Goal: Task Accomplishment & Management: Manage account settings

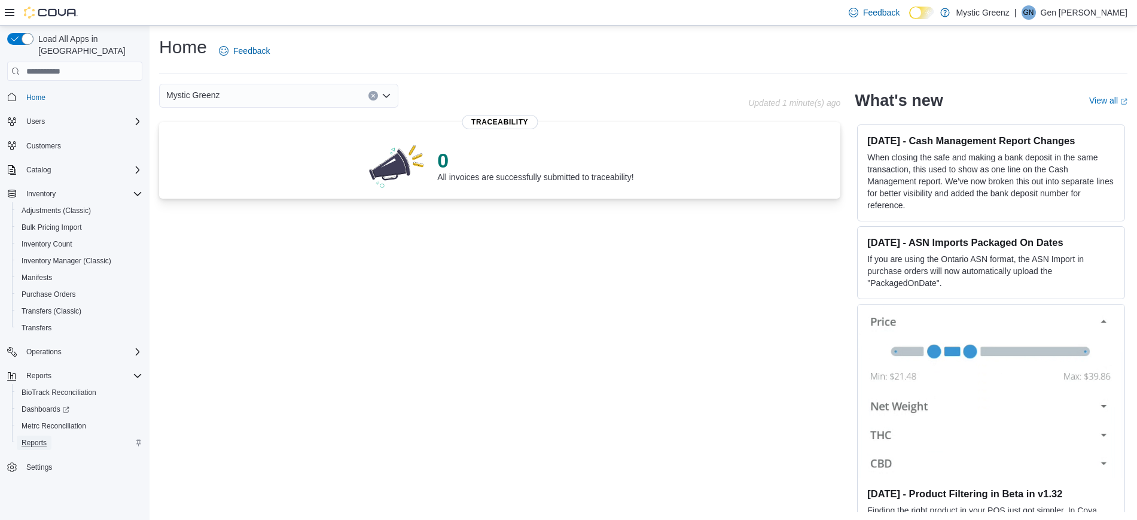
click at [41, 438] on span "Reports" at bounding box center [34, 443] width 25 height 10
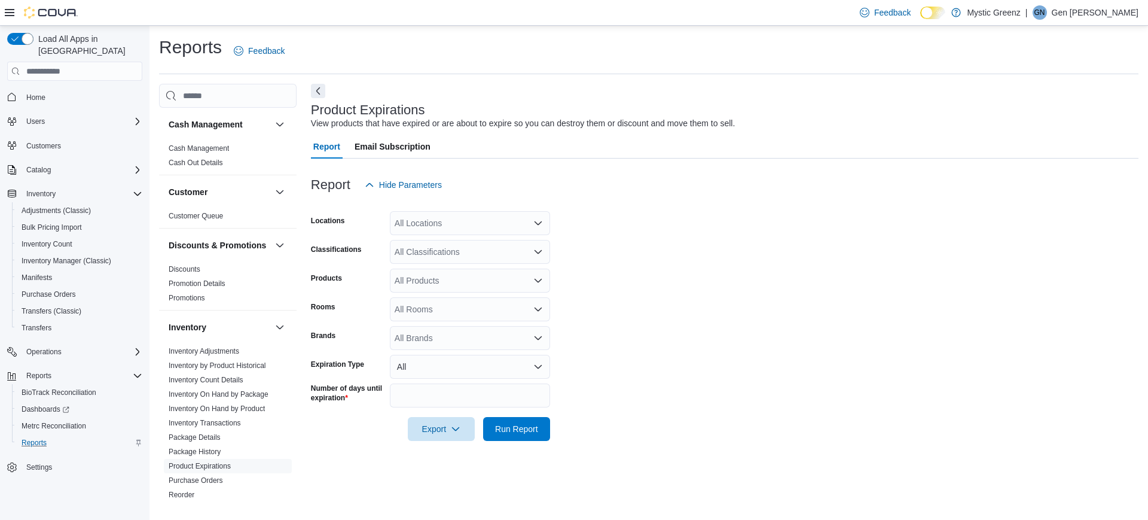
click at [459, 213] on div "All Locations" at bounding box center [470, 223] width 160 height 24
click at [463, 292] on span "360 S Green Mount Rd." at bounding box center [457, 295] width 83 height 12
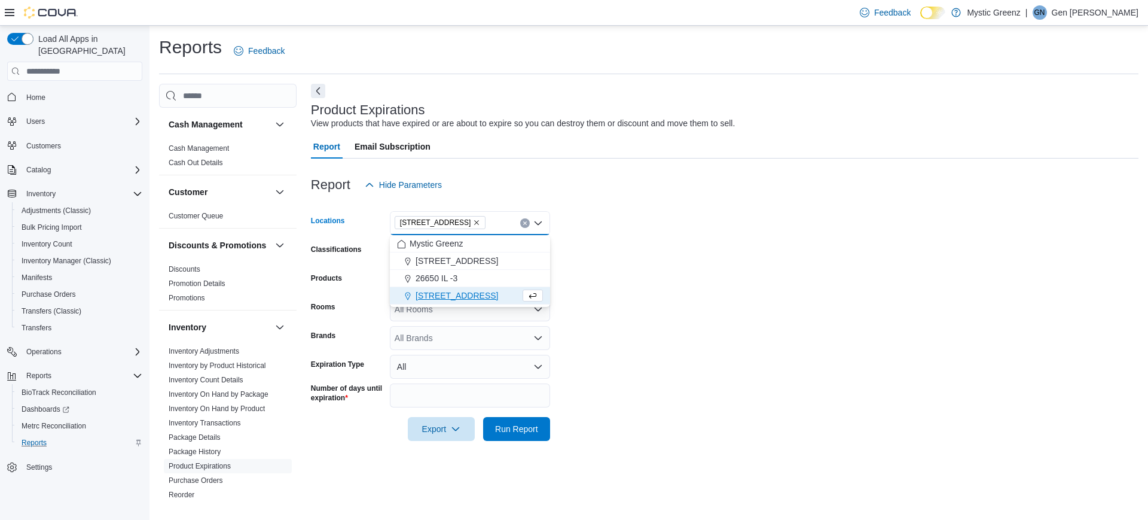
click at [635, 206] on div at bounding box center [725, 204] width 828 height 14
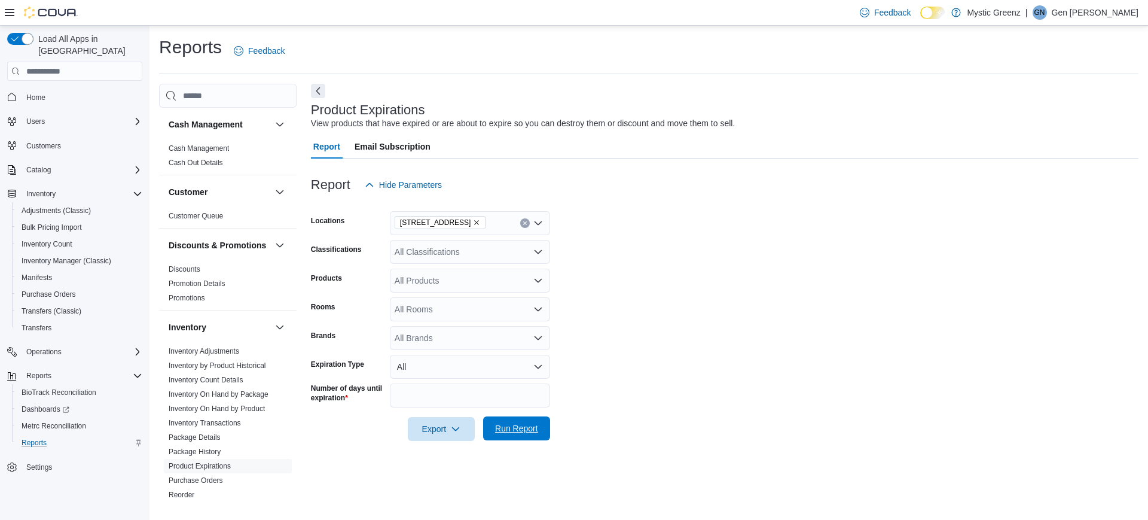
click at [512, 424] on span "Run Report" at bounding box center [516, 428] width 43 height 12
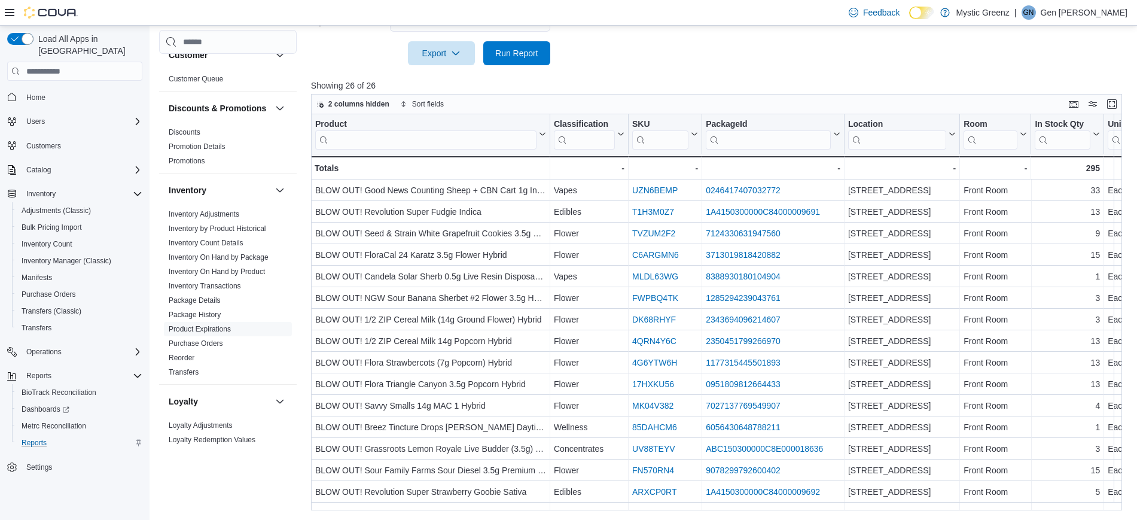
scroll to position [78, 0]
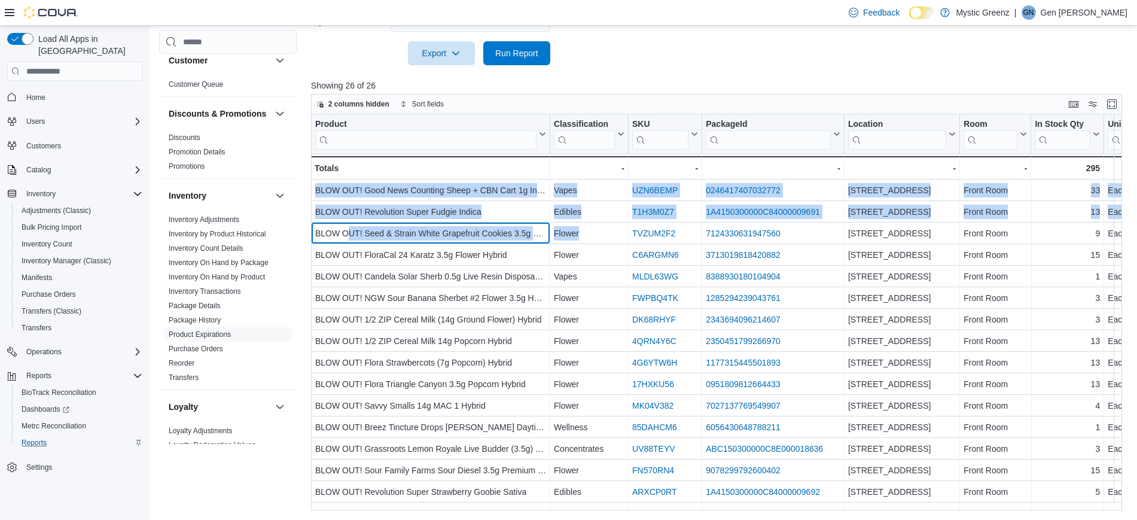
drag, startPoint x: 347, startPoint y: 240, endPoint x: 301, endPoint y: 188, distance: 69.9
click at [301, 188] on div "Cash Management Cash Management Cash Out Details Customer Customer Queue Discou…" at bounding box center [644, 108] width 971 height 801
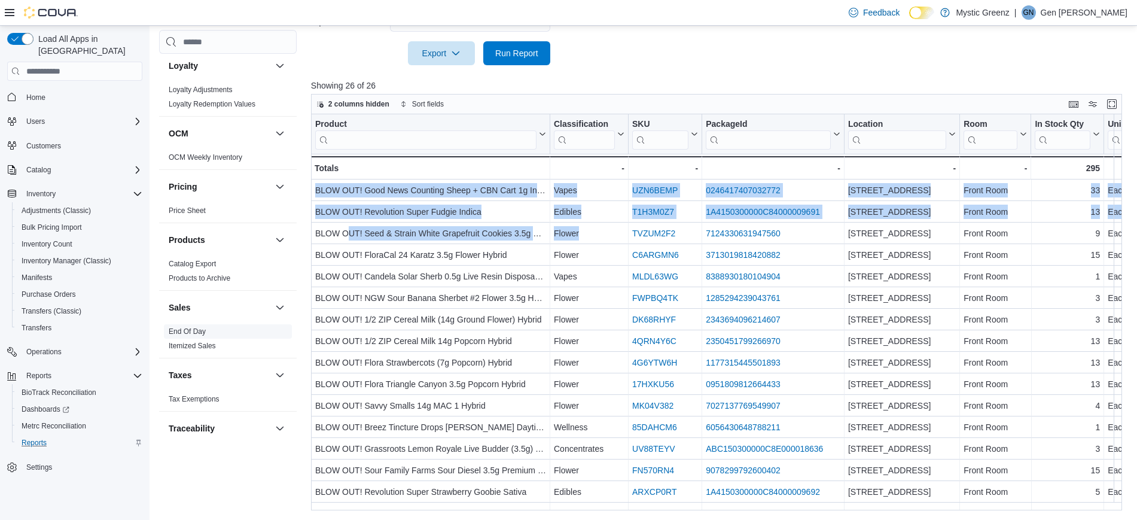
click at [193, 335] on link "End Of Day" at bounding box center [187, 331] width 37 height 8
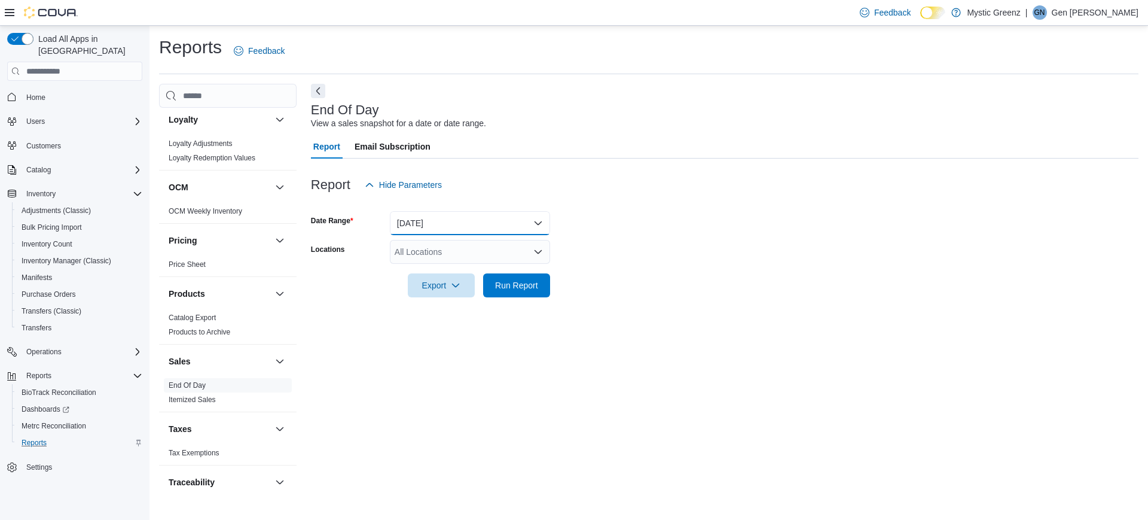
click at [450, 213] on button "Today" at bounding box center [470, 223] width 160 height 24
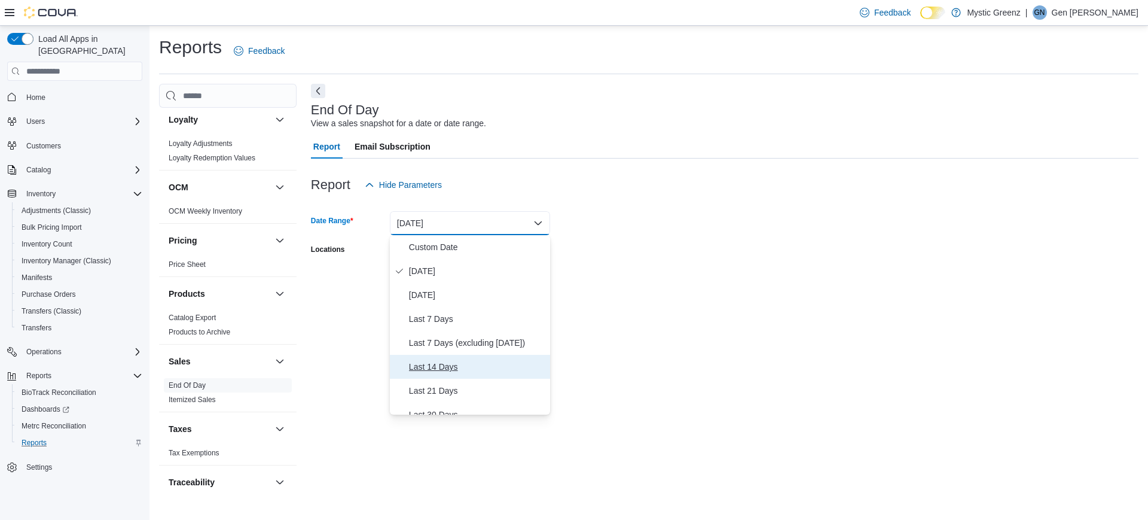
click at [457, 376] on button "Last 14 Days" at bounding box center [470, 367] width 160 height 24
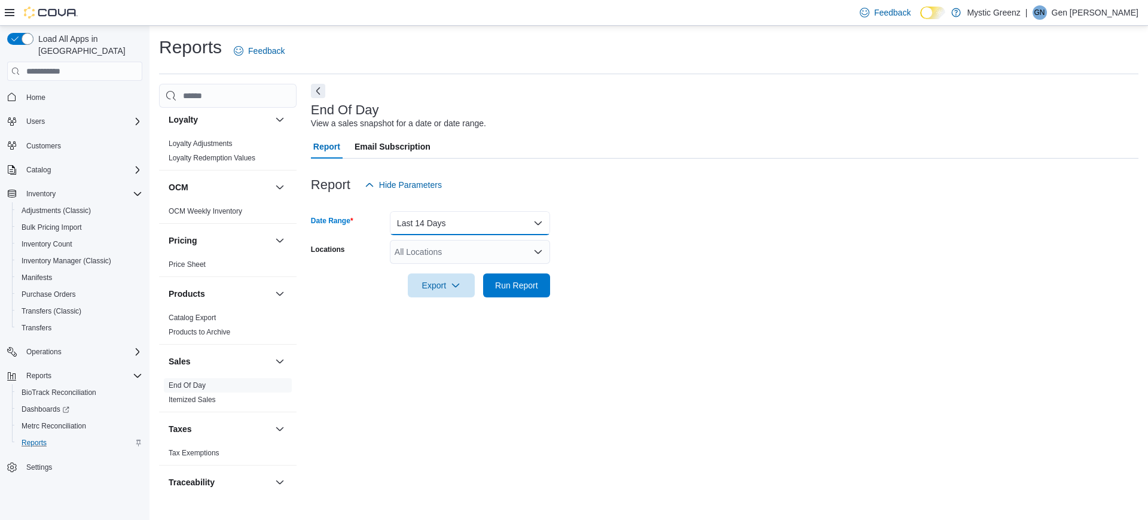
click at [460, 225] on button "Last 14 Days" at bounding box center [470, 223] width 160 height 24
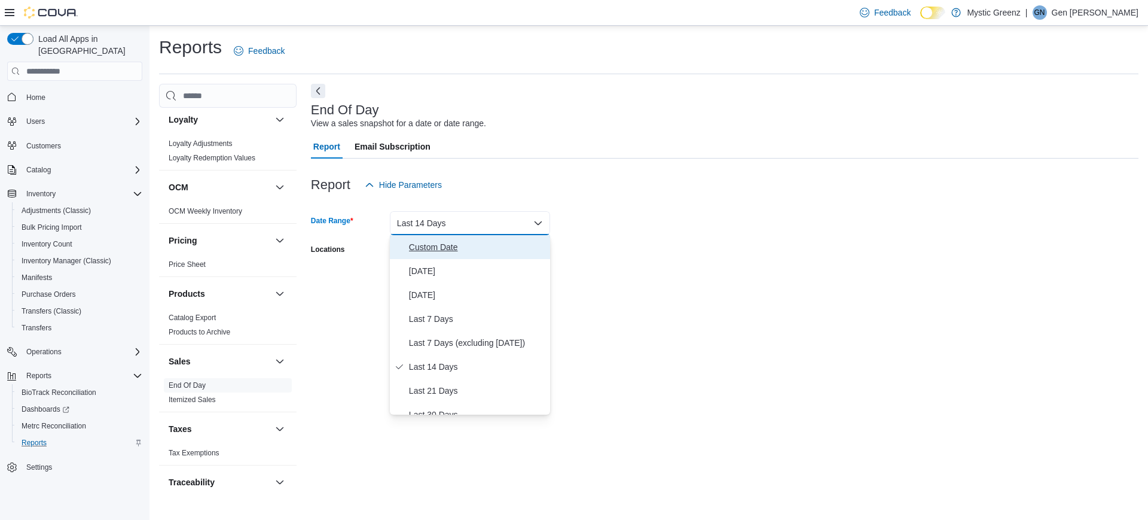
click at [448, 250] on span "Custom Date" at bounding box center [477, 247] width 136 height 14
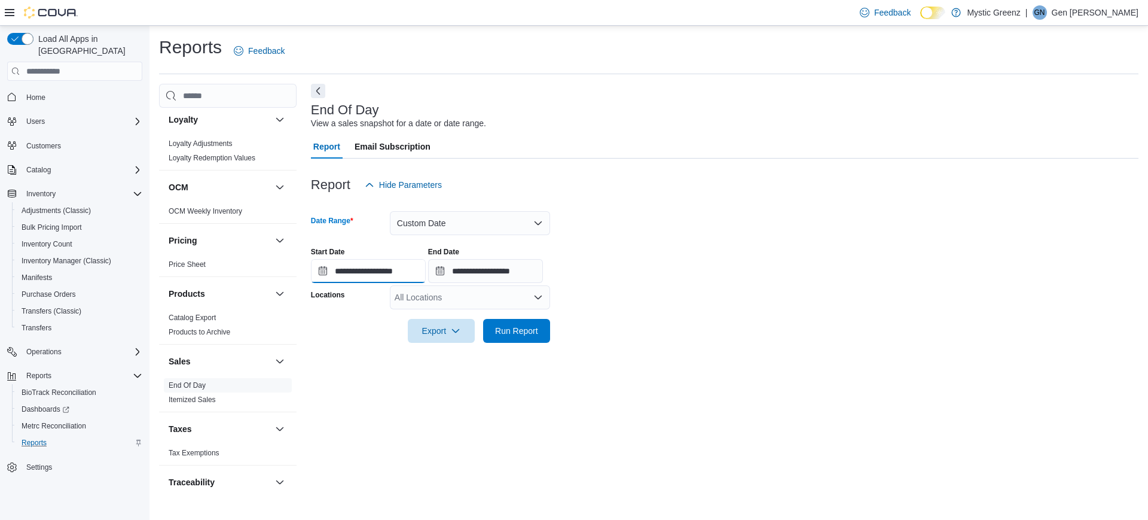
click at [362, 271] on input "**********" at bounding box center [368, 271] width 115 height 24
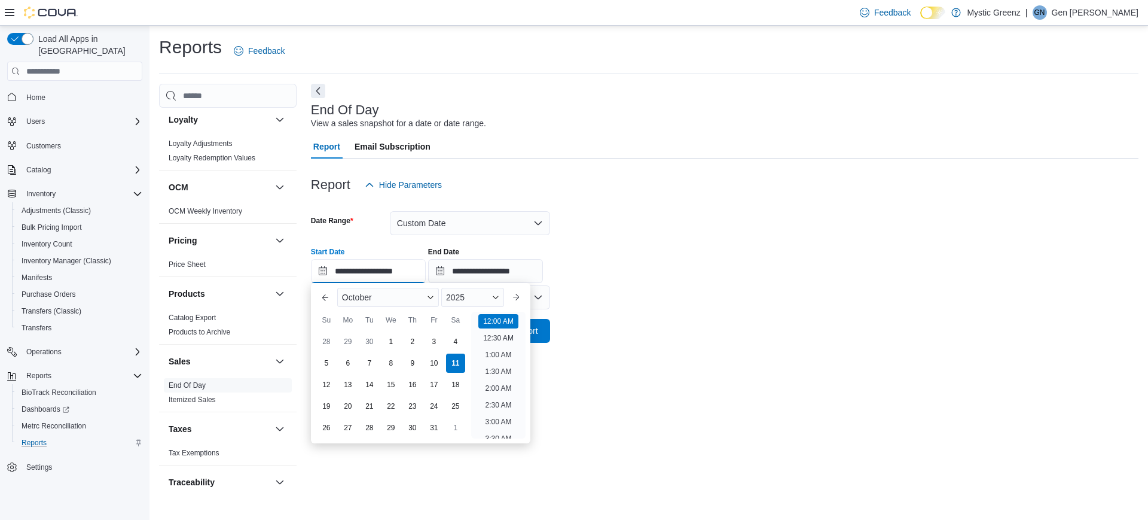
scroll to position [37, 0]
click at [392, 336] on div "1" at bounding box center [390, 341] width 21 height 21
type input "**********"
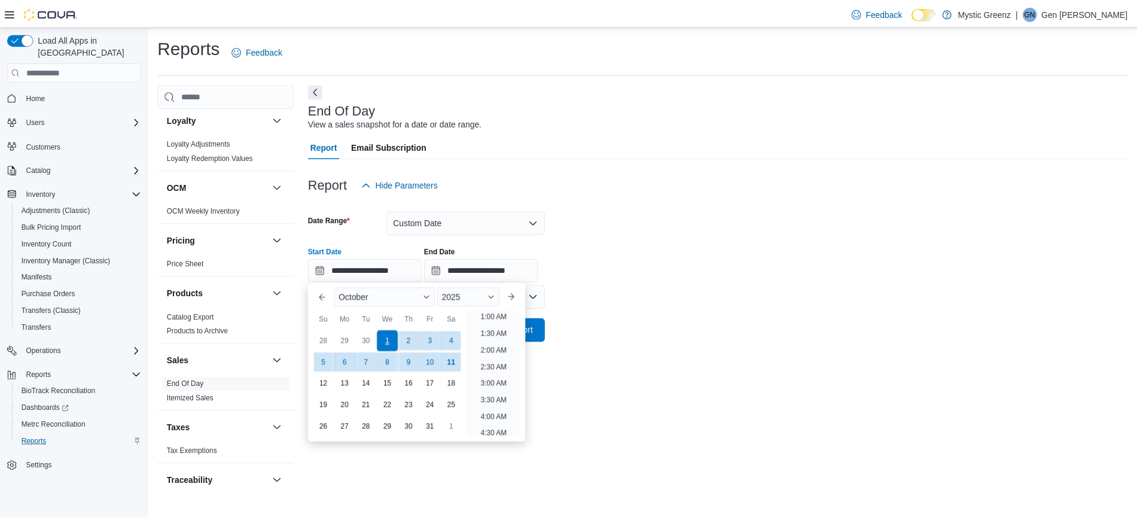
scroll to position [2, 0]
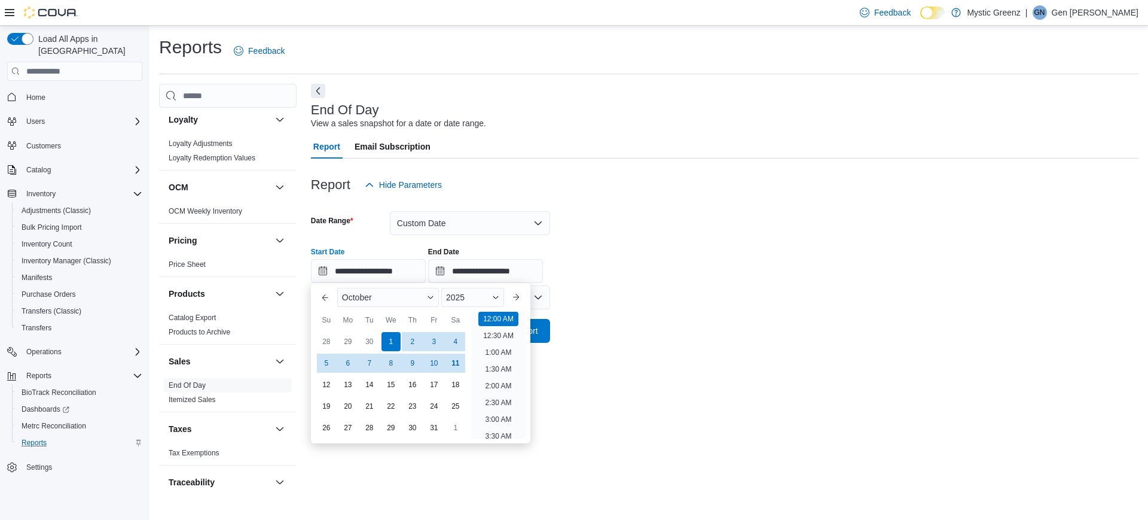
click at [689, 203] on div at bounding box center [725, 204] width 828 height 14
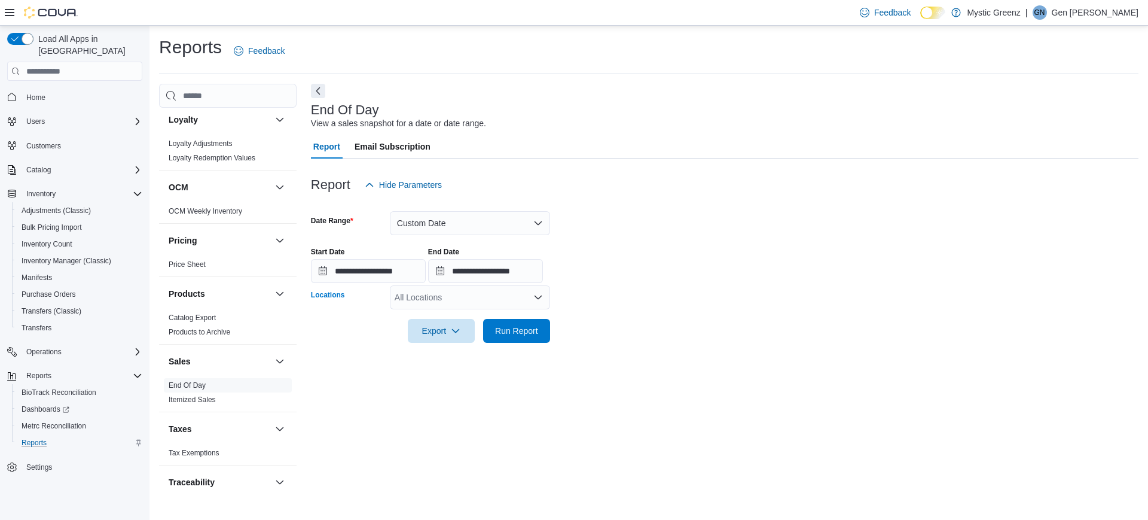
click at [510, 297] on div "All Locations" at bounding box center [470, 297] width 160 height 24
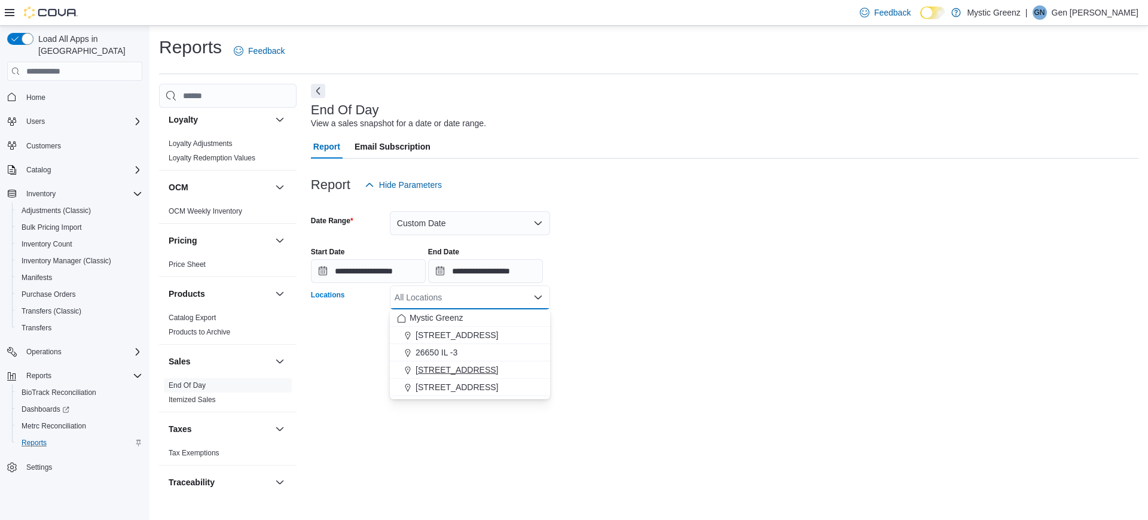
click at [480, 370] on span "360 S Green Mount Rd." at bounding box center [457, 370] width 83 height 12
click at [611, 335] on form "**********" at bounding box center [725, 270] width 828 height 146
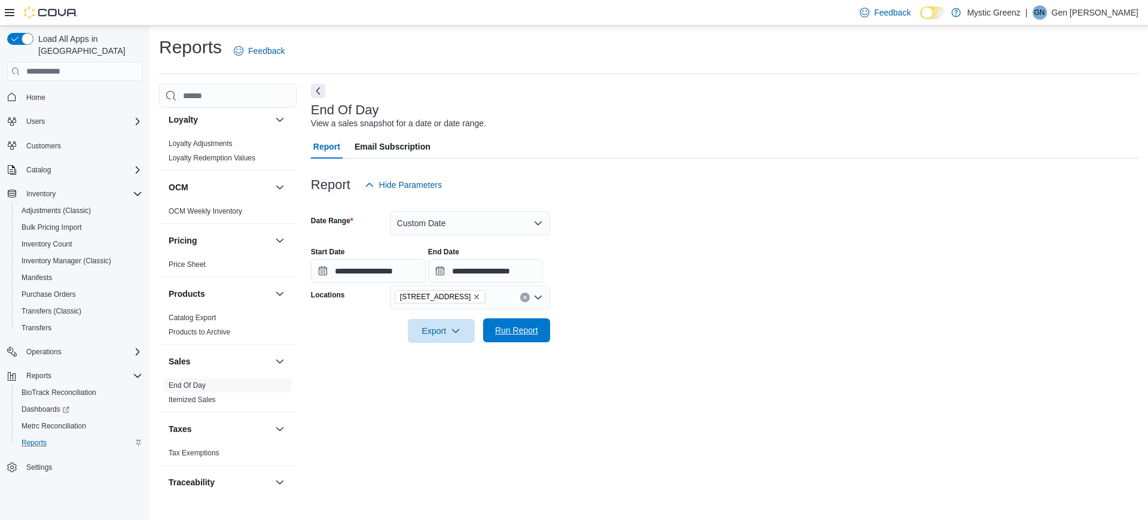
click at [519, 334] on span "Run Report" at bounding box center [516, 330] width 43 height 12
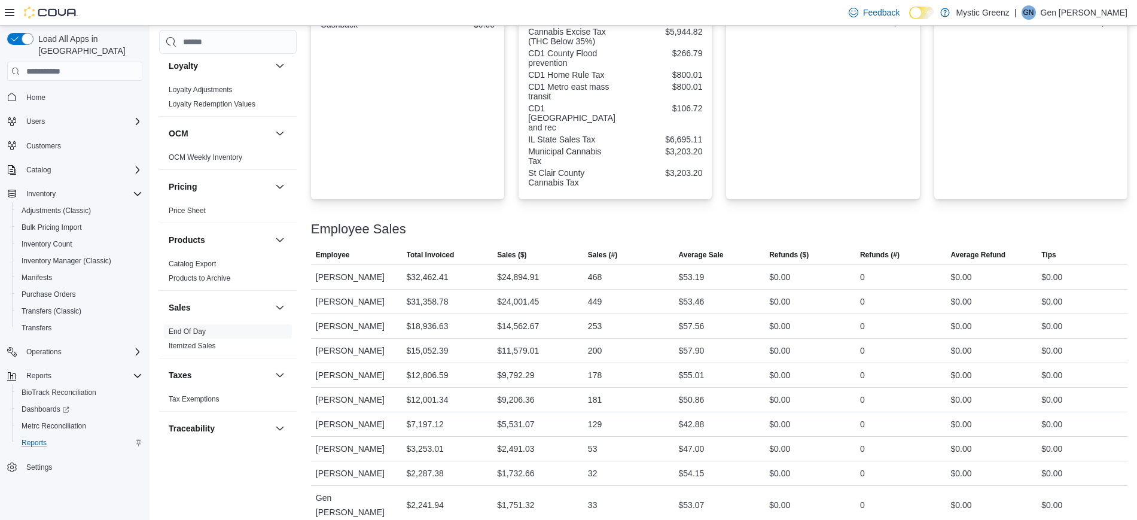
scroll to position [538, 0]
click at [91, 254] on span "Inventory Manager (Classic)" at bounding box center [67, 261] width 90 height 14
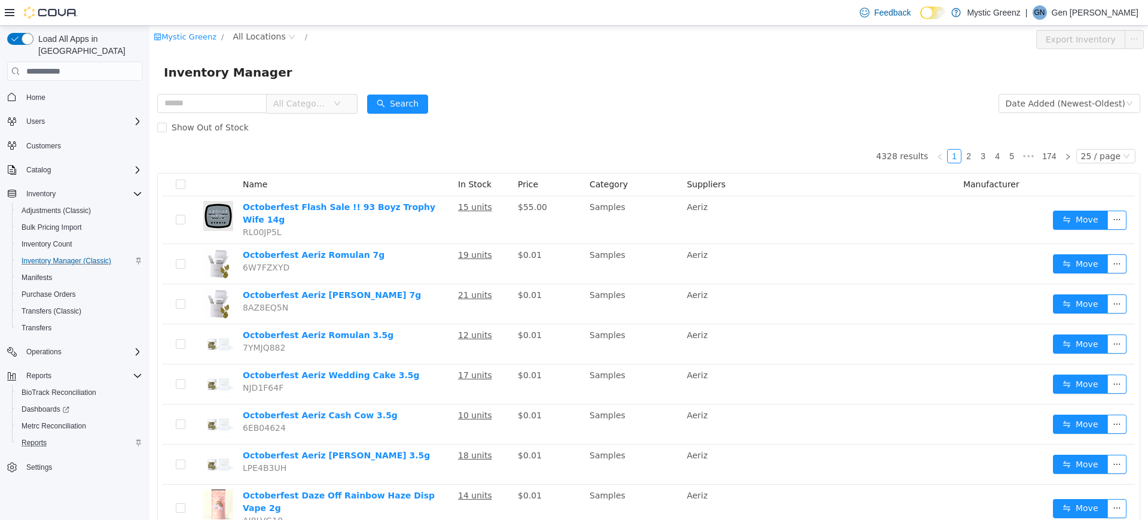
click at [381, 39] on div "Mystic Greenz / All Locations /" at bounding box center [566, 37] width 825 height 14
click at [261, 37] on span "All Locations" at bounding box center [259, 36] width 53 height 13
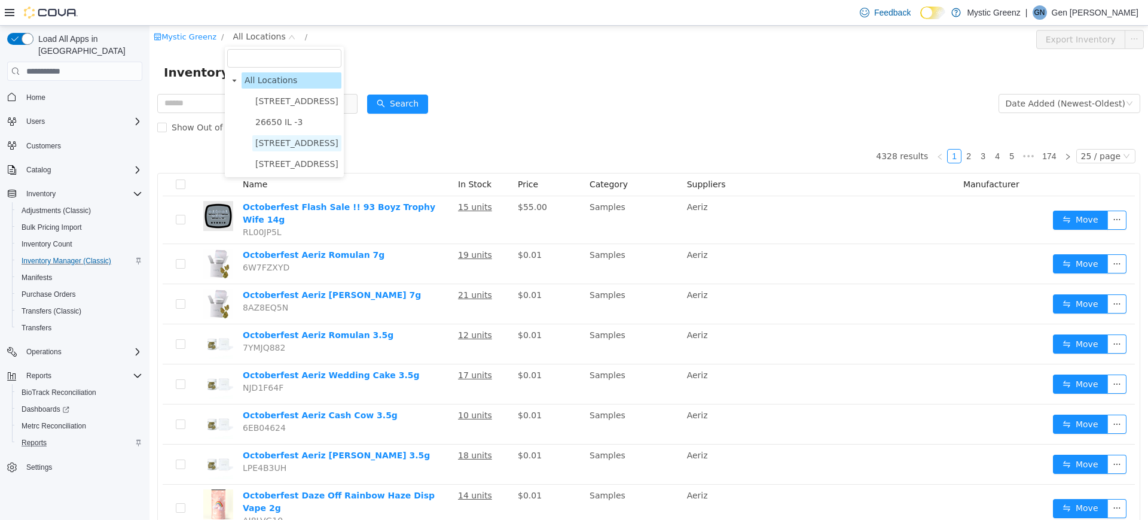
click at [275, 139] on span "360 S Green Mount Rd." at bounding box center [296, 143] width 83 height 10
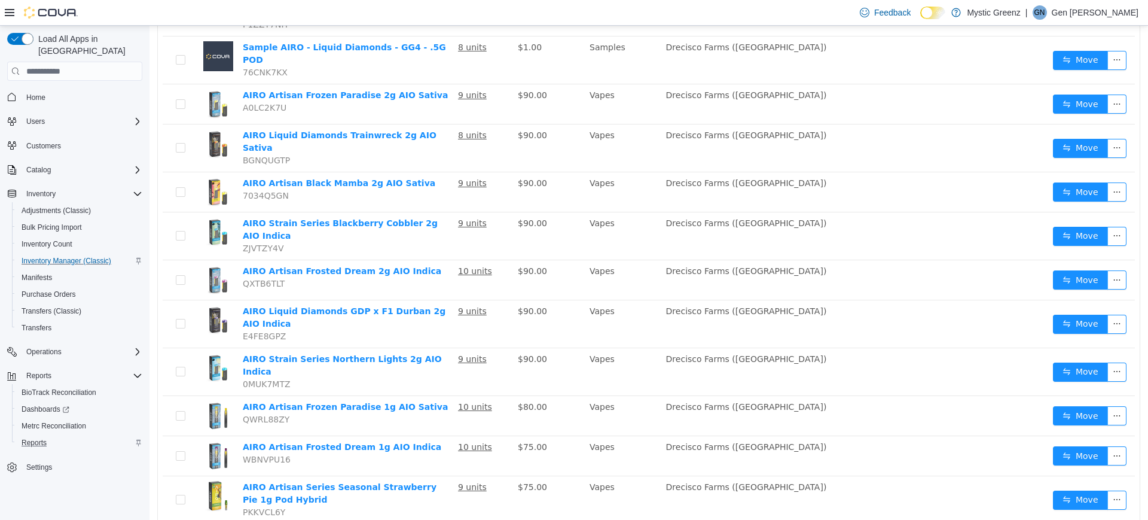
scroll to position [759, 0]
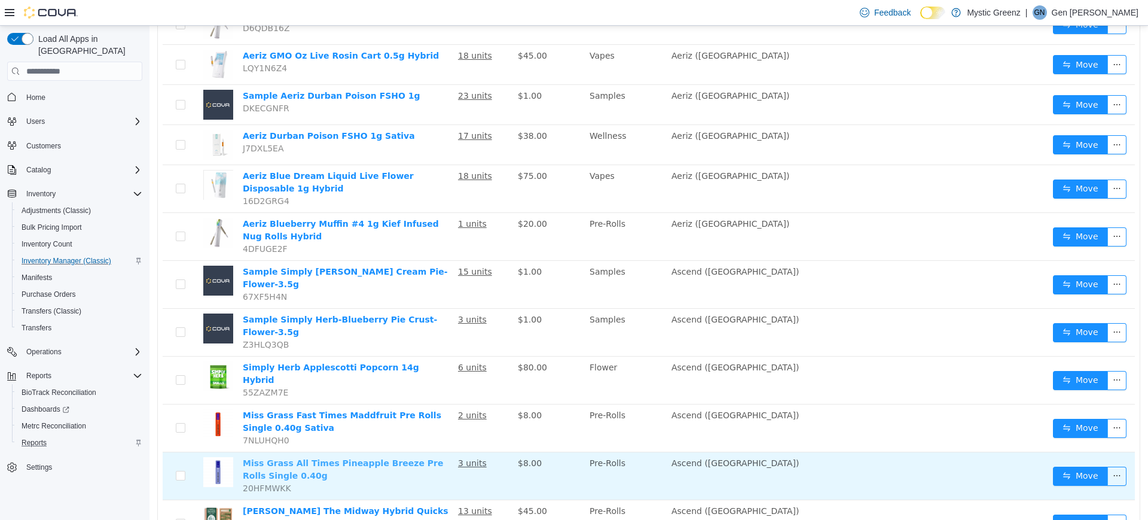
click at [428, 458] on link "Miss Grass All Times Pineapple Breeze Pre Rolls Single 0.40g" at bounding box center [343, 469] width 201 height 22
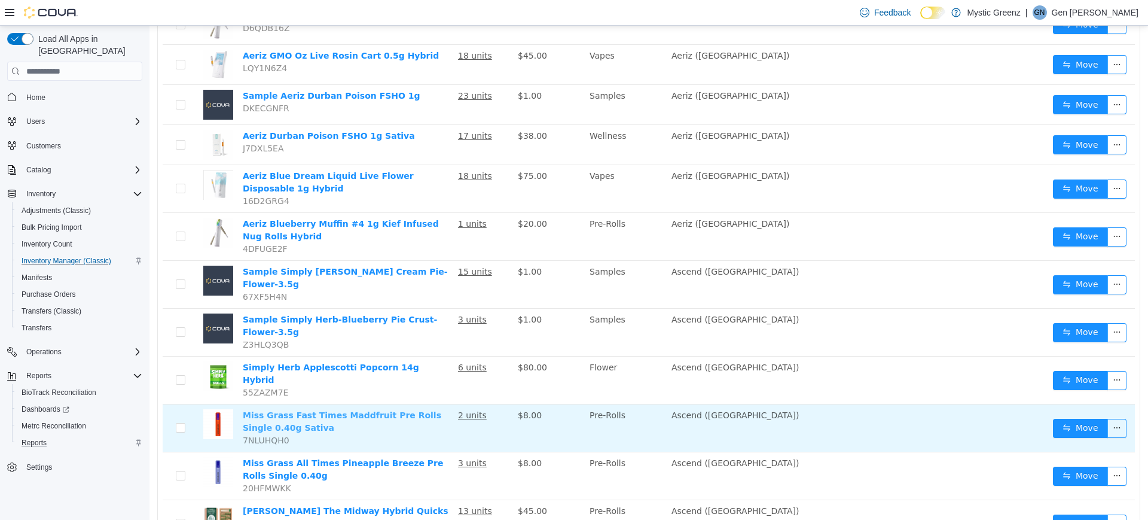
click at [355, 410] on link "Miss Grass Fast Times Maddfruit Pre Rolls Single 0.40g Sativa" at bounding box center [342, 421] width 199 height 22
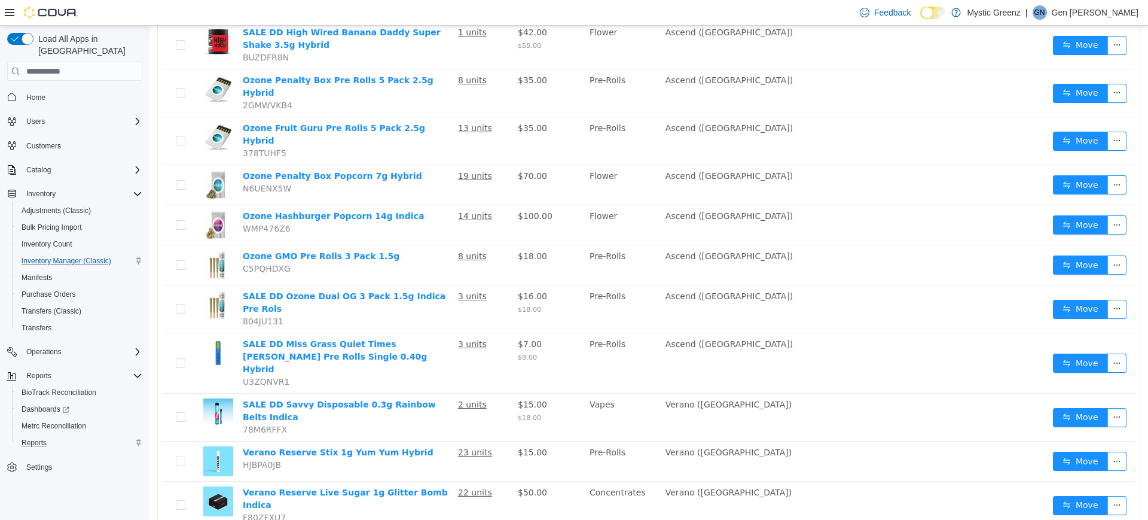
scroll to position [221, 0]
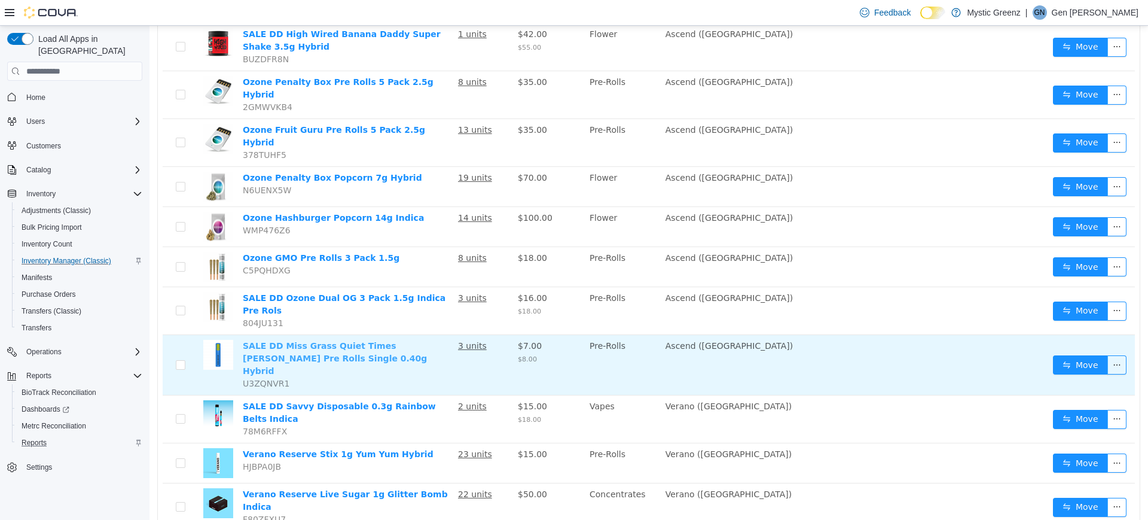
click at [416, 341] on link "SALE DD Miss Grass Quiet Times Berry Pre Rolls Single 0.40g Hybrid" at bounding box center [335, 358] width 184 height 35
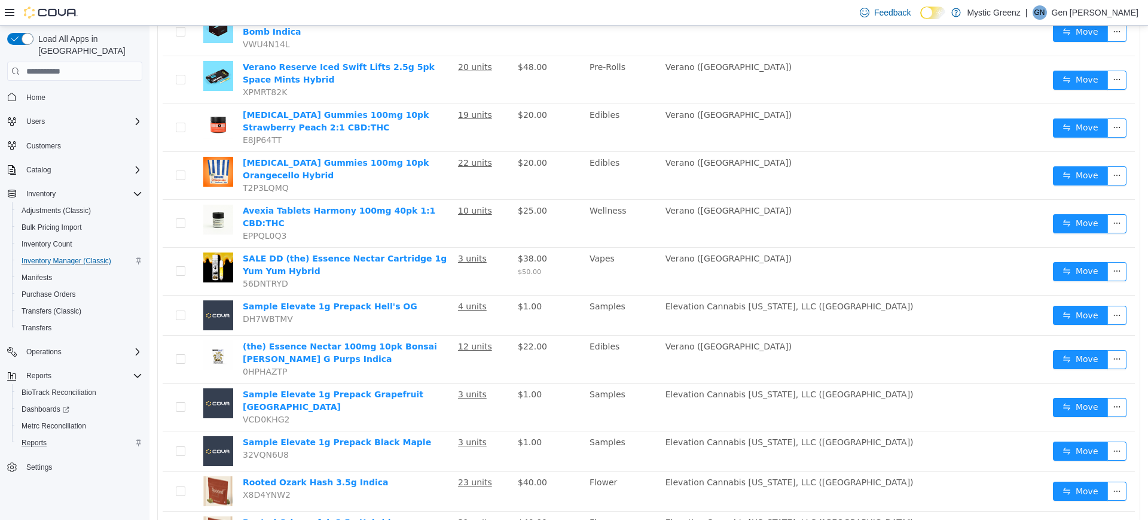
scroll to position [767, 0]
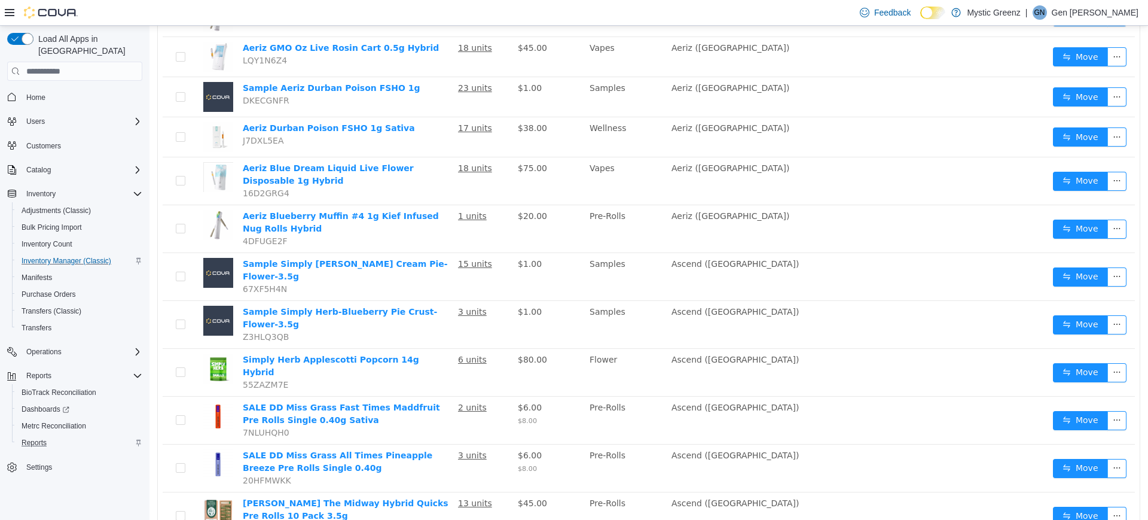
scroll to position [759, 0]
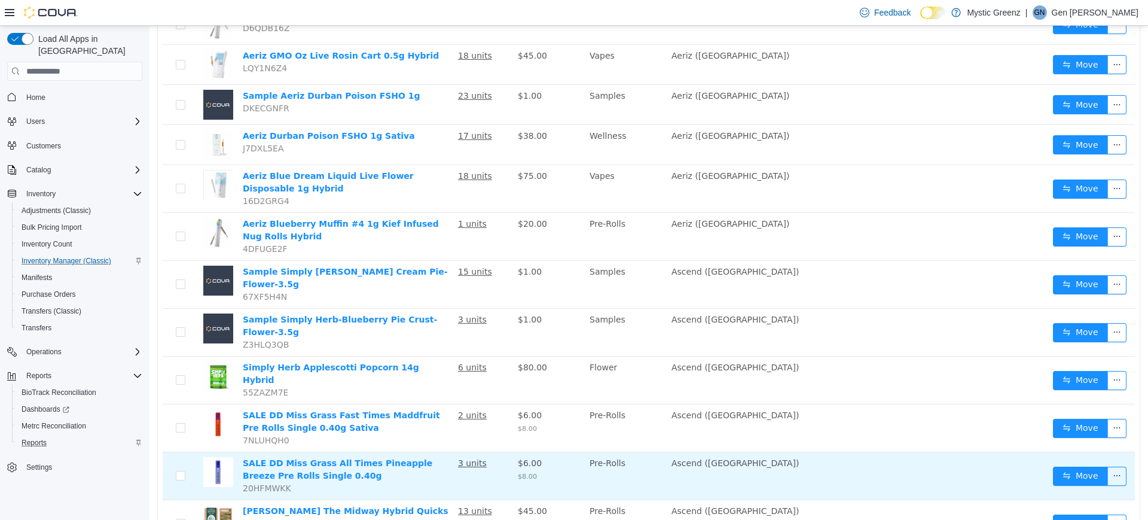
click at [410, 452] on td "SALE DD Miss Grass All Times Pineapple Breeze Pre Rolls Single 0.40g 20HFMWKK" at bounding box center [345, 476] width 215 height 48
click at [410, 458] on link "SALE DD Miss Grass All Times Pineapple Breeze Pre Rolls Single 0.40g" at bounding box center [338, 469] width 190 height 22
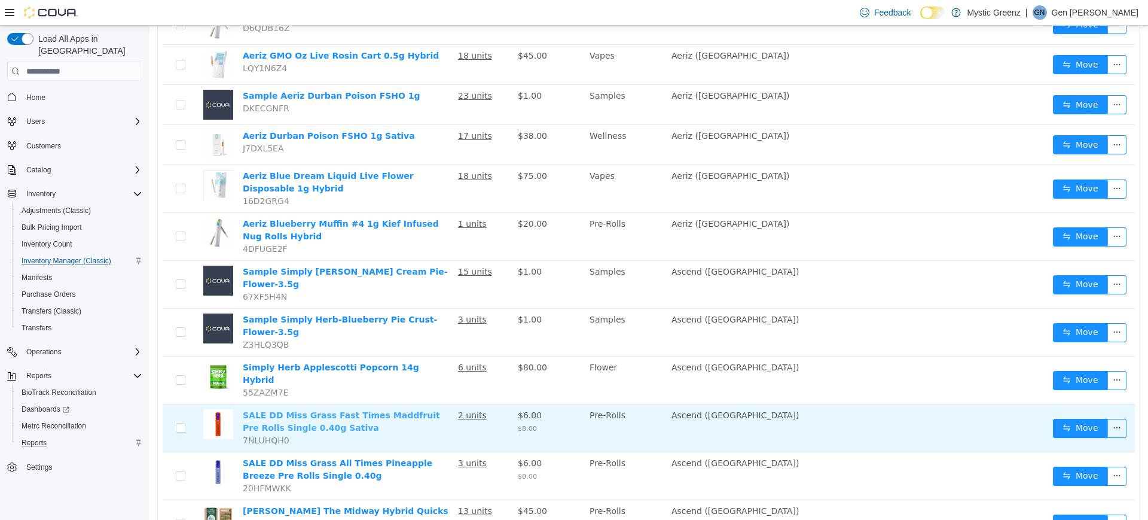
click at [387, 410] on link "SALE DD Miss Grass Fast Times Maddfruit Pre Rolls Single 0.40g Sativa" at bounding box center [341, 421] width 197 height 22
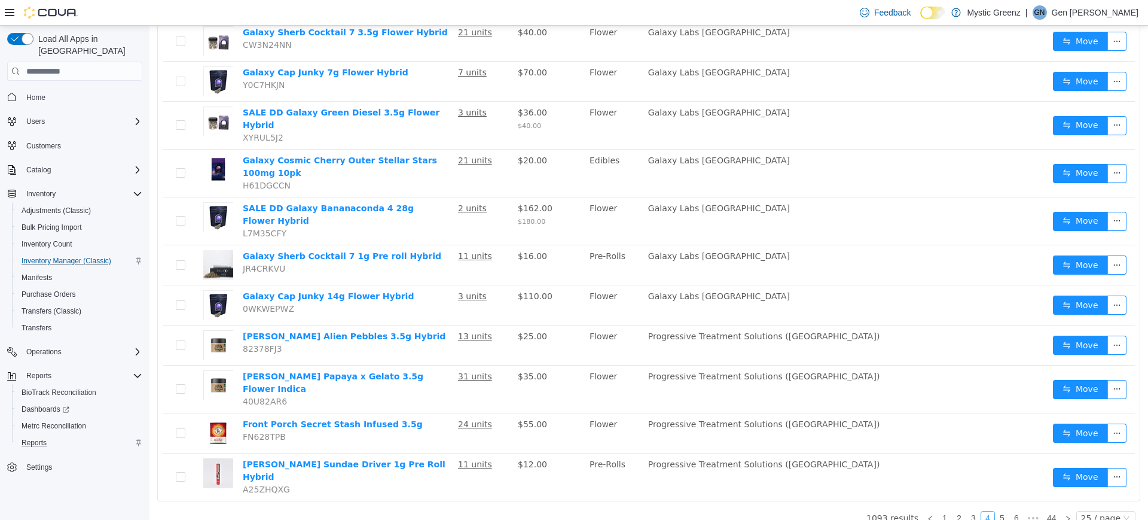
scroll to position [712, 0]
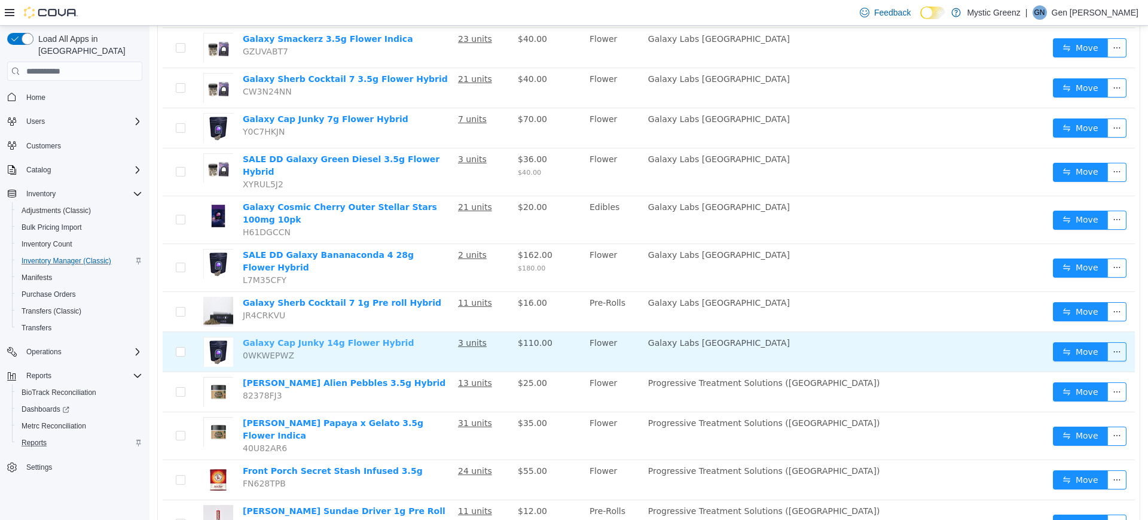
click at [334, 338] on link "Galaxy Cap Junky 14g Flower Hybrid" at bounding box center [328, 343] width 171 height 10
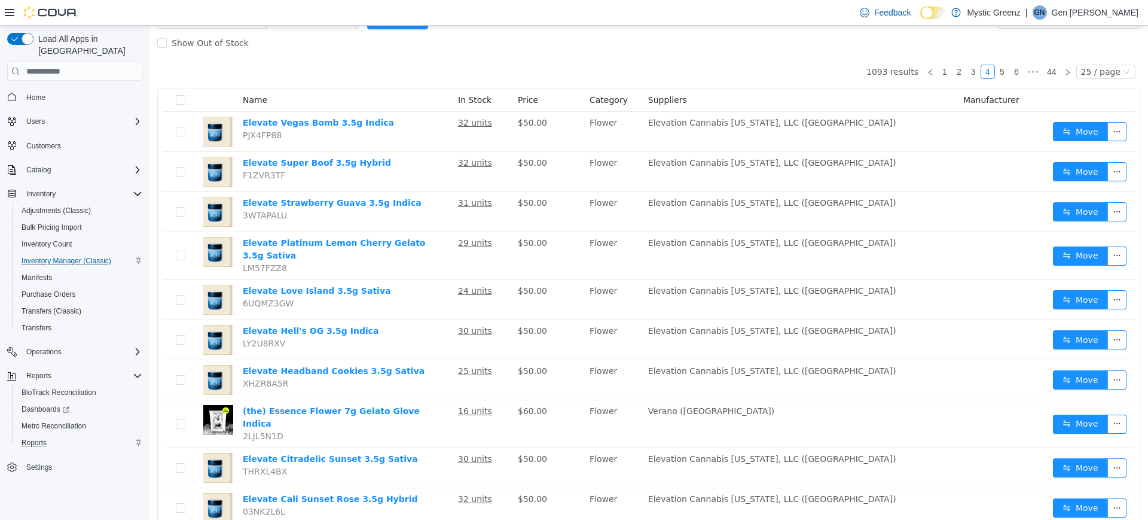
scroll to position [54, 0]
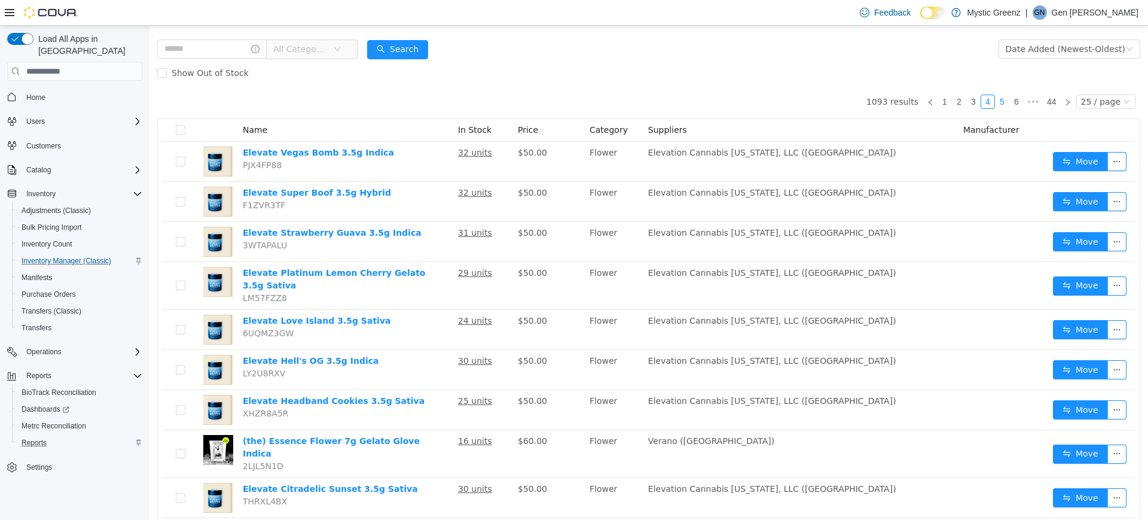
click at [996, 103] on link "5" at bounding box center [1002, 101] width 13 height 13
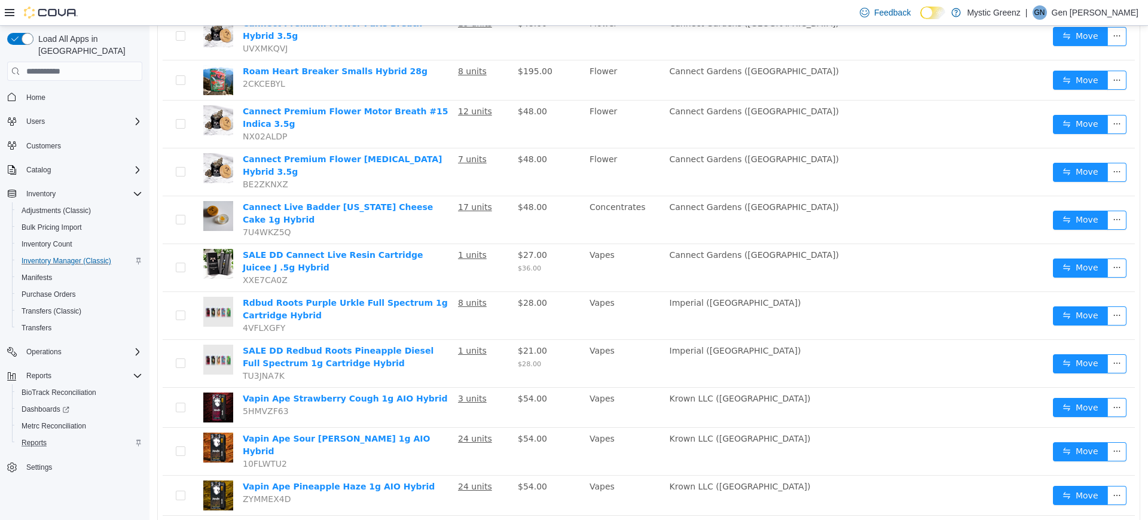
scroll to position [712, 0]
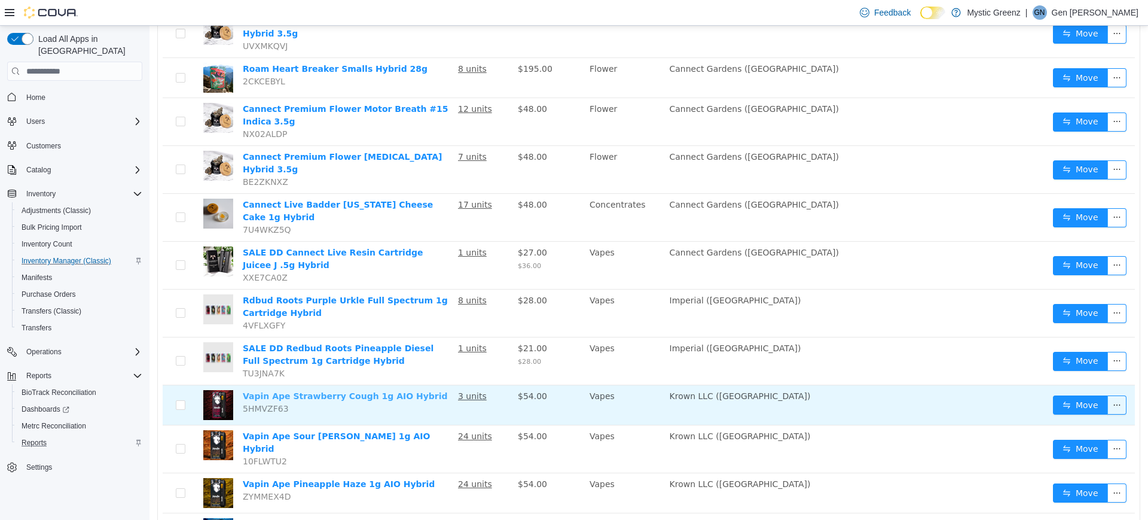
click at [361, 391] on link "Vapin Ape Strawberry Cough 1g AIO Hybrid" at bounding box center [345, 396] width 205 height 10
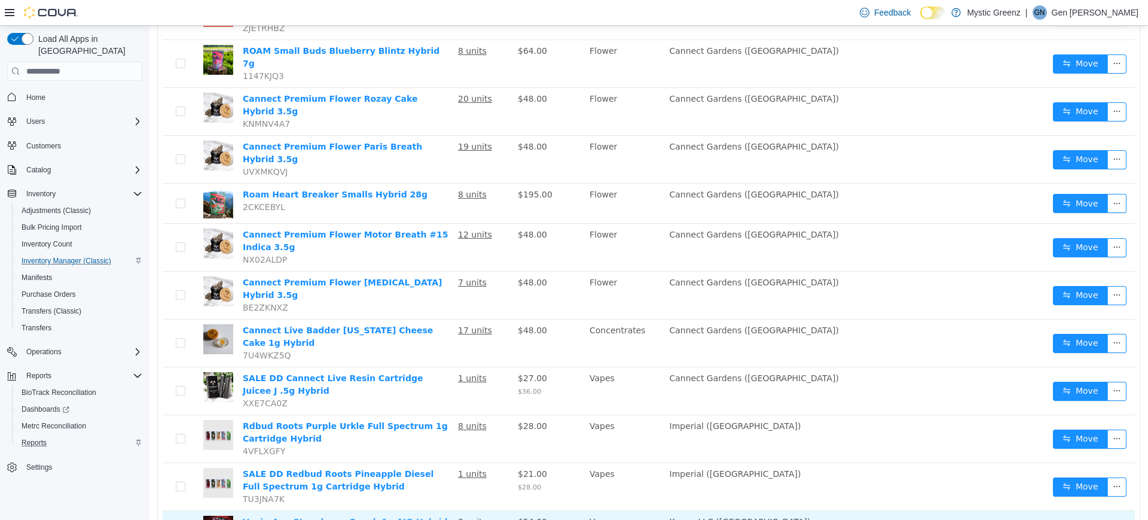
scroll to position [767, 0]
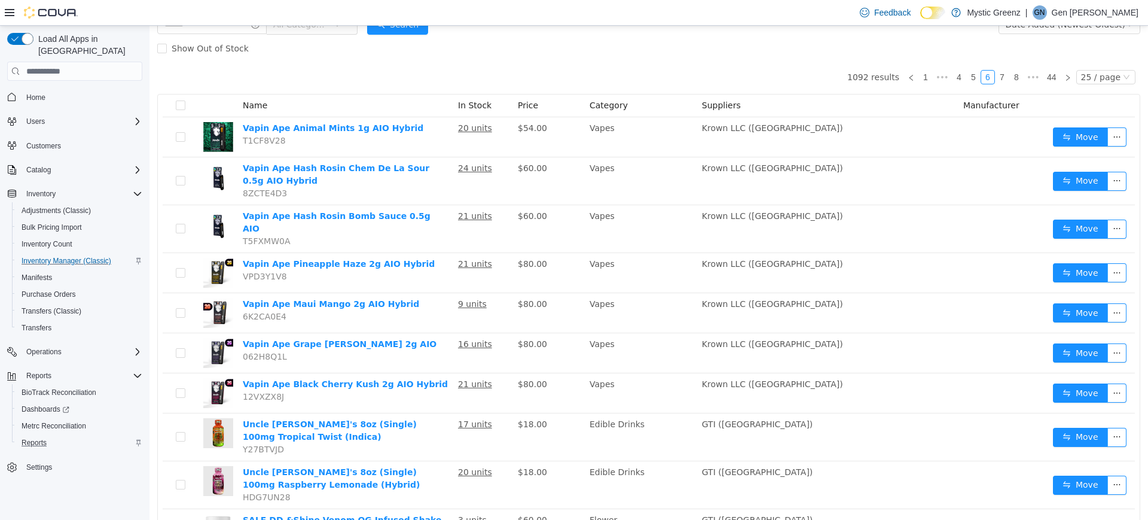
scroll to position [49, 0]
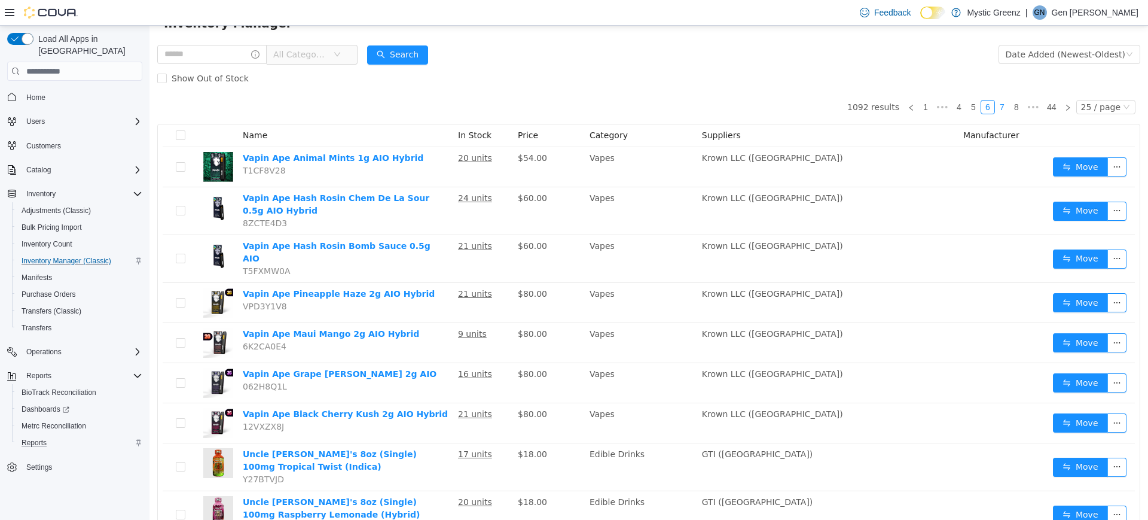
click at [996, 107] on link "7" at bounding box center [1002, 106] width 13 height 13
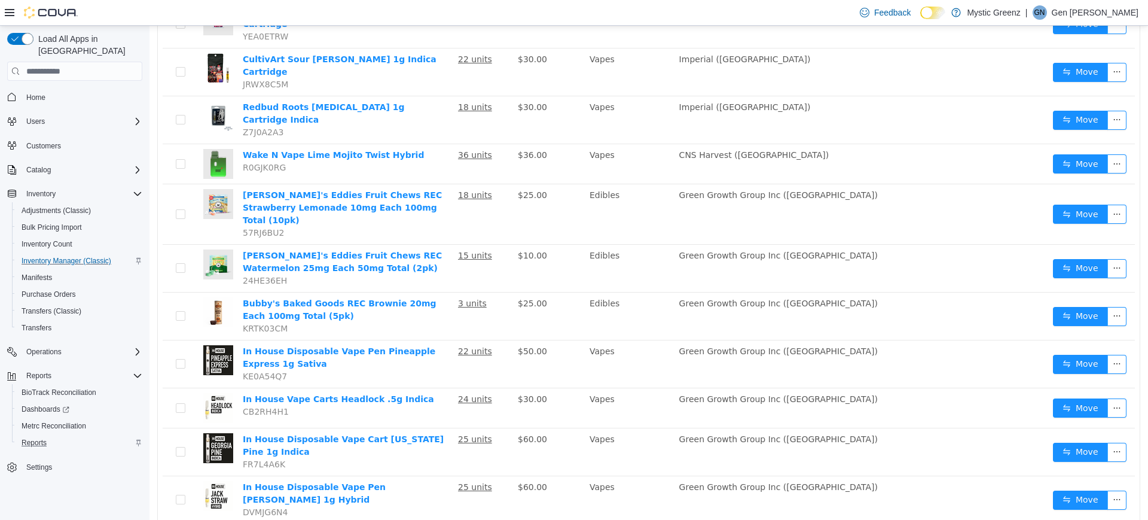
scroll to position [288, 0]
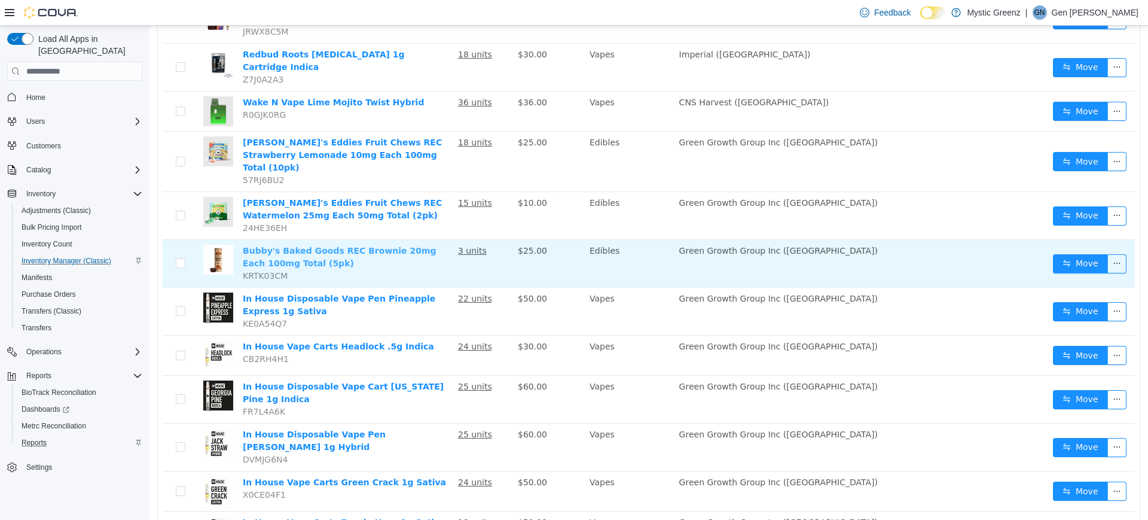
click at [331, 246] on link "Bubby's Baked Goods REC Brownie 20mg Each 100mg Total (5pk)" at bounding box center [340, 257] width 194 height 22
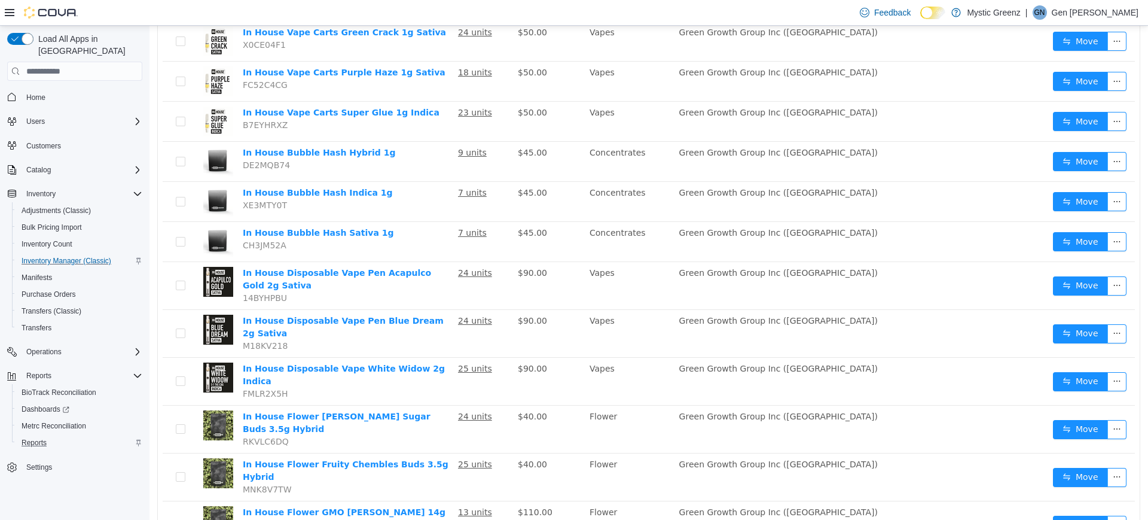
scroll to position [751, 0]
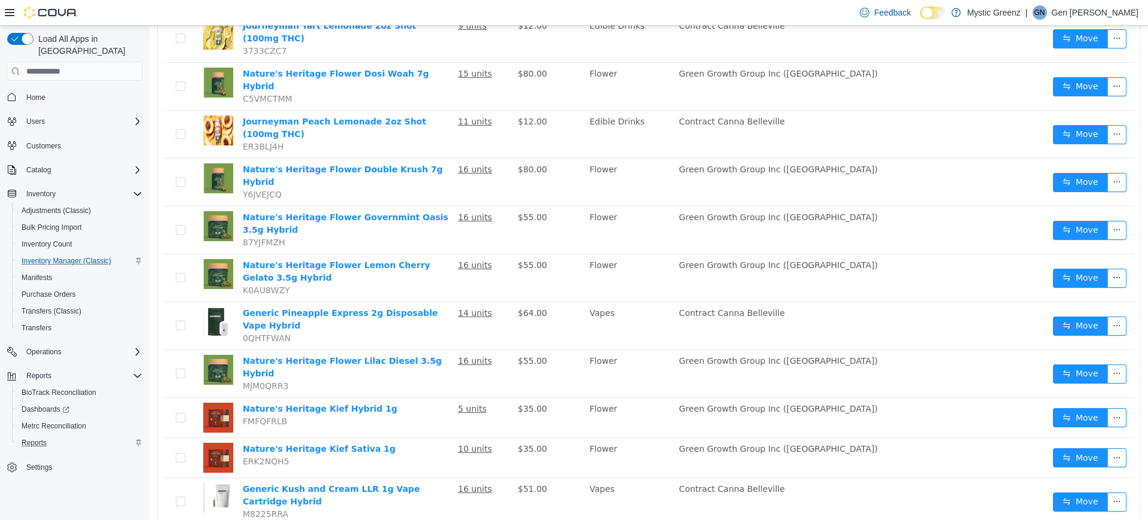
scroll to position [602, 0]
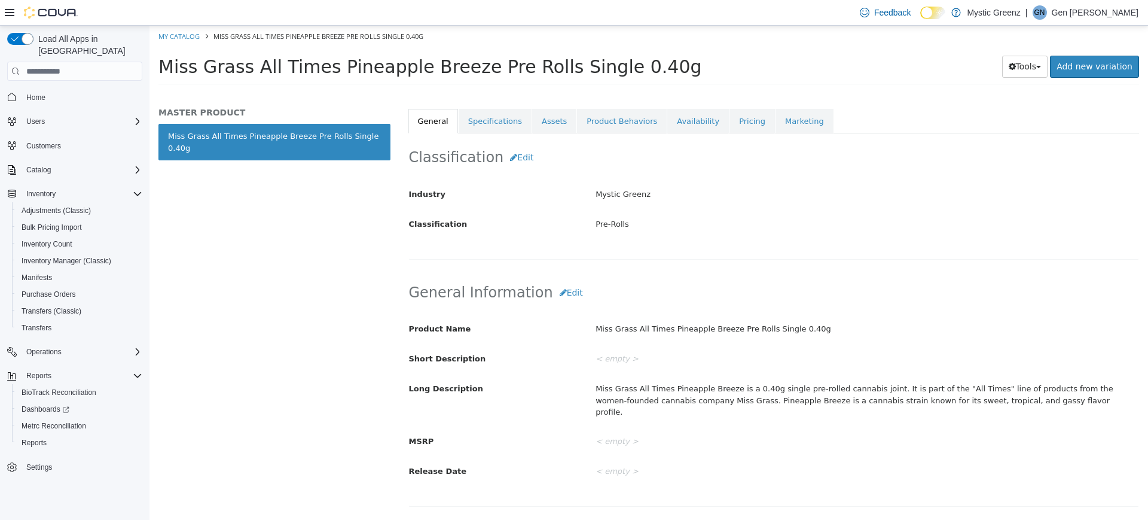
scroll to position [239, 0]
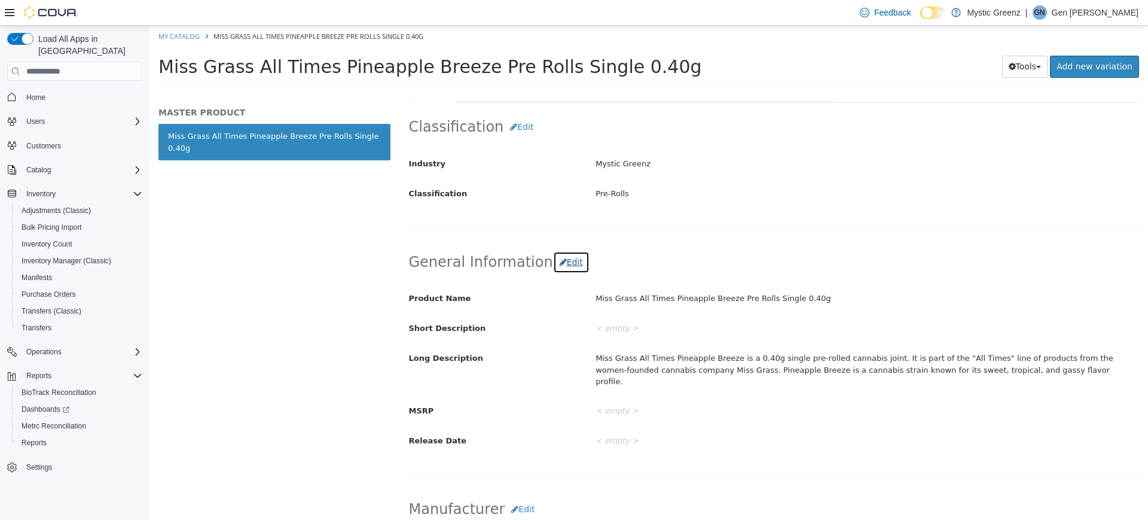
click at [563, 264] on button "Edit" at bounding box center [571, 262] width 36 height 22
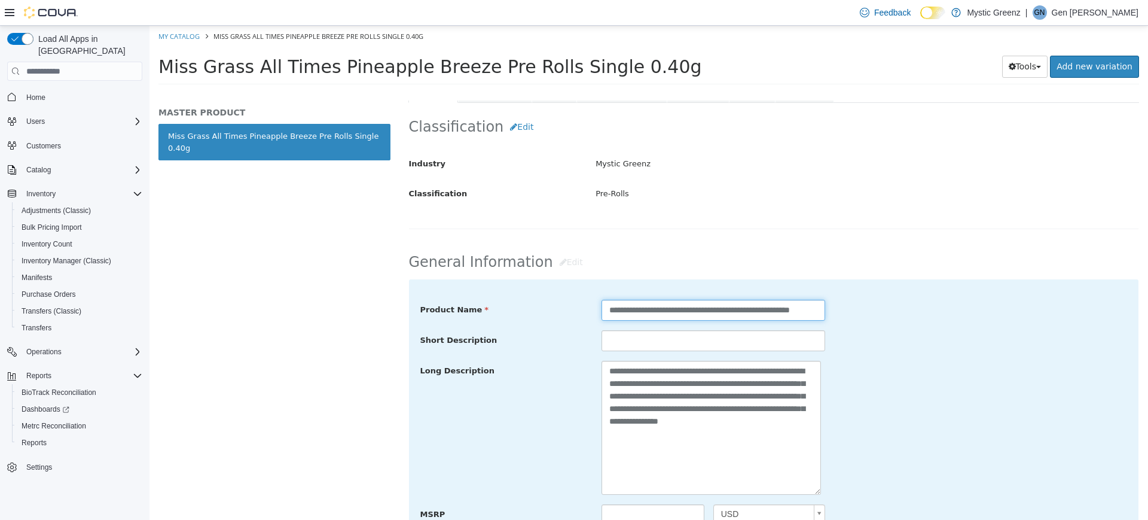
click at [605, 315] on input "**********" at bounding box center [714, 310] width 224 height 21
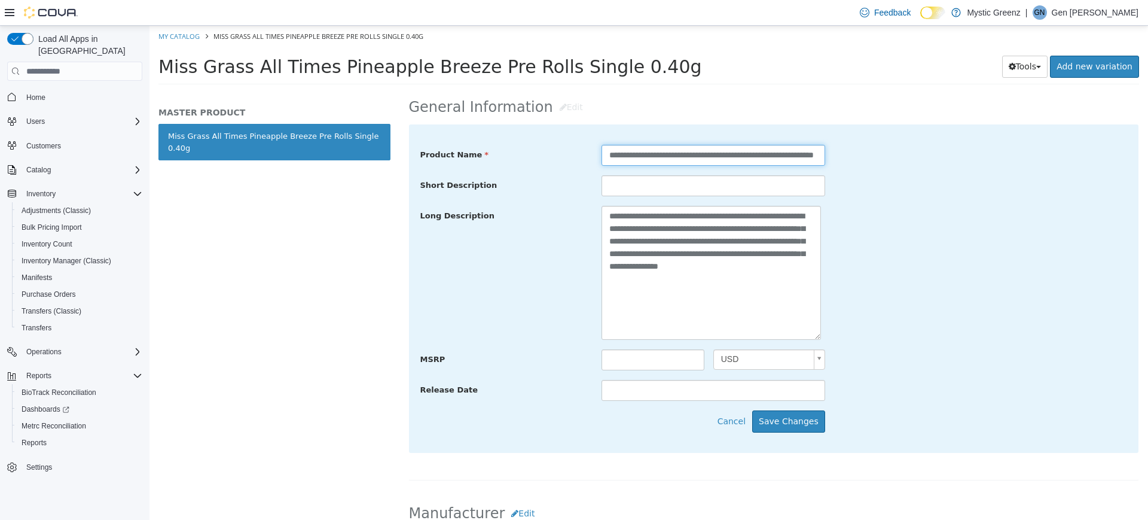
scroll to position [419, 0]
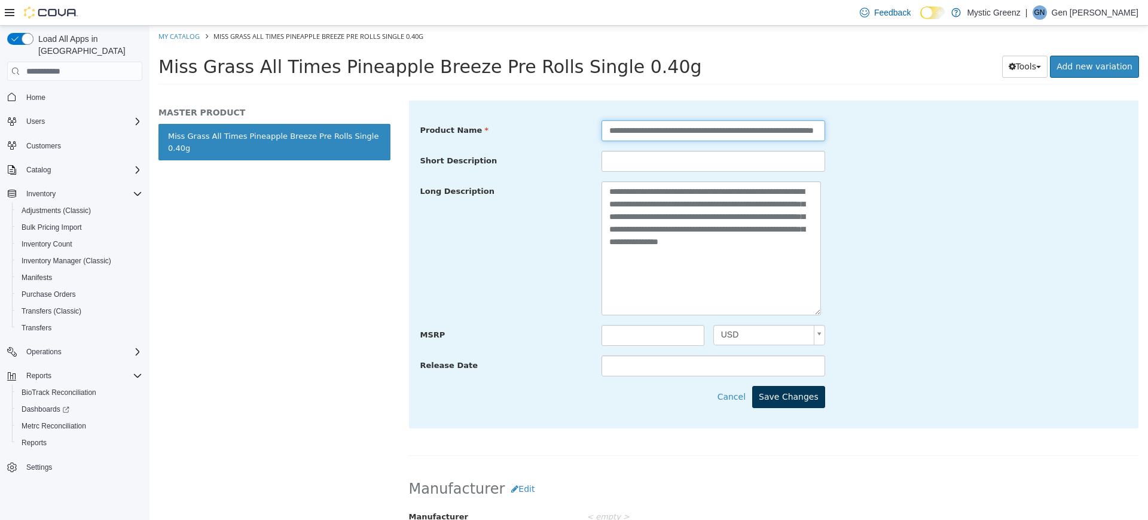
type input "**********"
click at [798, 399] on button "Save Changes" at bounding box center [788, 397] width 73 height 22
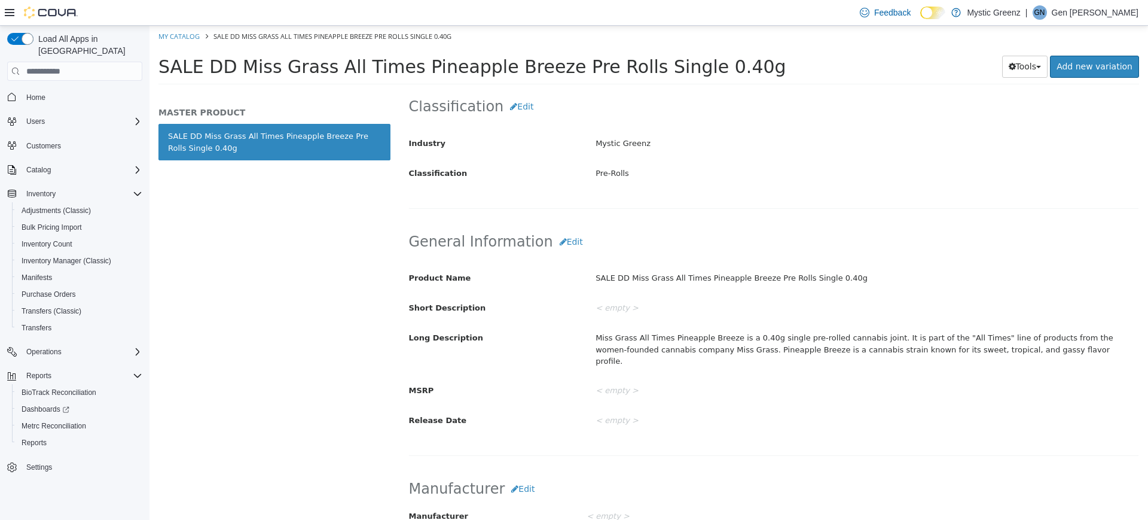
scroll to position [120, 0]
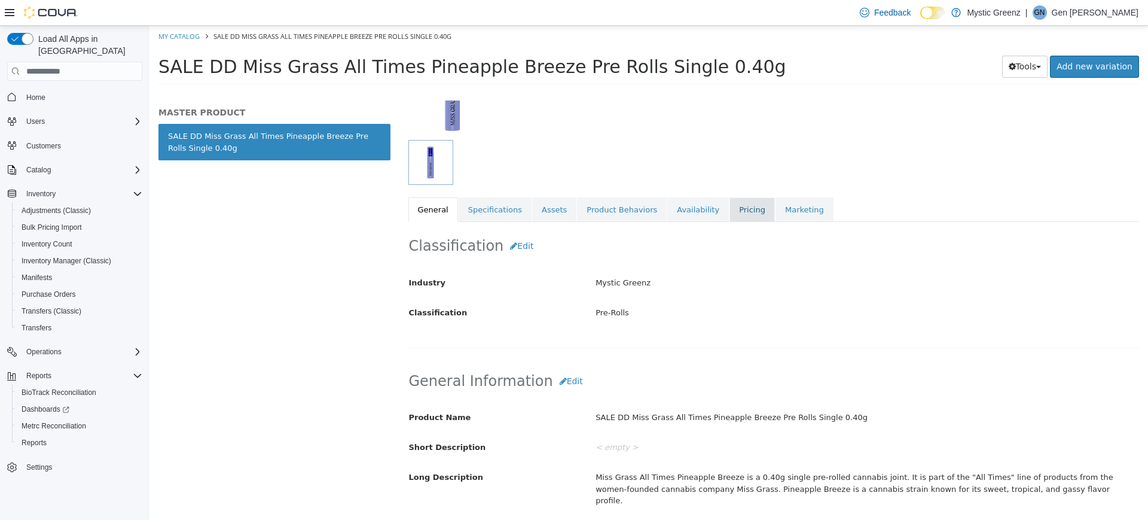
click at [730, 209] on link "Pricing" at bounding box center [752, 209] width 45 height 25
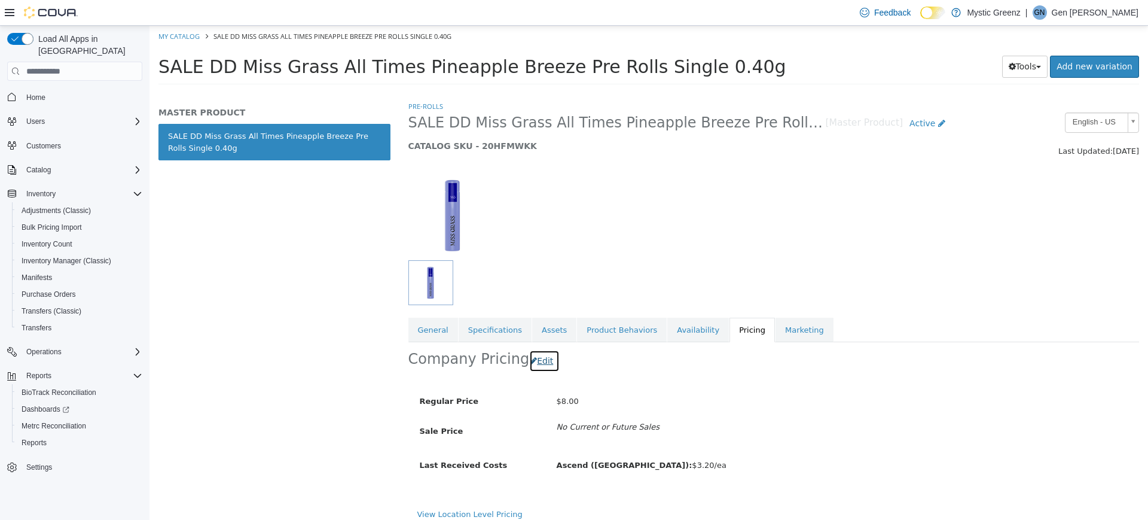
click at [533, 366] on button "Edit" at bounding box center [544, 361] width 30 height 22
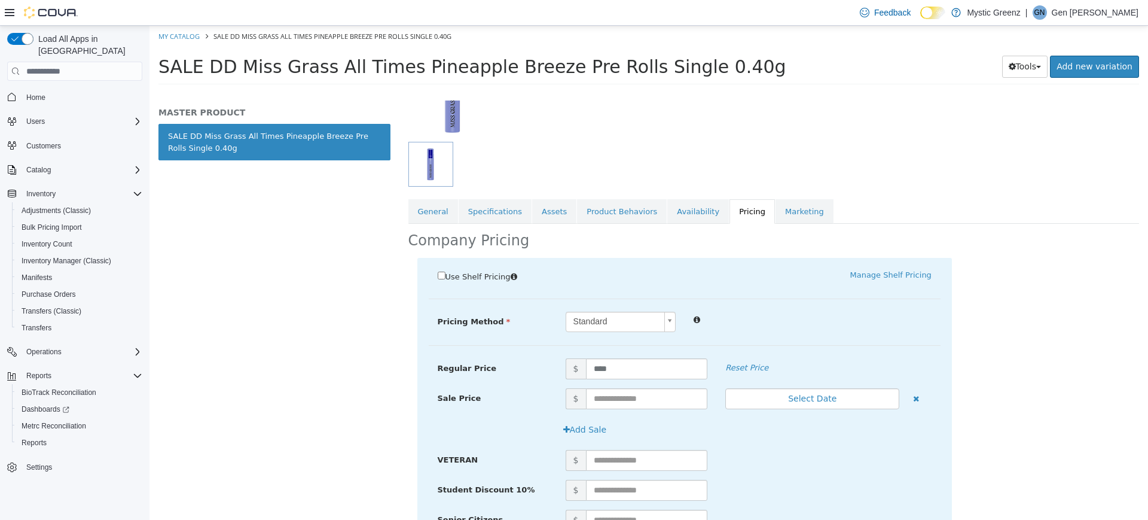
scroll to position [120, 0]
click at [647, 396] on input "text" at bounding box center [647, 397] width 122 height 21
type input "****"
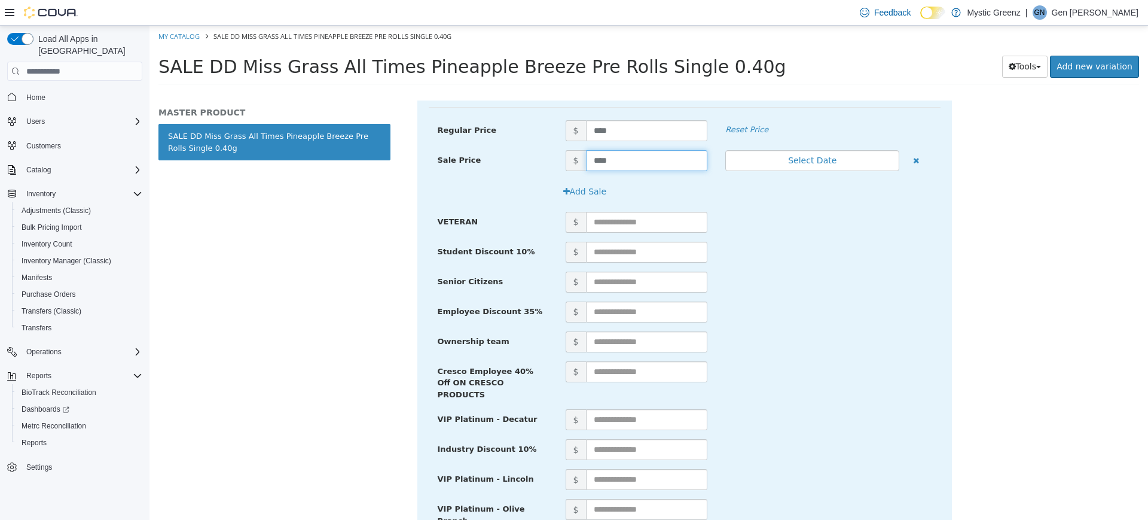
scroll to position [359, 0]
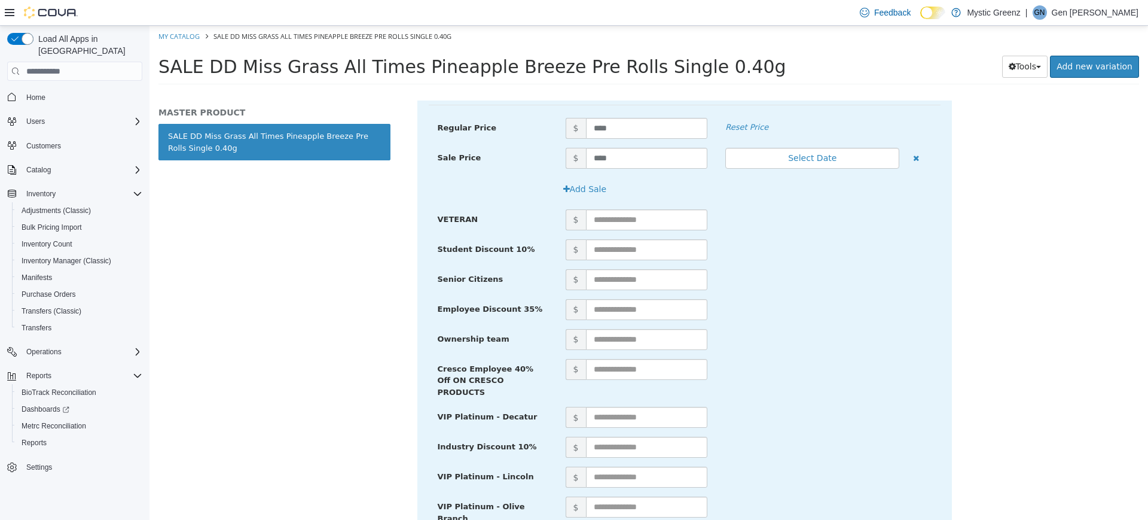
click at [1148, 466] on div "Pre-Rolls SALE DD Miss Grass All Times Pineapple Breeze Pre Rolls Single 0.40g …" at bounding box center [773, 309] width 749 height 419
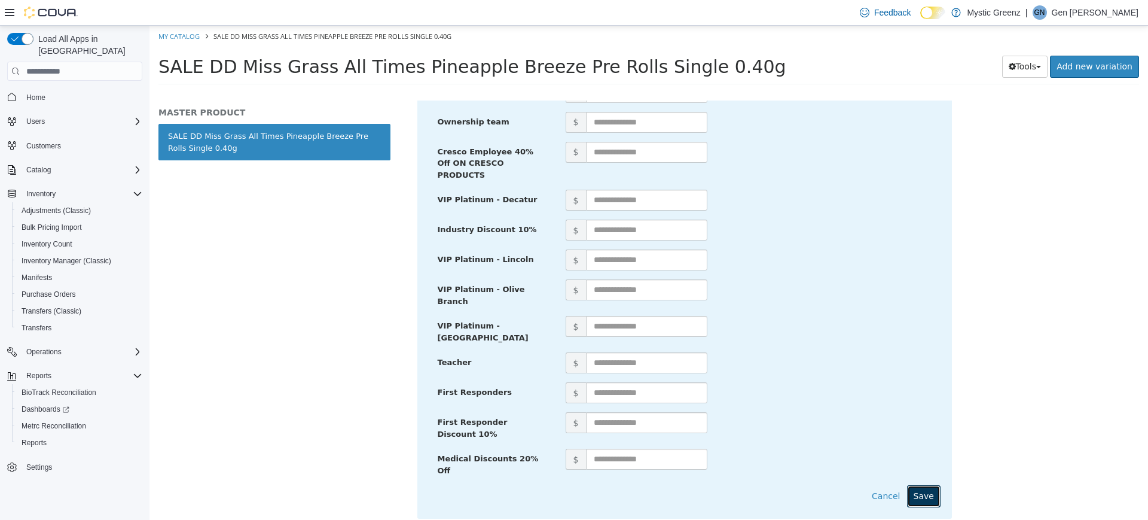
click at [926, 485] on button "Save" at bounding box center [923, 496] width 33 height 22
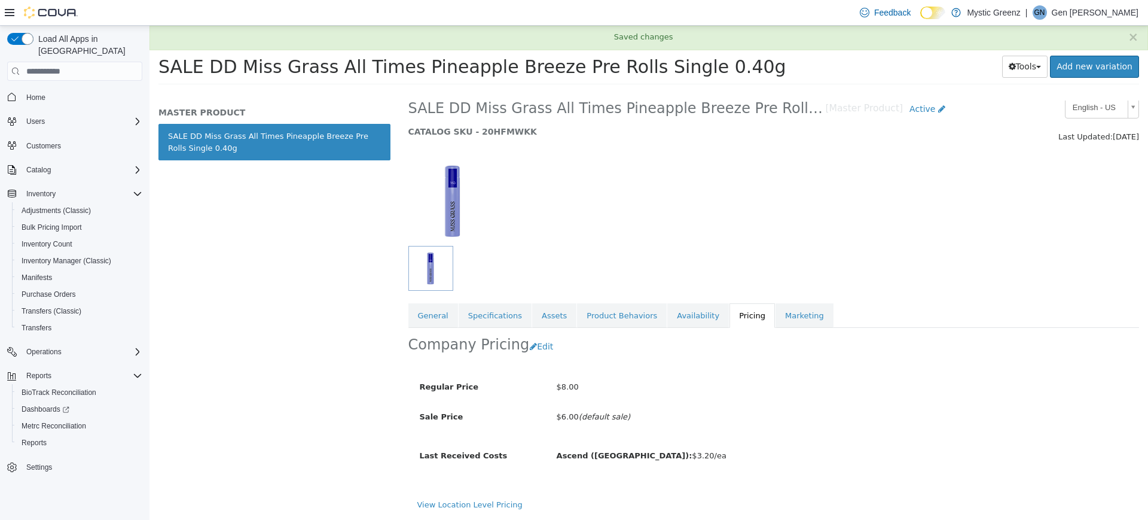
scroll to position [14, 0]
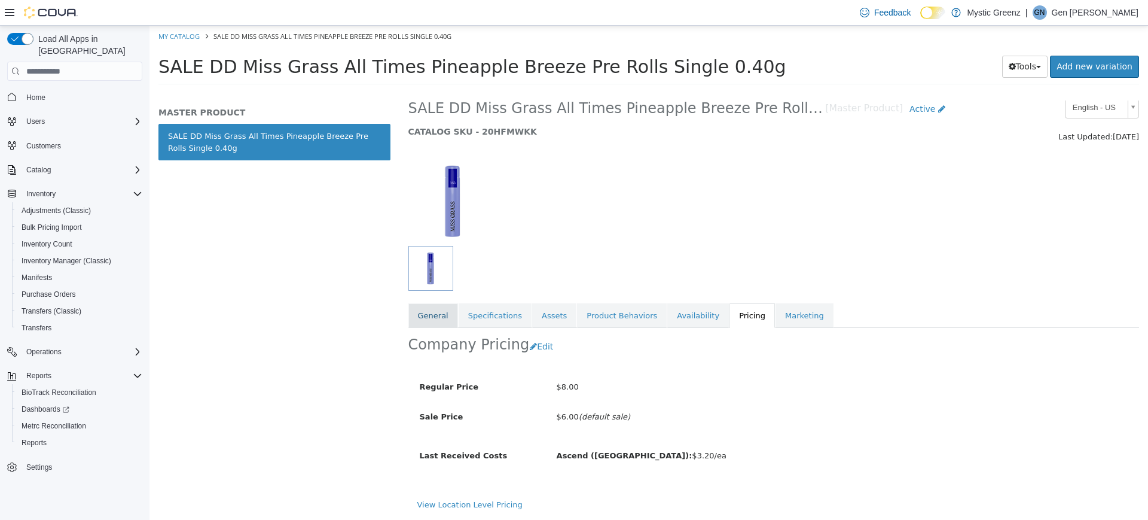
click at [418, 313] on link "General" at bounding box center [433, 315] width 50 height 25
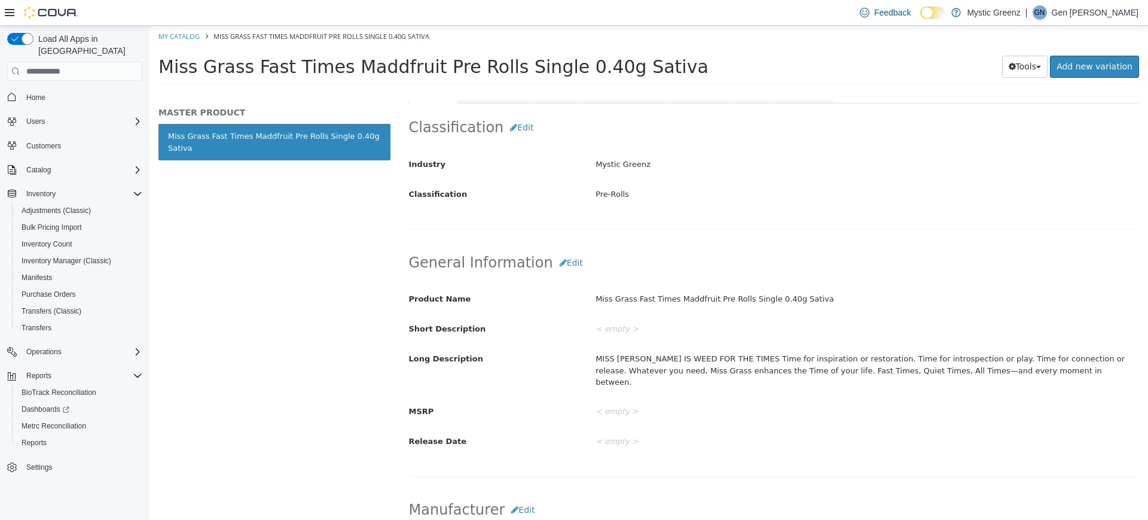
scroll to position [239, 0]
click at [567, 263] on button "Edit" at bounding box center [571, 262] width 36 height 22
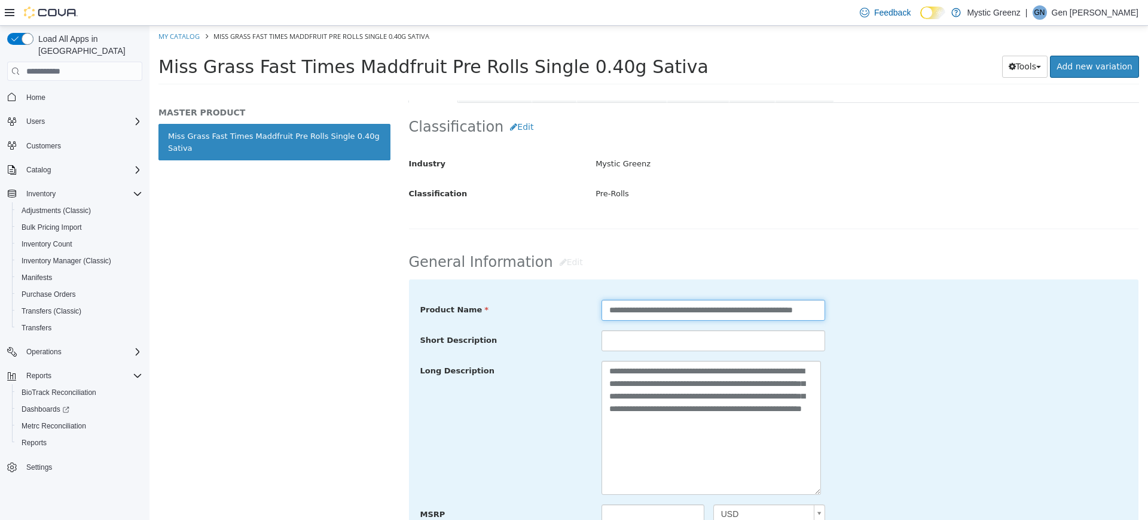
click at [605, 308] on input "**********" at bounding box center [714, 310] width 224 height 21
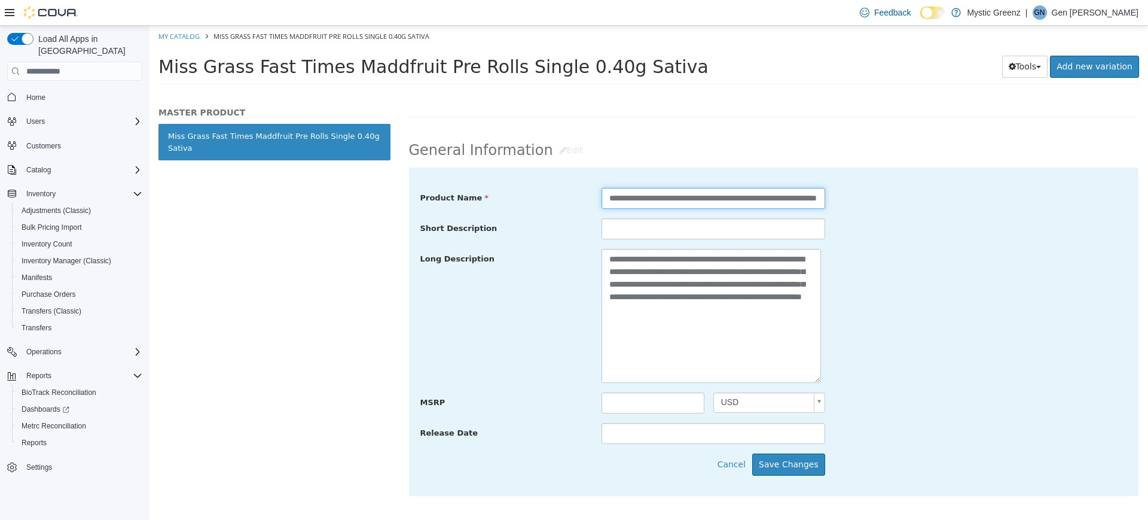
scroll to position [359, 0]
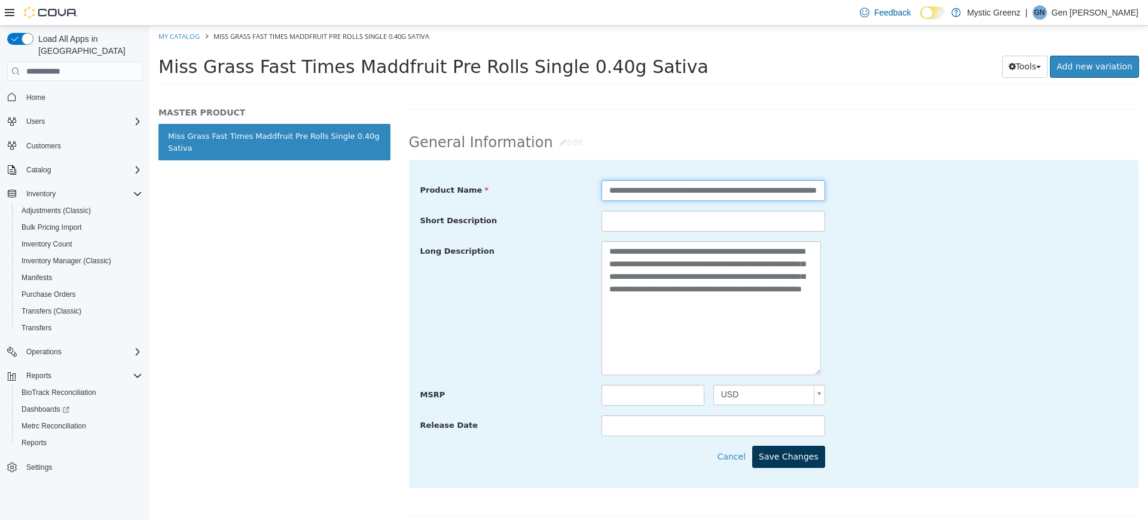
type input "**********"
click at [779, 457] on button "Save Changes" at bounding box center [788, 457] width 73 height 22
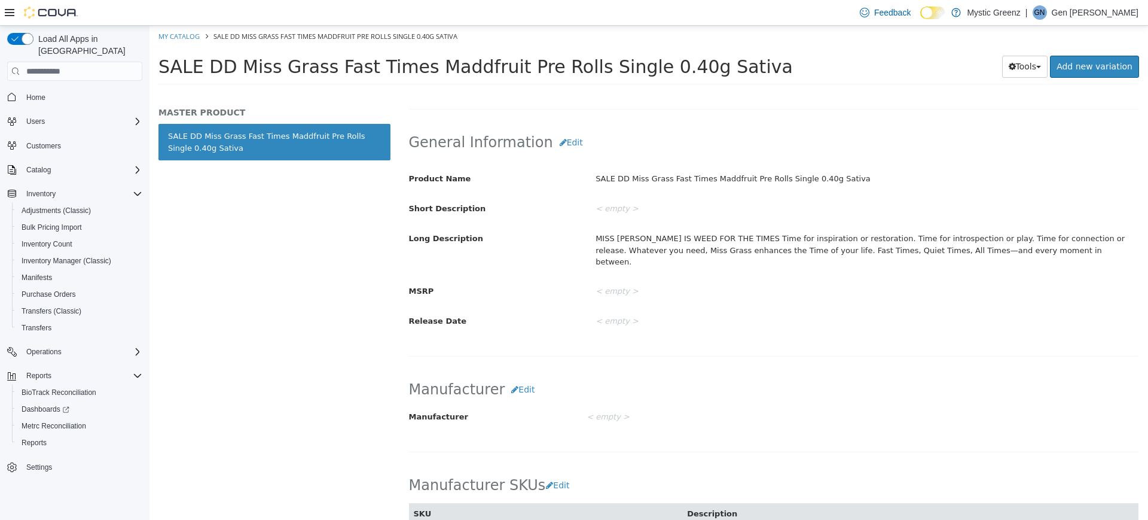
scroll to position [0, 0]
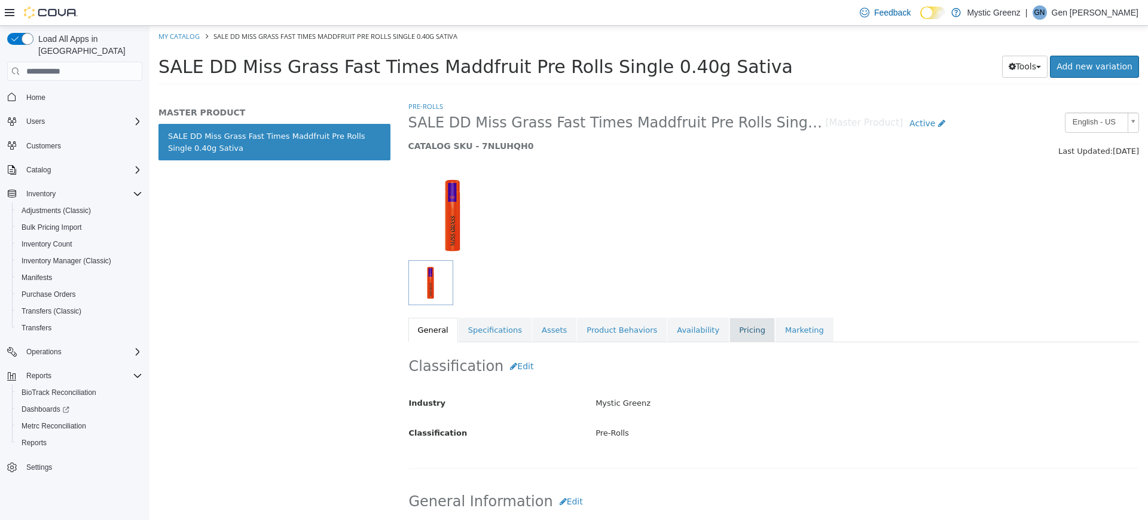
click at [730, 321] on link "Pricing" at bounding box center [752, 330] width 45 height 25
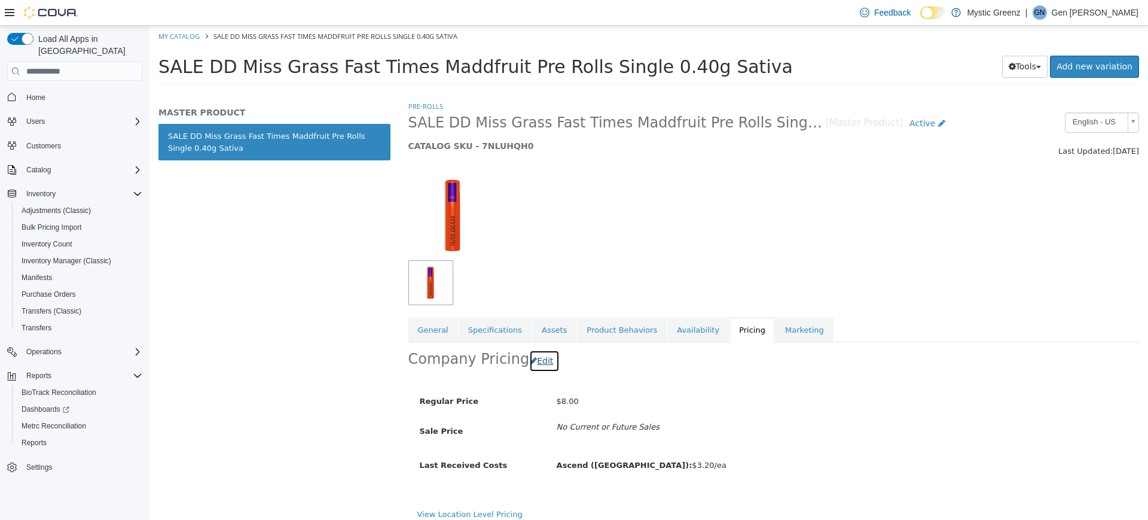
click at [536, 362] on button "Edit" at bounding box center [544, 361] width 30 height 22
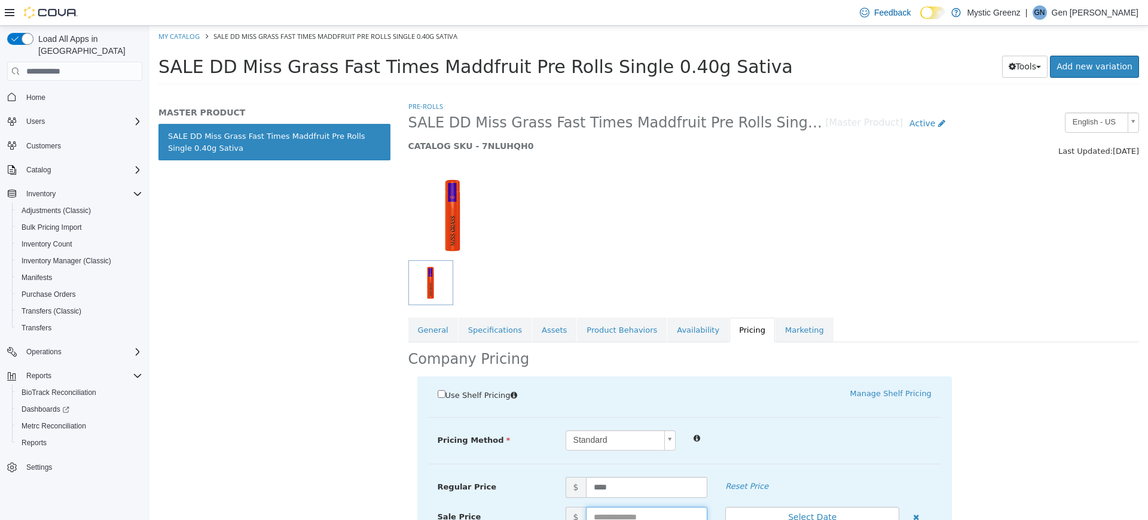
click at [617, 512] on input "text" at bounding box center [647, 516] width 122 height 21
type input "****"
click at [1148, 459] on div "Pre-Rolls SALE DD Miss Grass Fast Times Maddfruit Pre Rolls Single 0.40g Sativa…" at bounding box center [773, 309] width 749 height 419
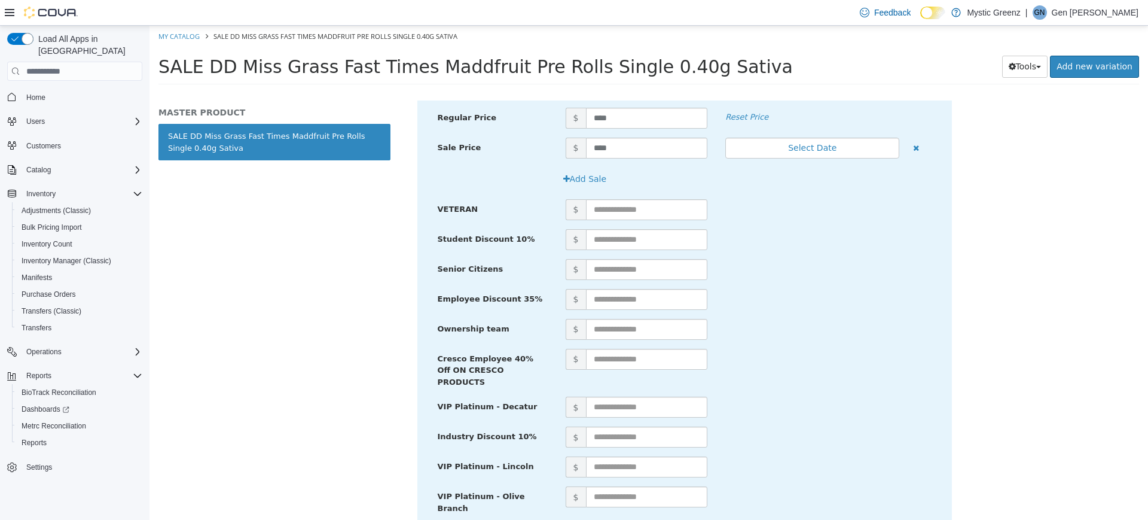
click at [1148, 470] on div "Pre-Rolls SALE DD Miss Grass Fast Times Maddfruit Pre Rolls Single 0.40g Sativa…" at bounding box center [773, 309] width 749 height 419
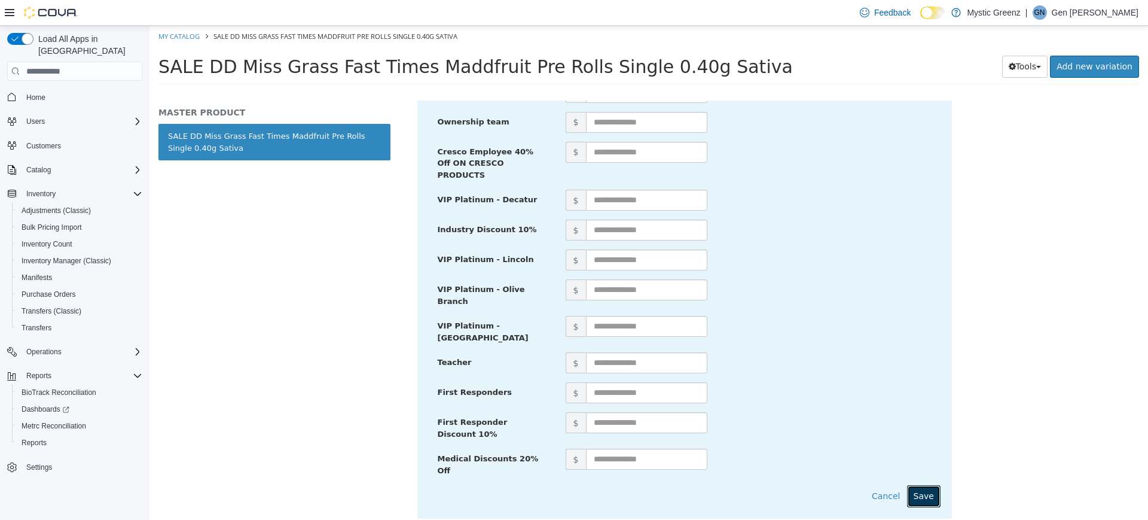
click at [920, 485] on button "Save" at bounding box center [923, 496] width 33 height 22
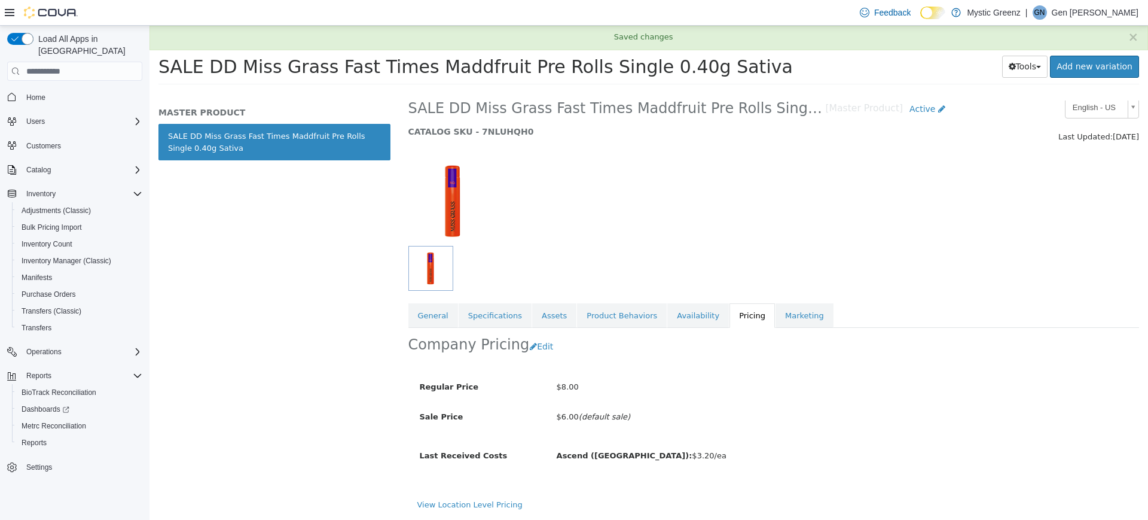
scroll to position [14, 0]
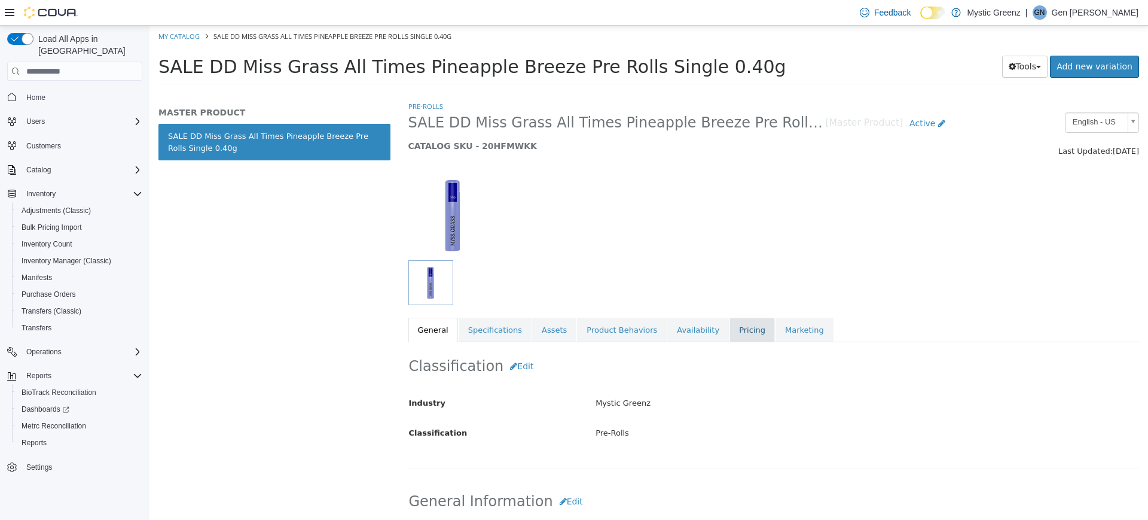
click at [730, 331] on link "Pricing" at bounding box center [752, 330] width 45 height 25
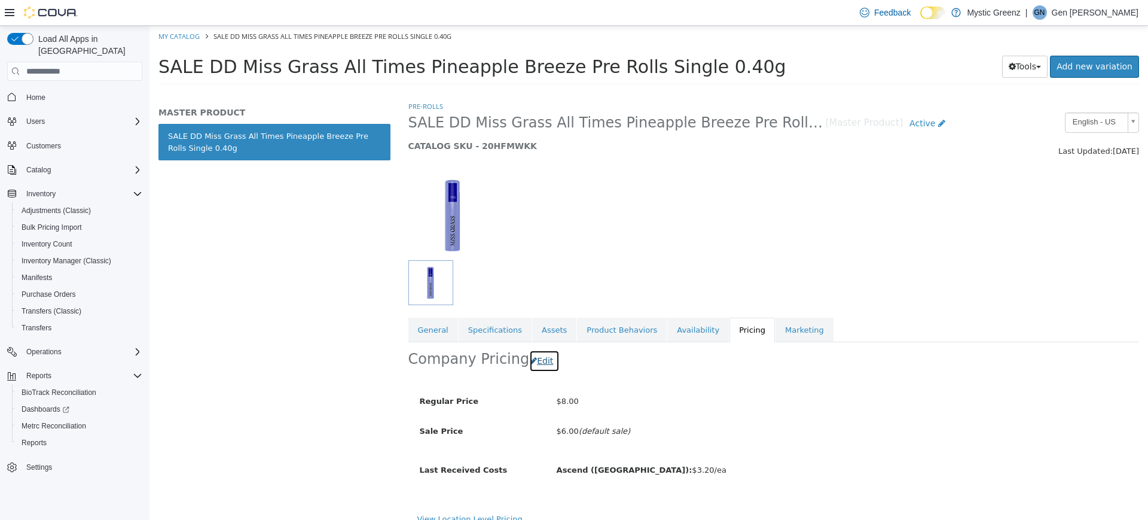
click at [544, 358] on button "Edit" at bounding box center [544, 361] width 30 height 22
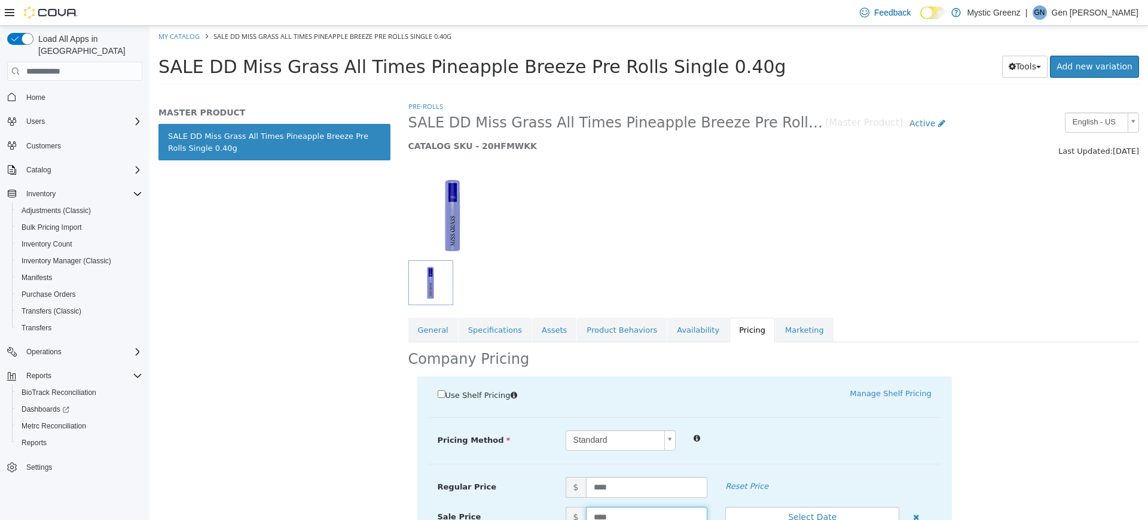
click at [593, 514] on input "****" at bounding box center [647, 516] width 122 height 21
type input "****"
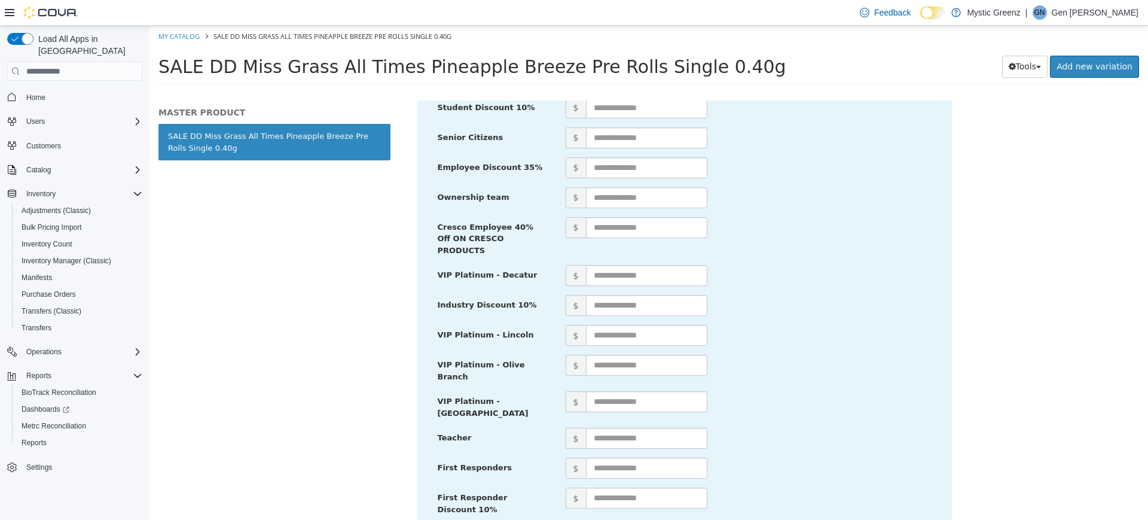
scroll to position [576, 0]
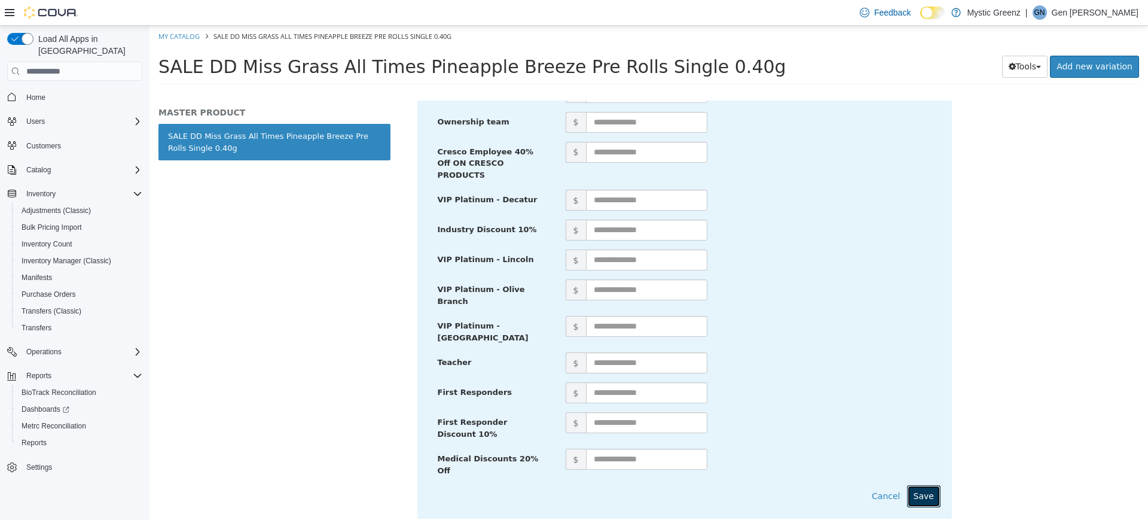
click at [920, 485] on button "Save" at bounding box center [923, 496] width 33 height 22
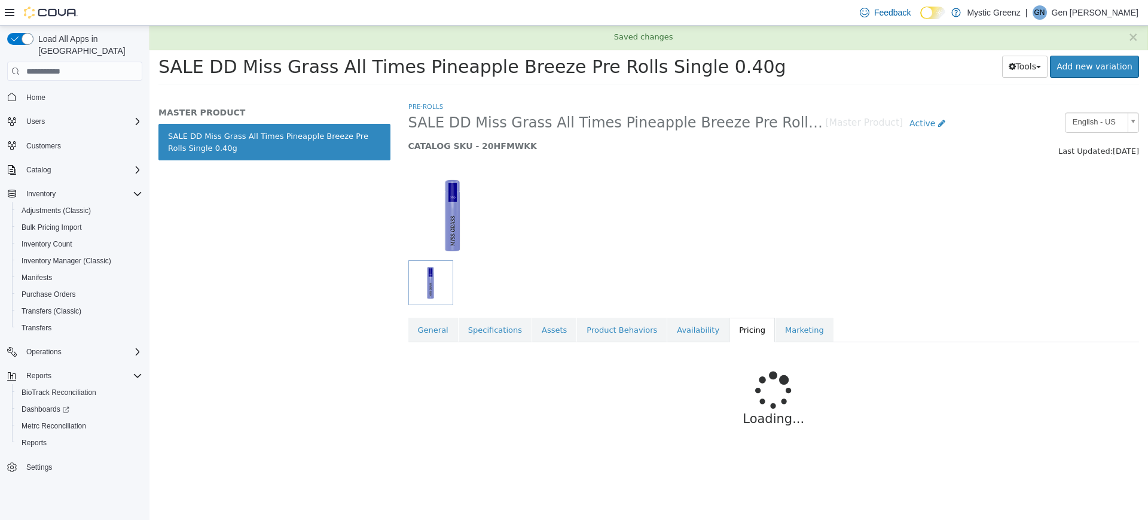
scroll to position [0, 0]
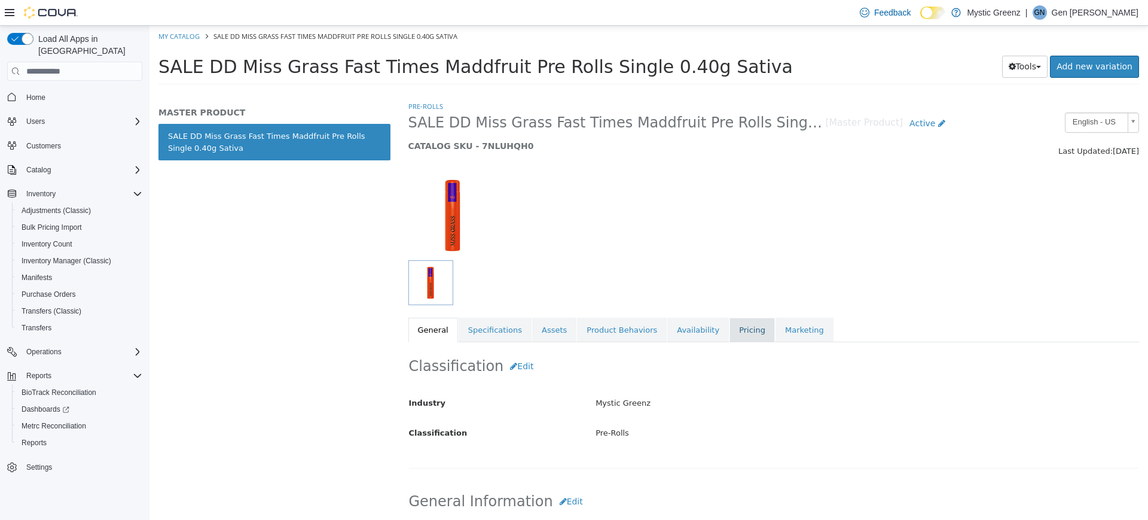
click at [730, 332] on link "Pricing" at bounding box center [752, 330] width 45 height 25
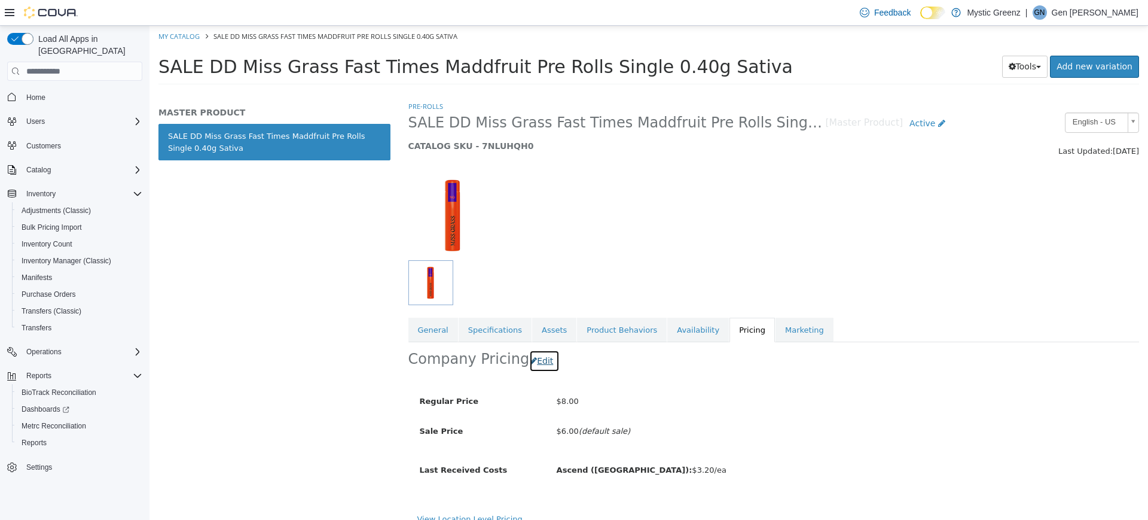
click at [536, 357] on button "Edit" at bounding box center [544, 361] width 30 height 22
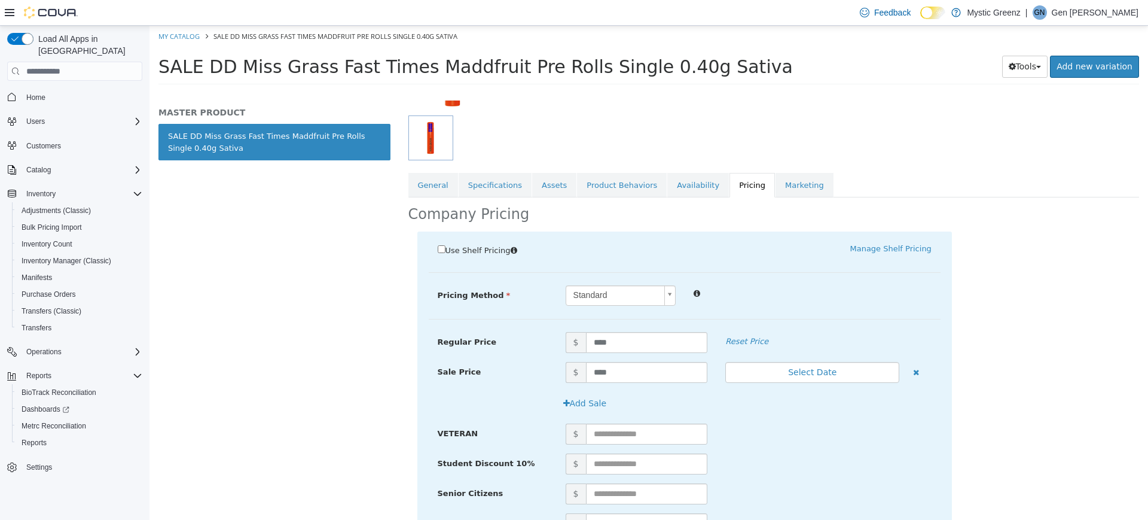
scroll to position [160, 0]
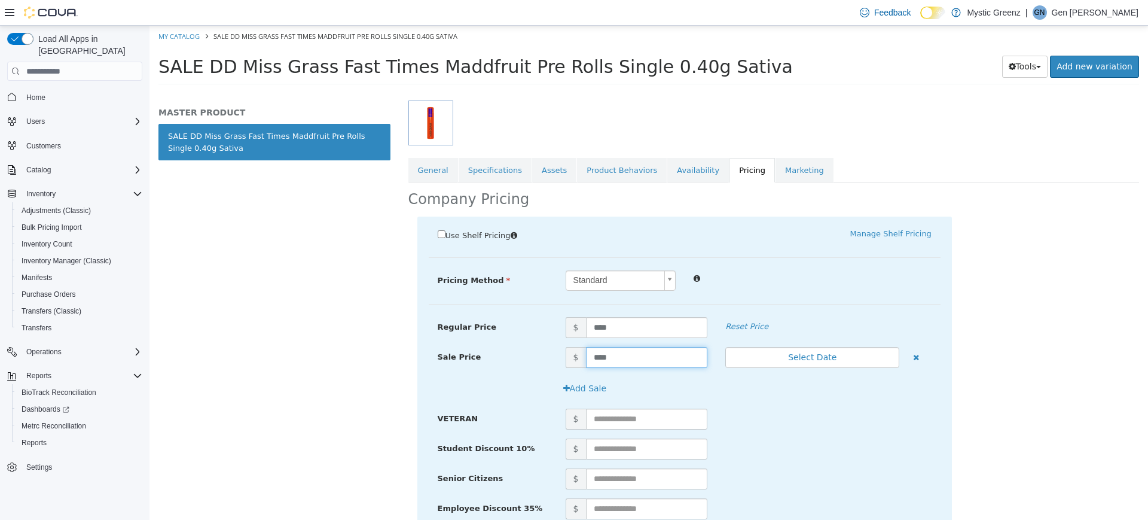
click at [593, 361] on input "****" at bounding box center [647, 357] width 122 height 21
type input "****"
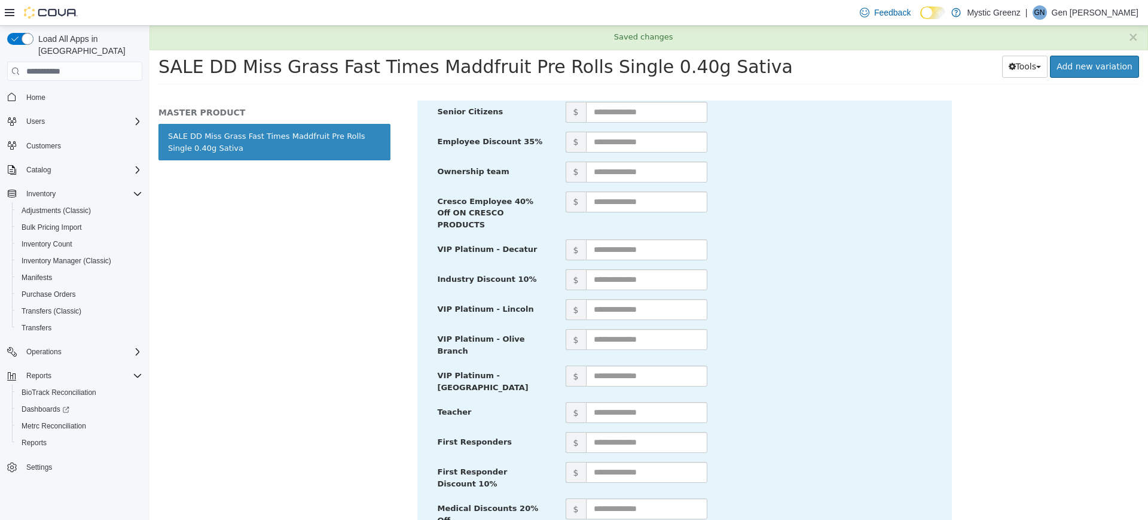
scroll to position [14, 0]
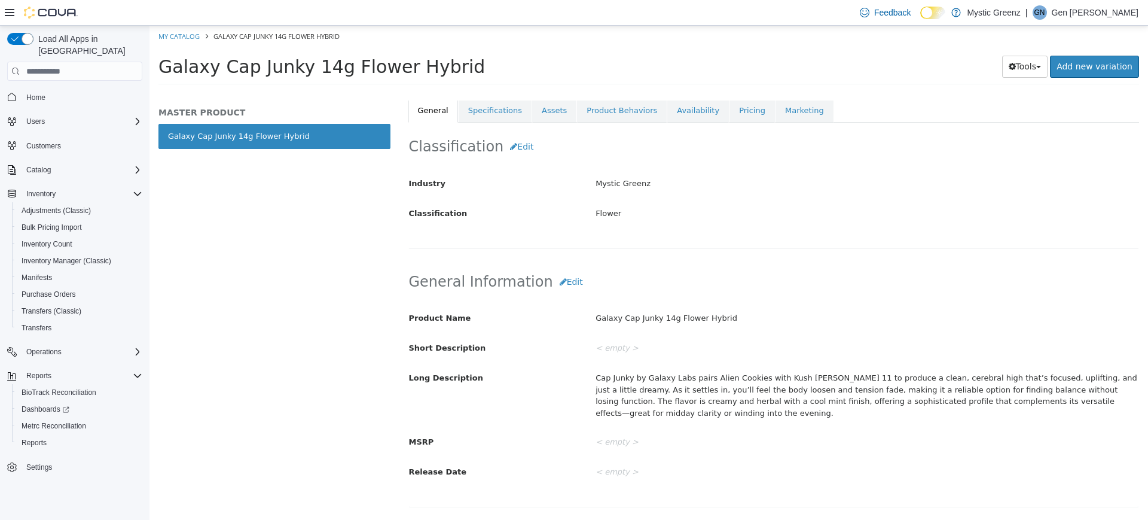
scroll to position [239, 0]
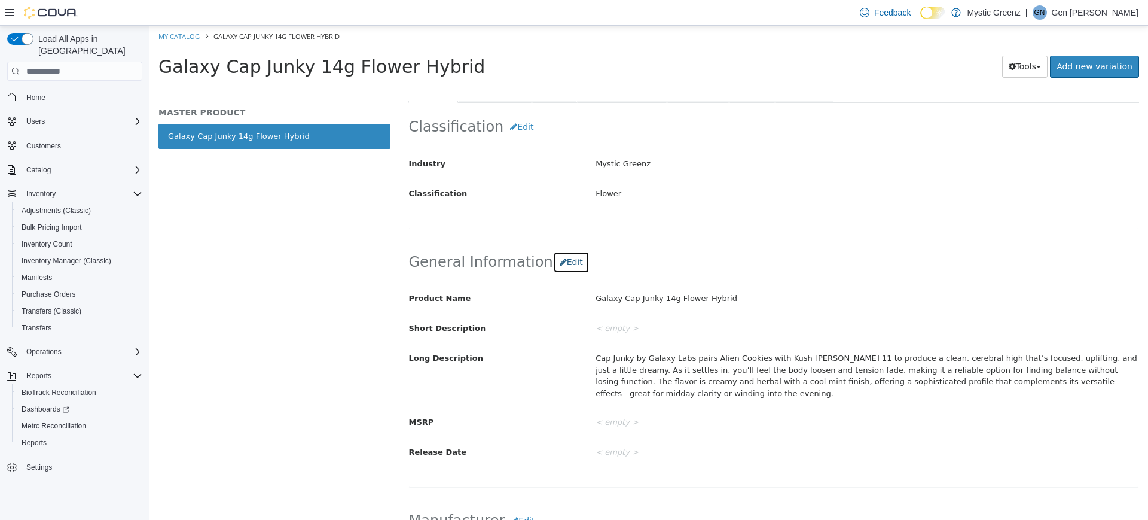
click at [562, 264] on button "Edit" at bounding box center [571, 262] width 36 height 22
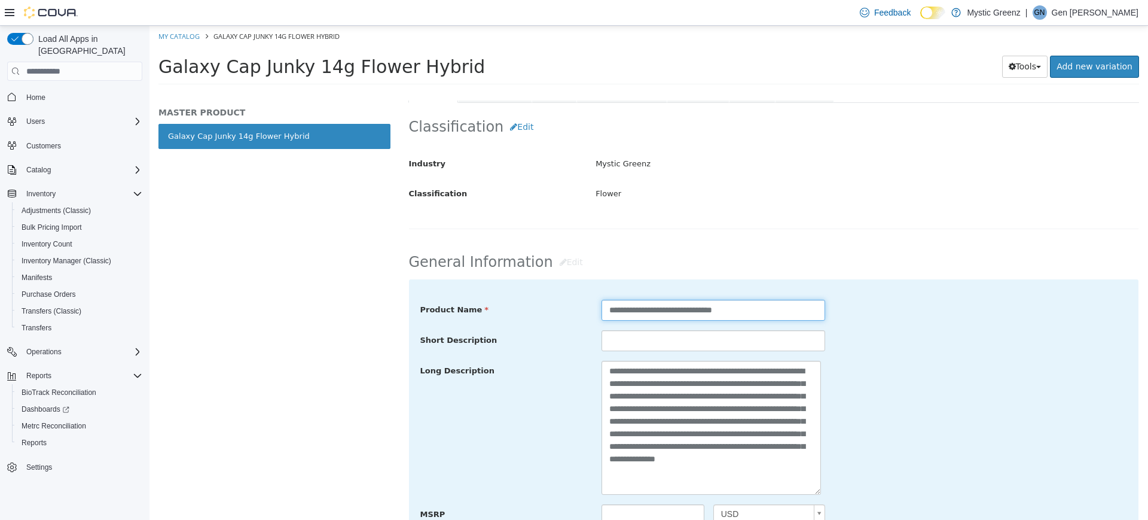
click at [609, 321] on input "**********" at bounding box center [714, 310] width 224 height 21
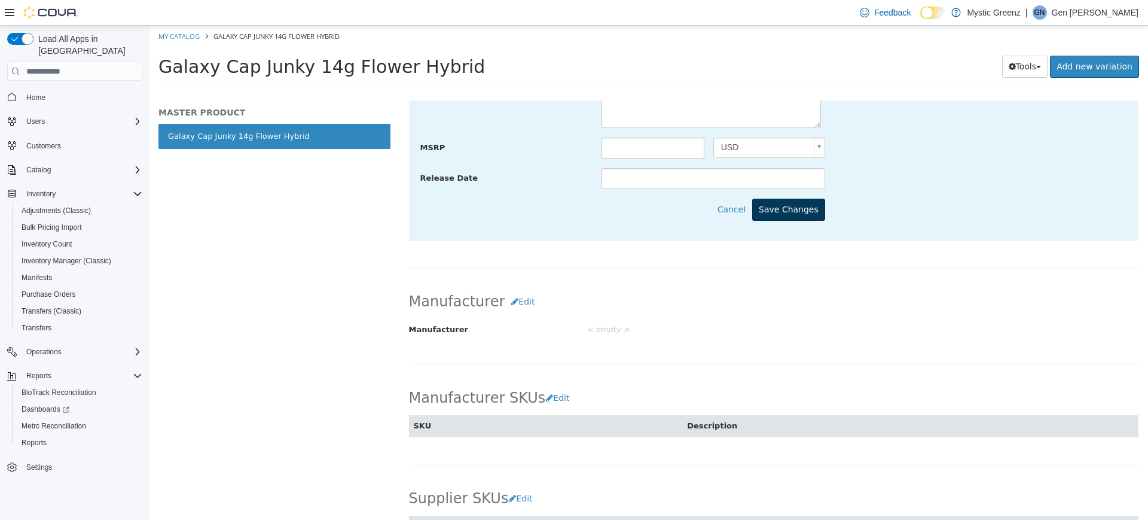
type input "**********"
click at [795, 216] on button "Save Changes" at bounding box center [788, 210] width 73 height 22
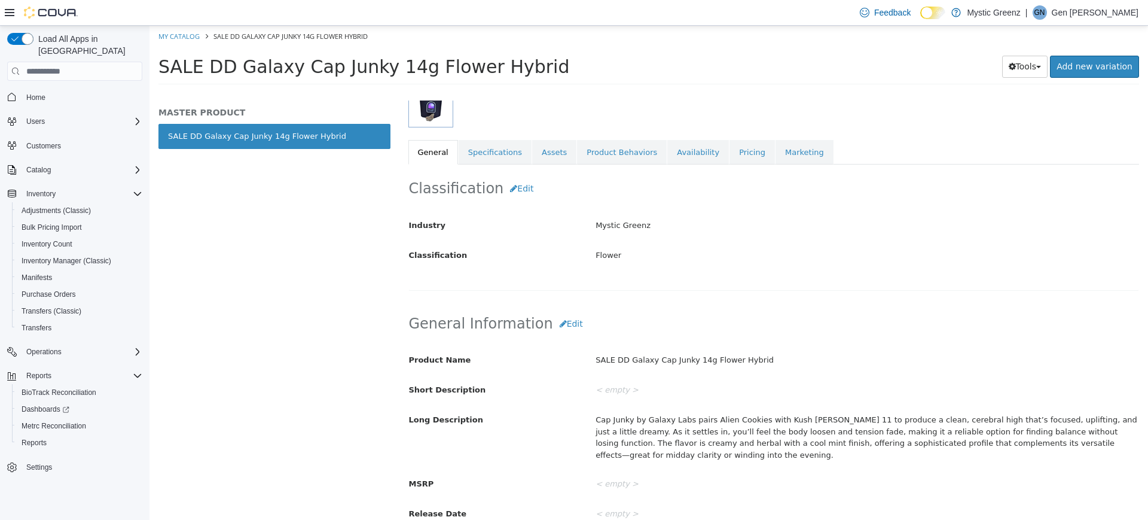
scroll to position [108, 0]
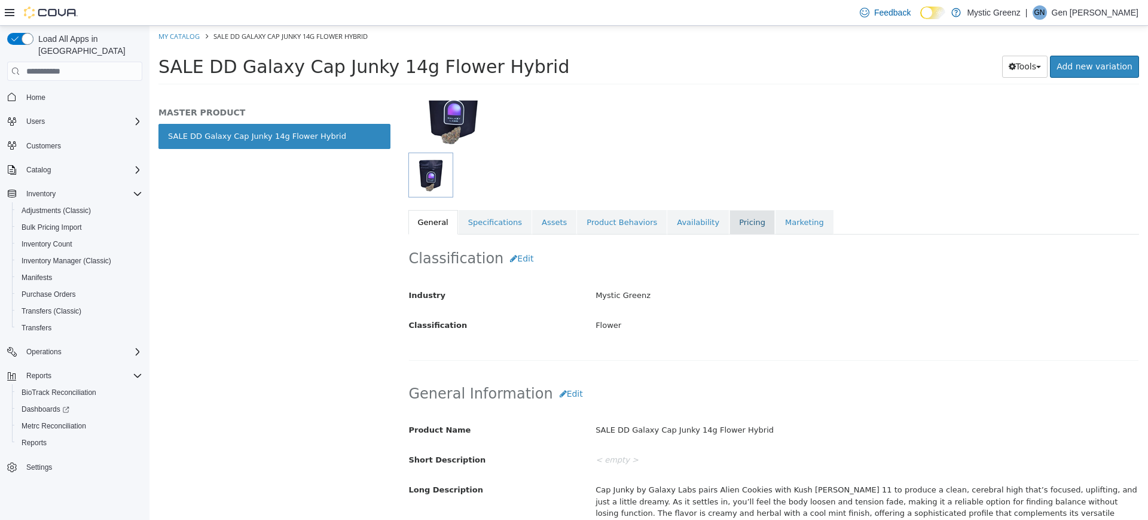
click at [739, 230] on link "Pricing" at bounding box center [752, 222] width 45 height 25
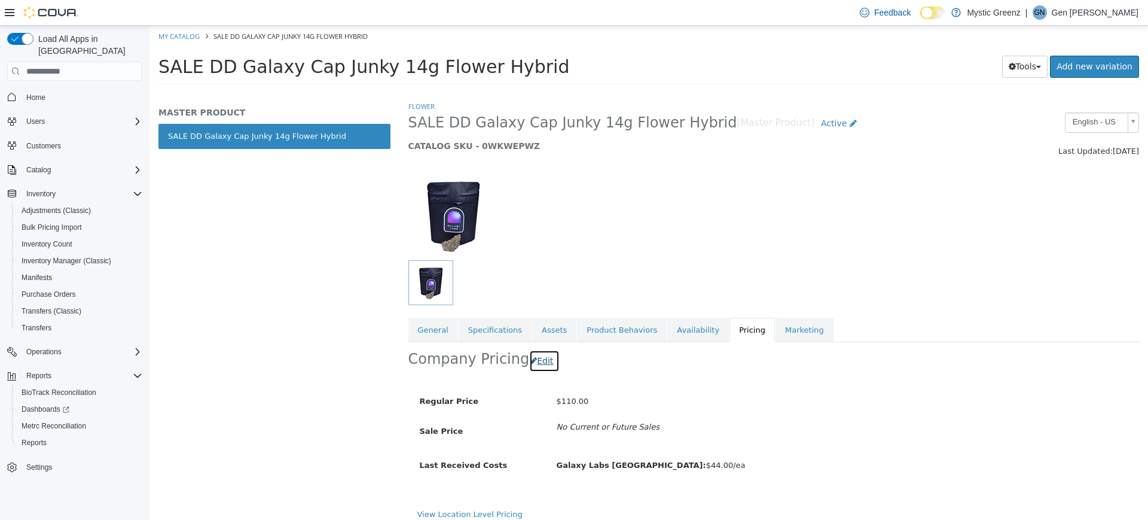
click at [537, 367] on button "Edit" at bounding box center [544, 361] width 30 height 22
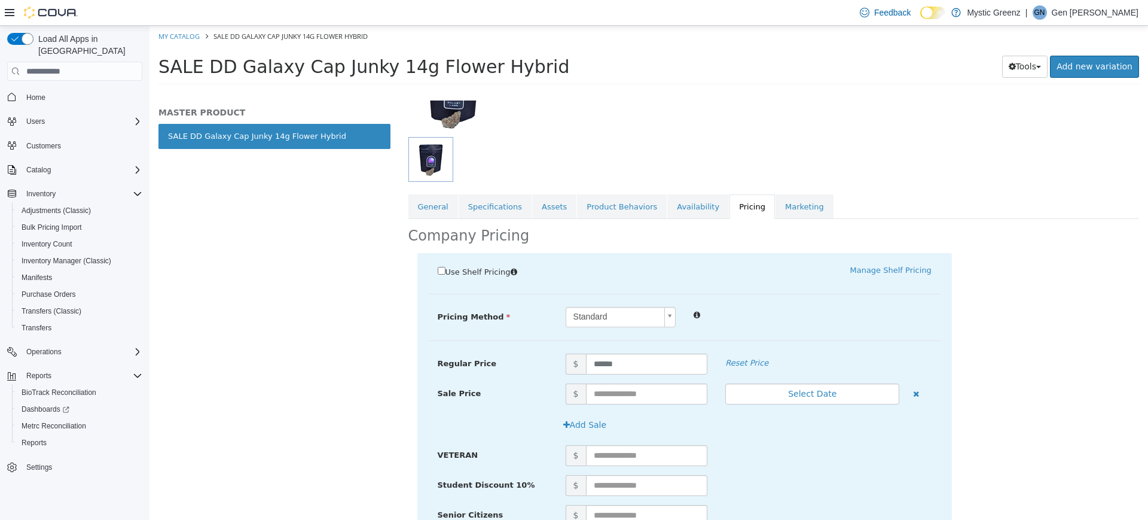
scroll to position [125, 0]
click at [646, 397] on input "text" at bounding box center [647, 392] width 122 height 21
type input "*****"
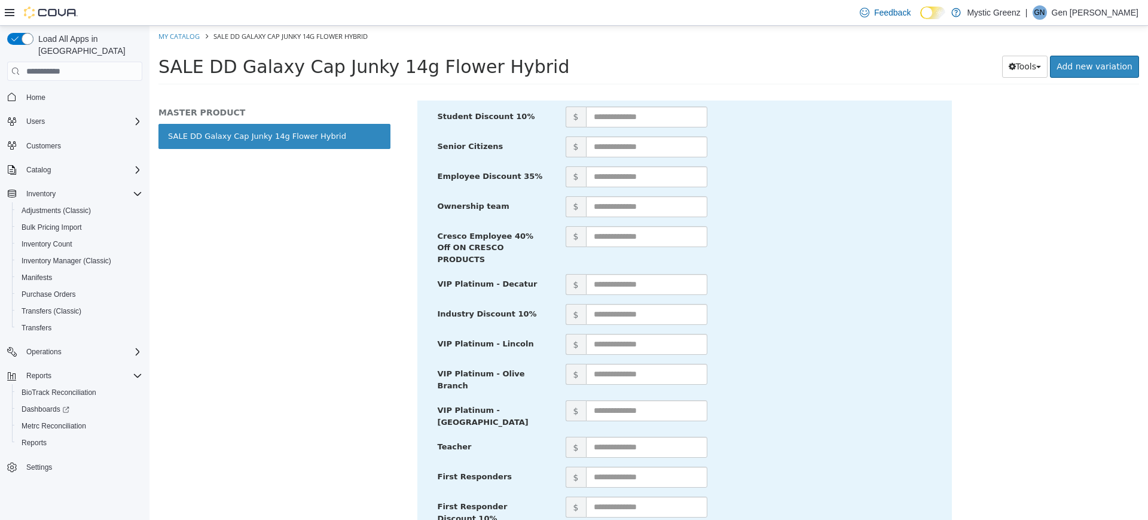
click at [1148, 492] on div "Flower SALE DD Galaxy Cap Junky 14g Flower Hybrid [Master Product] Active CATAL…" at bounding box center [773, 309] width 749 height 419
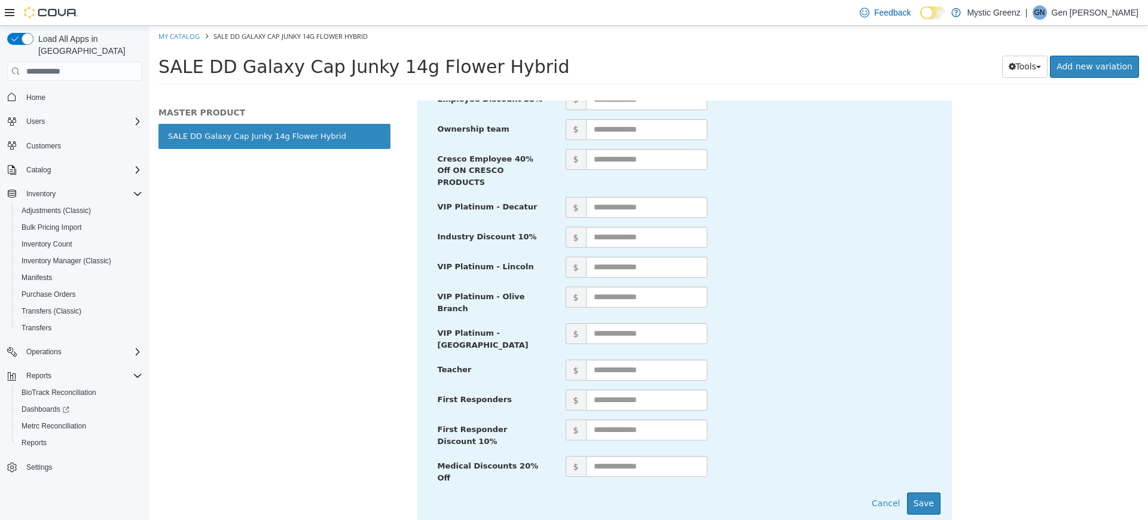
scroll to position [576, 0]
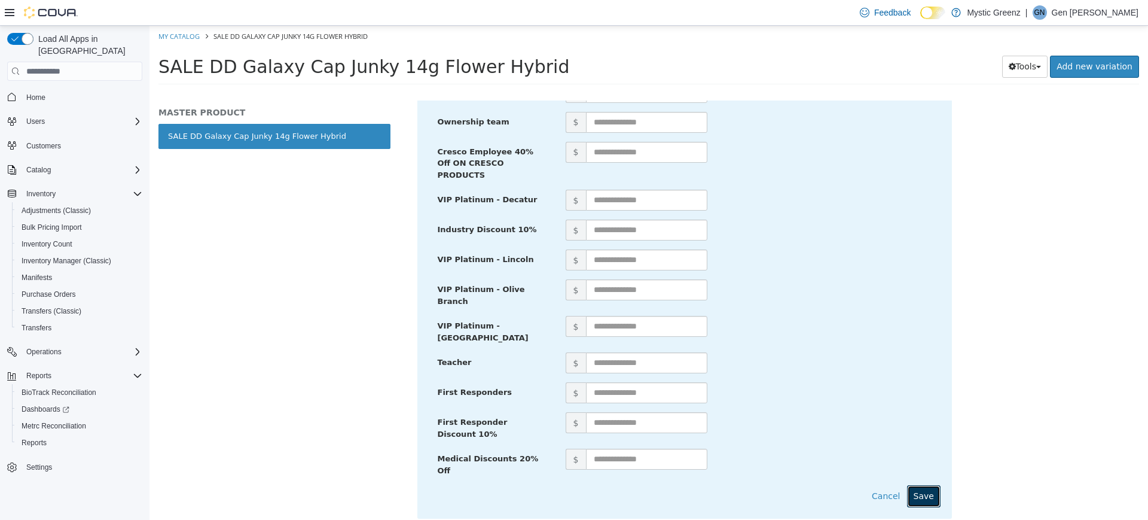
click at [915, 485] on button "Save" at bounding box center [923, 496] width 33 height 22
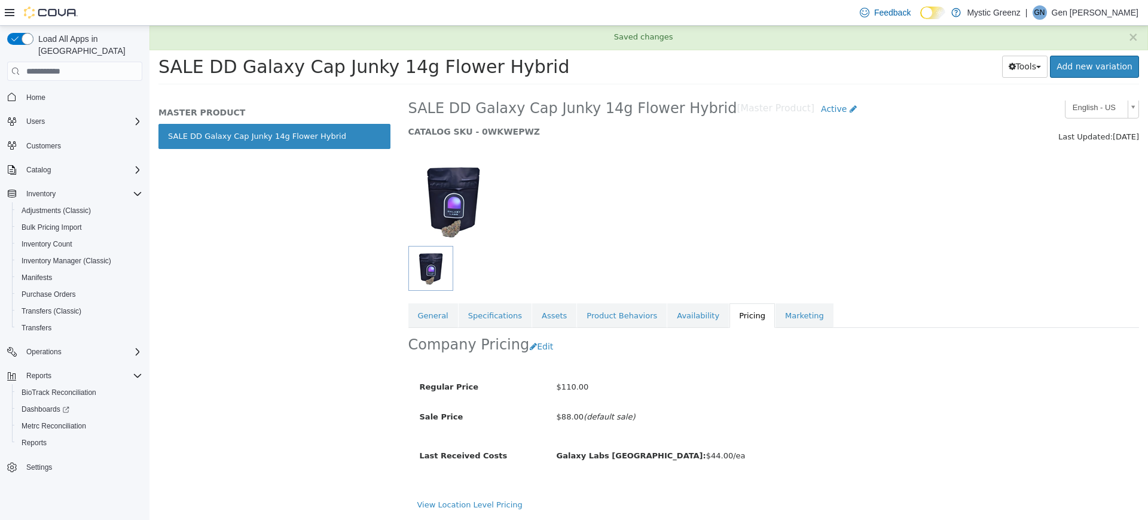
scroll to position [14, 0]
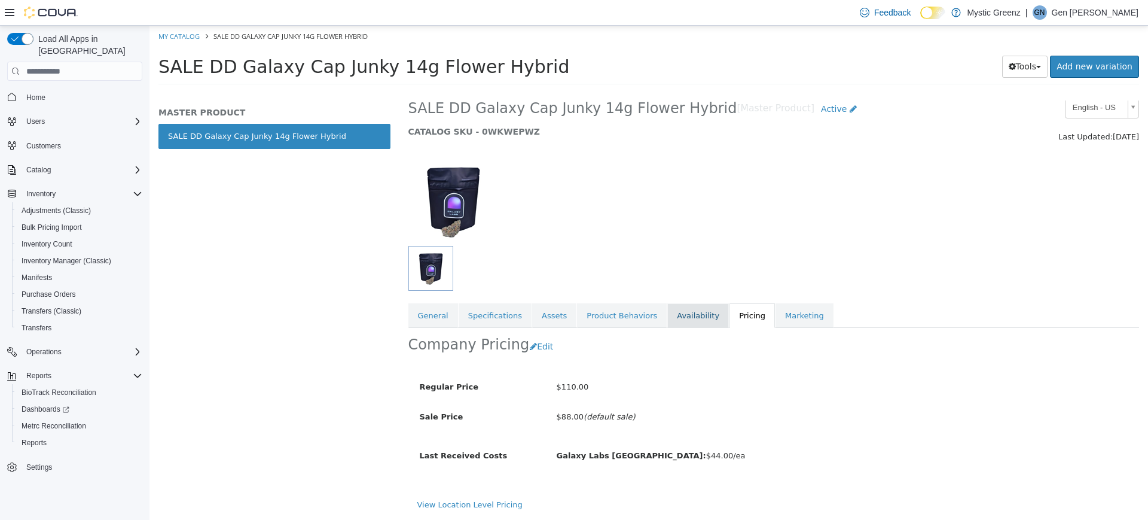
click at [684, 316] on link "Availability" at bounding box center [698, 315] width 62 height 25
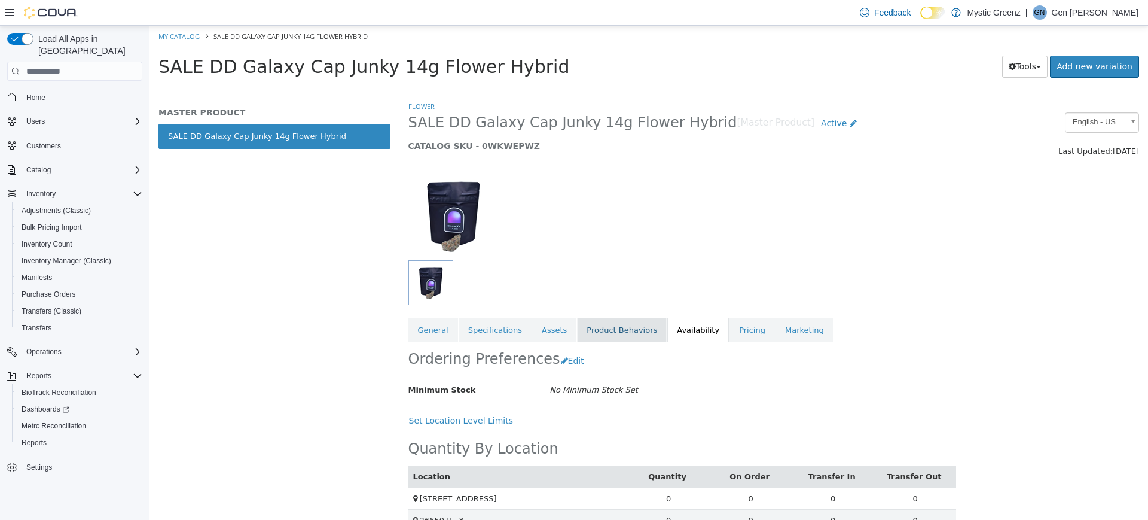
click at [630, 330] on link "Product Behaviors" at bounding box center [622, 330] width 90 height 25
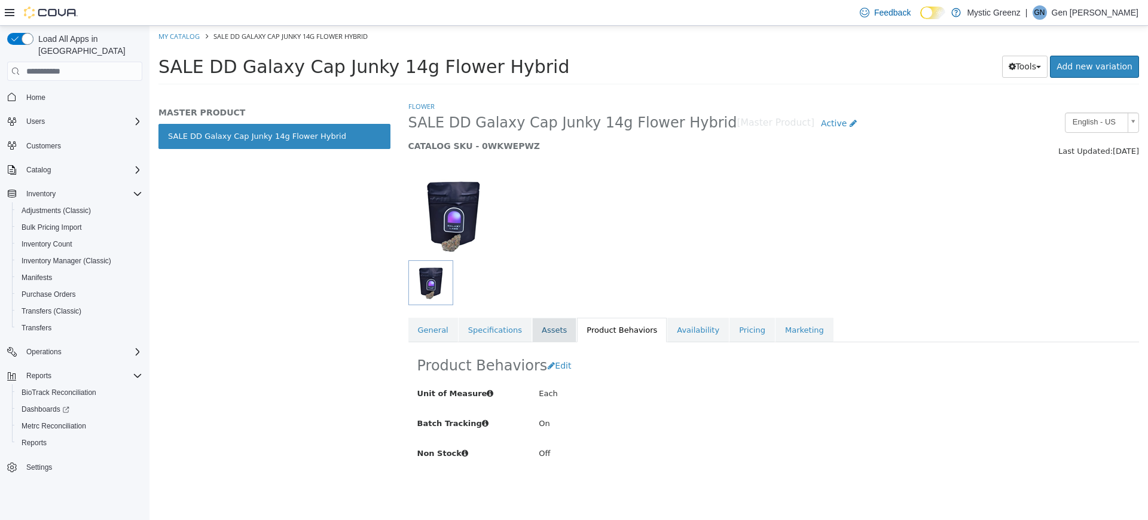
click at [536, 332] on link "Assets" at bounding box center [554, 330] width 44 height 25
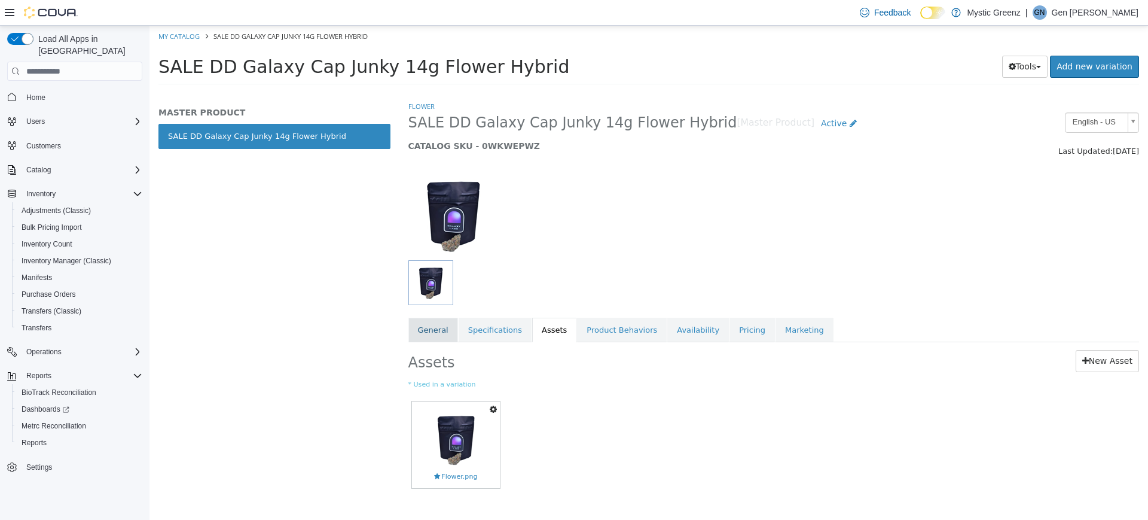
click at [446, 328] on link "General" at bounding box center [433, 330] width 50 height 25
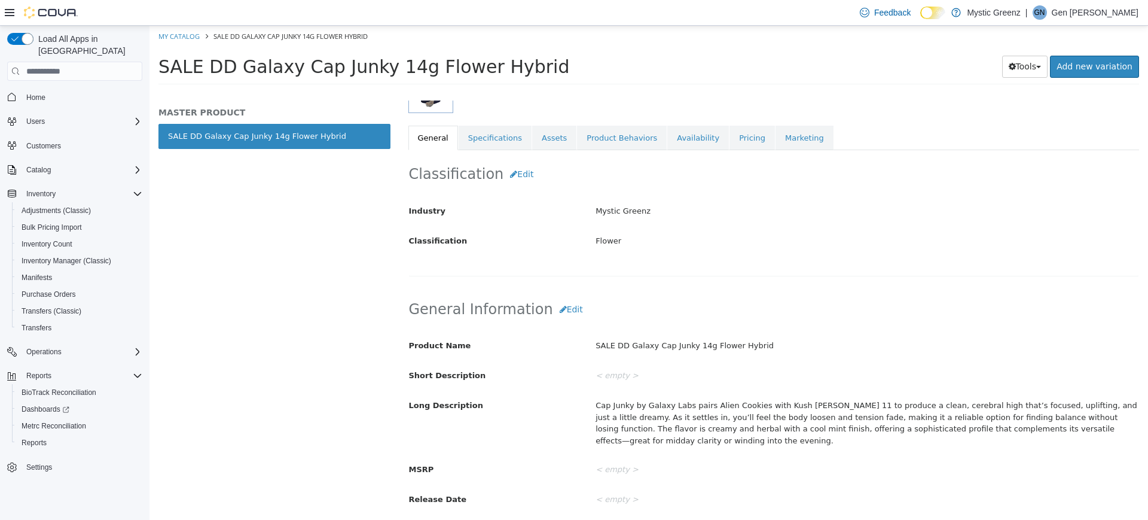
scroll to position [185, 0]
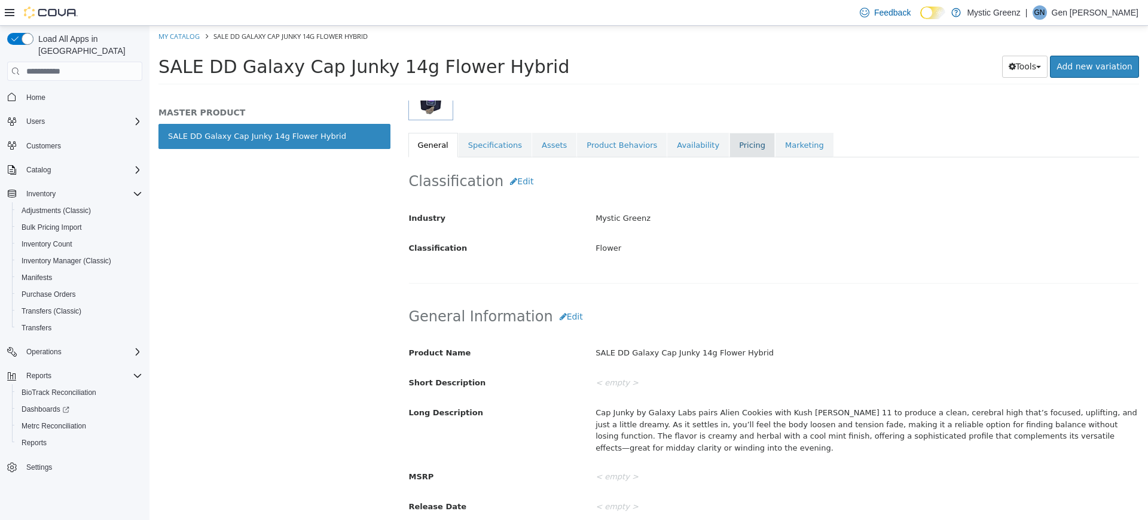
click at [730, 148] on link "Pricing" at bounding box center [752, 145] width 45 height 25
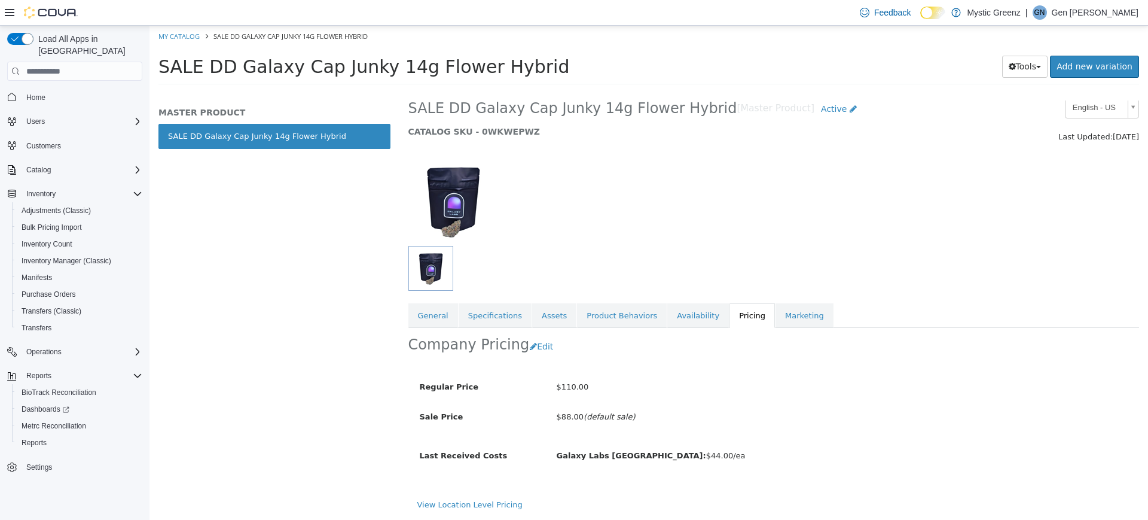
scroll to position [14, 0]
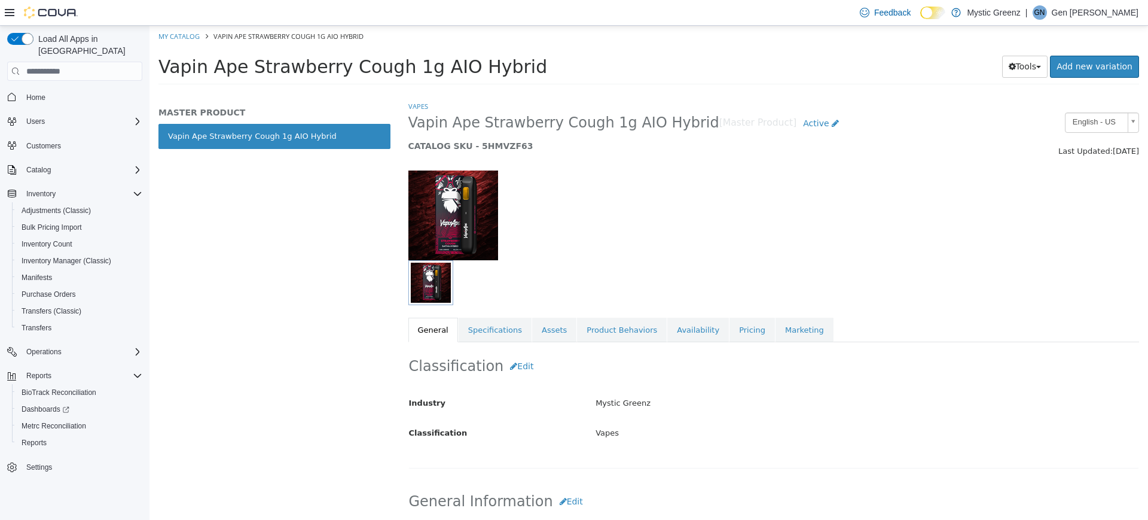
scroll to position [367, 0]
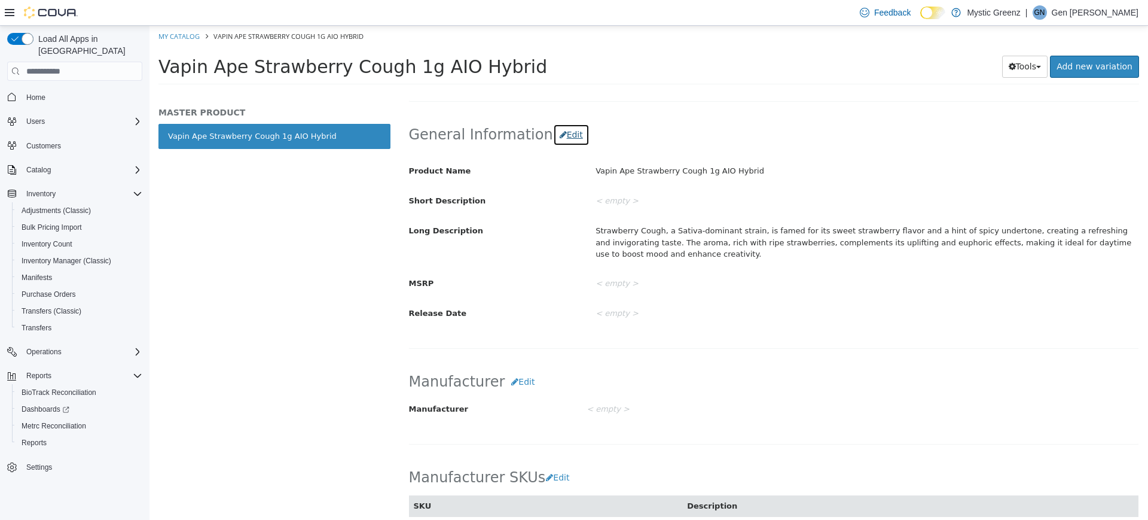
click at [553, 139] on button "Edit" at bounding box center [571, 135] width 36 height 22
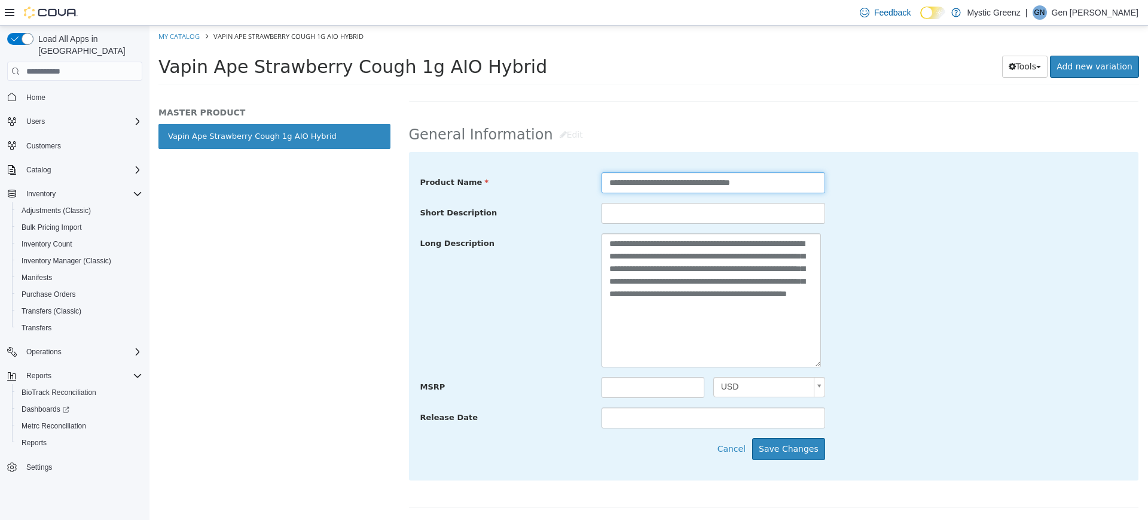
click at [602, 179] on input "**********" at bounding box center [714, 182] width 224 height 21
type input "**********"
click at [785, 447] on button "Save Changes" at bounding box center [788, 449] width 73 height 22
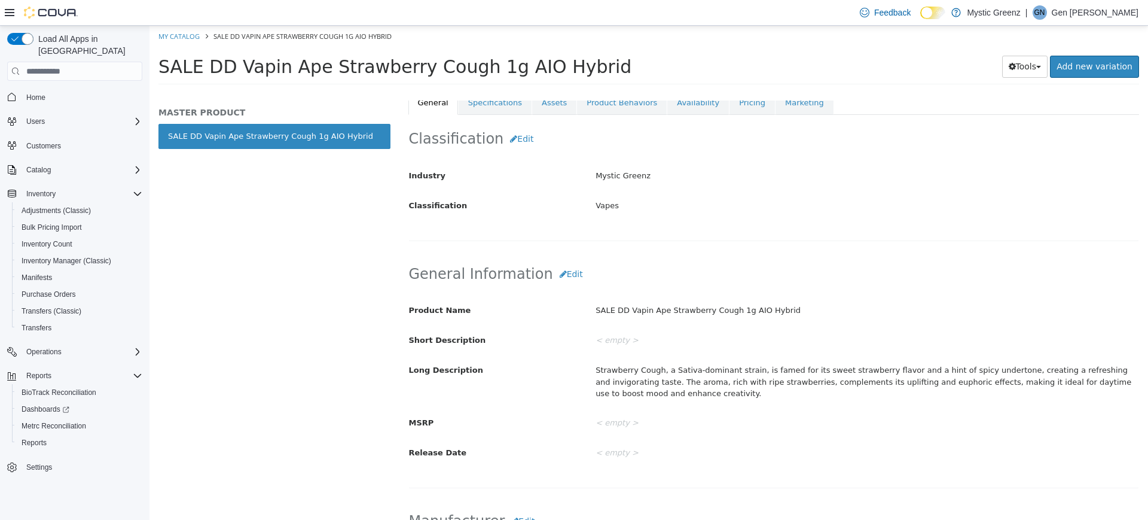
scroll to position [138, 0]
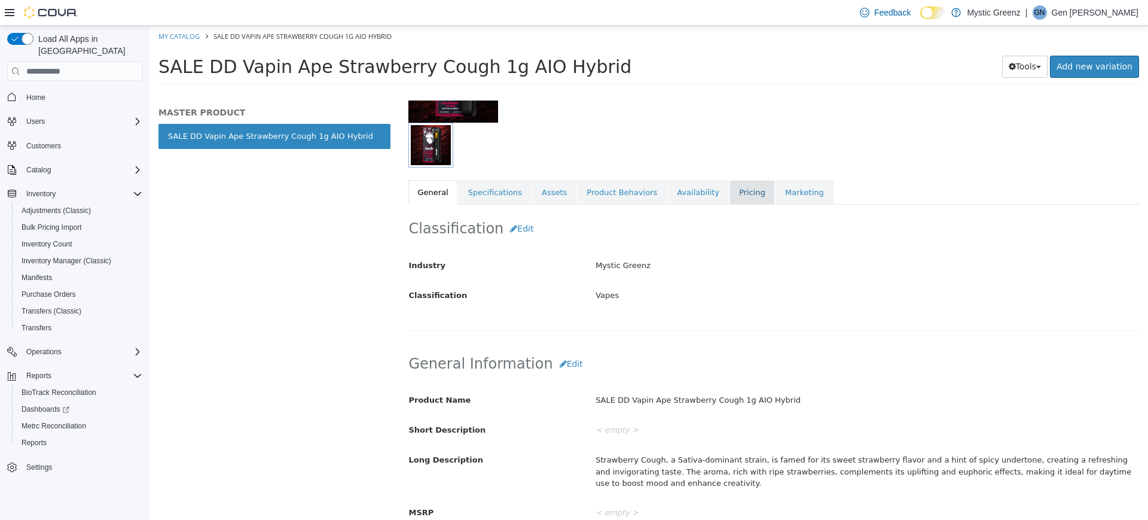
click at [739, 186] on link "Pricing" at bounding box center [752, 192] width 45 height 25
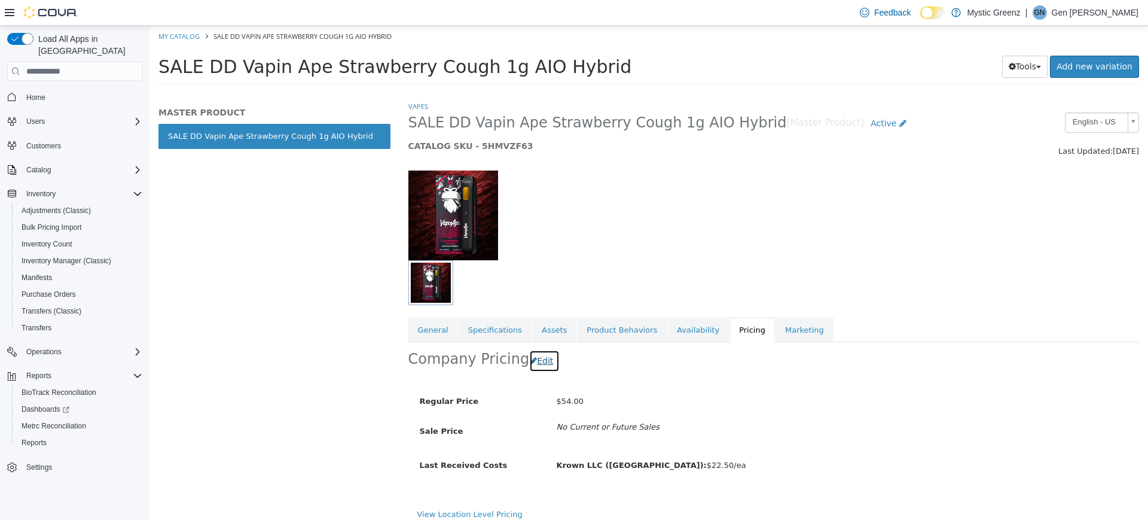
click at [538, 372] on button "Edit" at bounding box center [544, 361] width 30 height 22
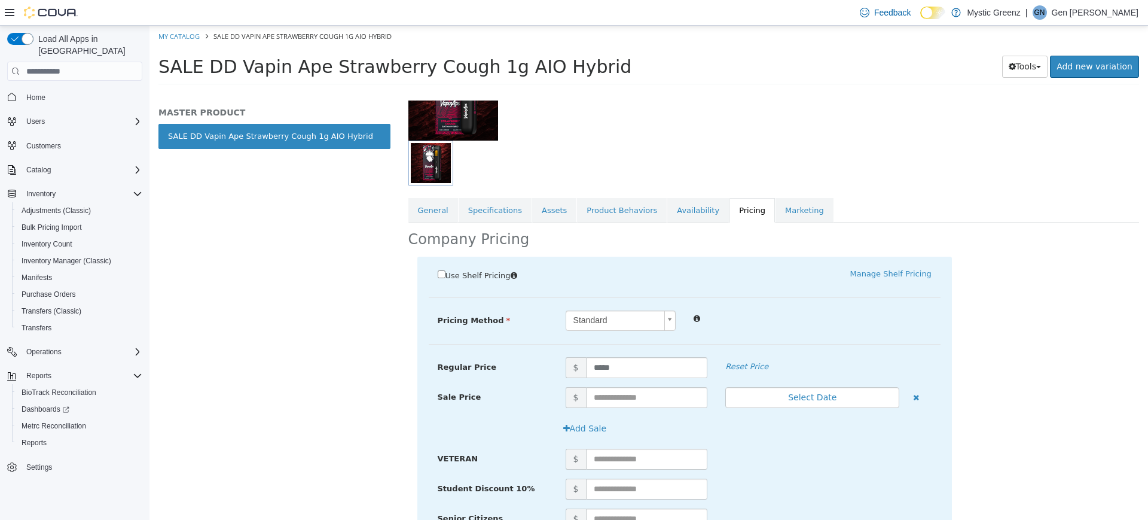
scroll to position [149, 0]
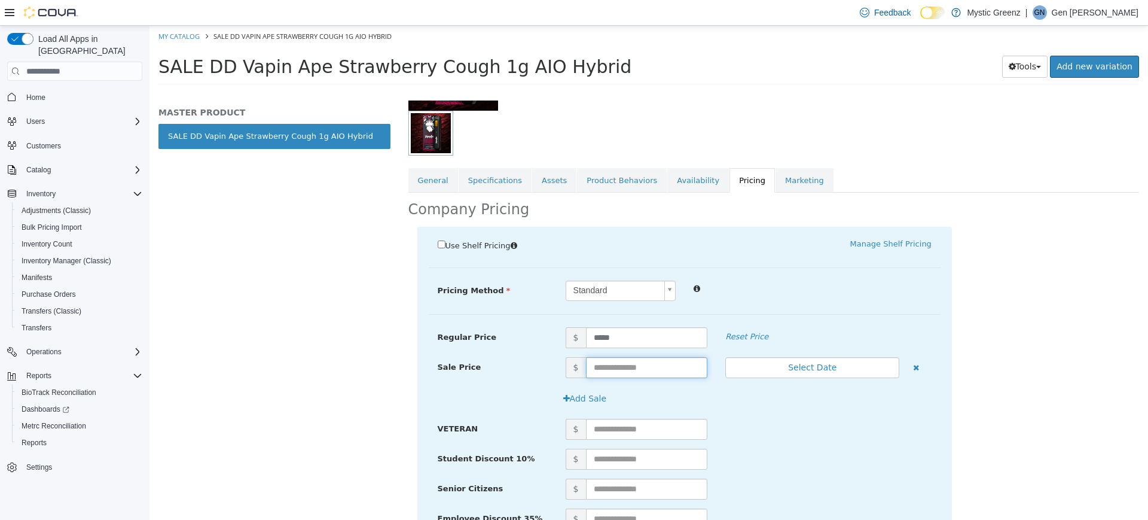
click at [605, 371] on input "text" at bounding box center [647, 367] width 122 height 21
type input "*****"
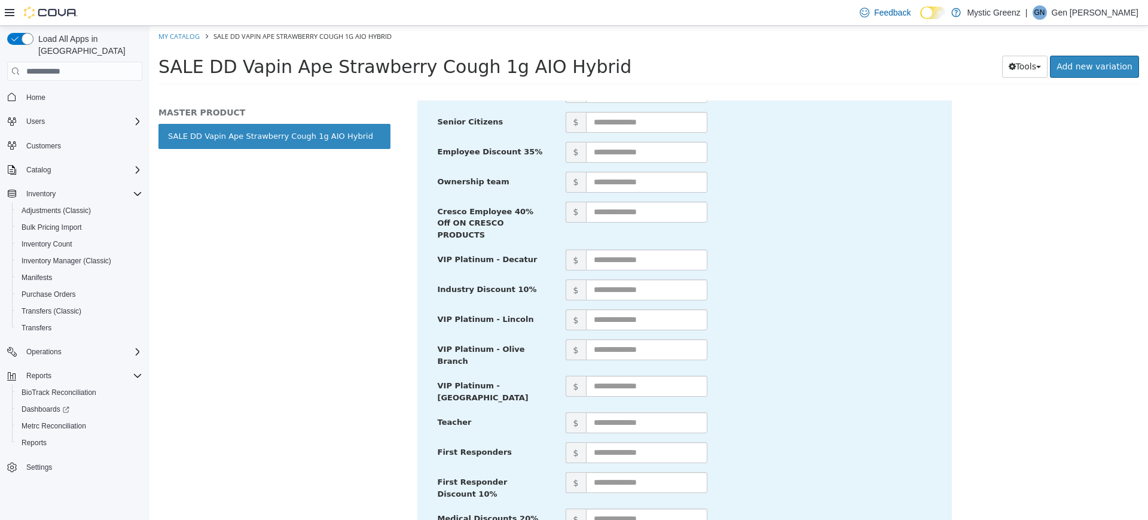
scroll to position [576, 0]
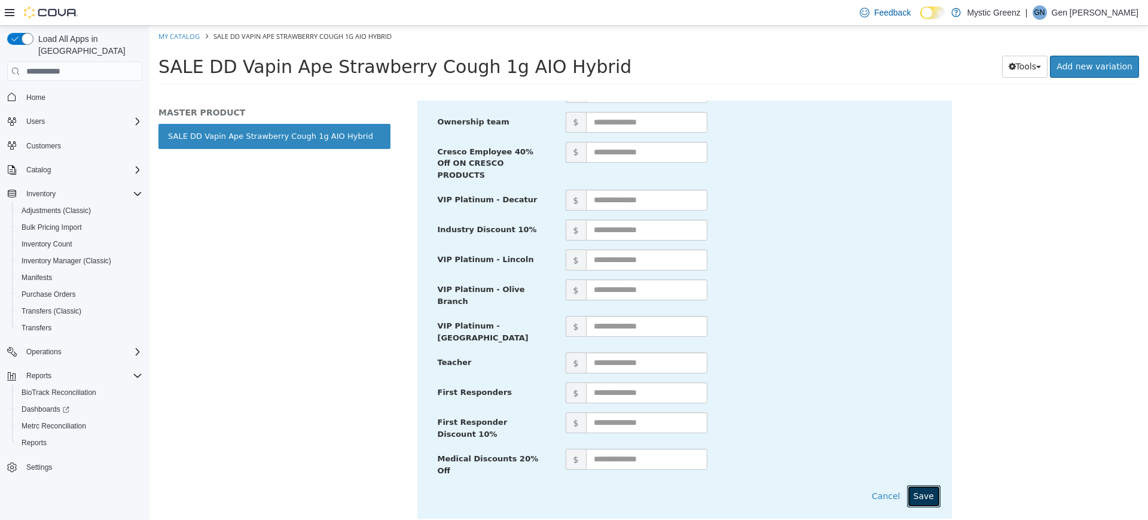
click at [922, 485] on button "Save" at bounding box center [923, 496] width 33 height 22
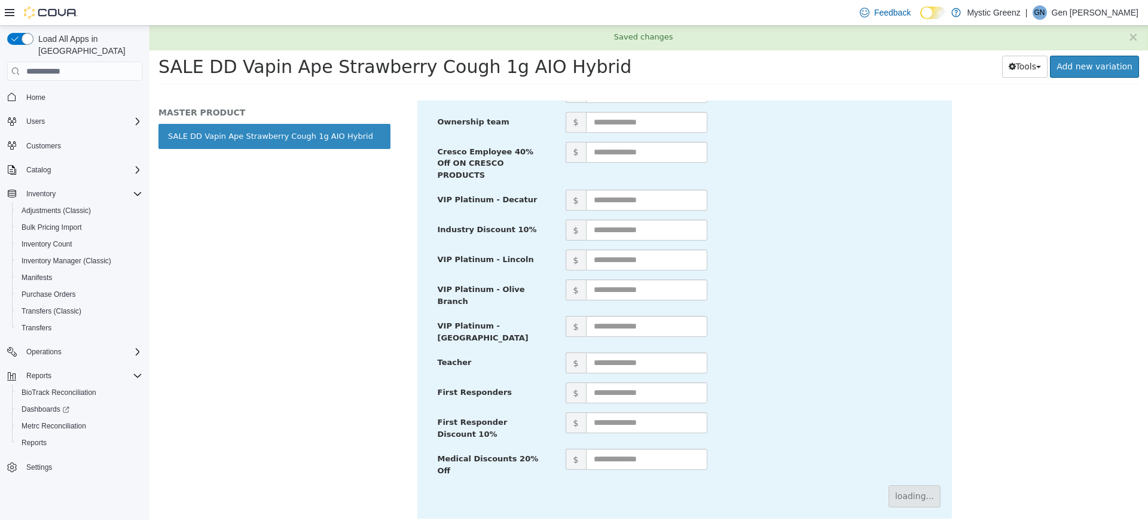
scroll to position [14, 0]
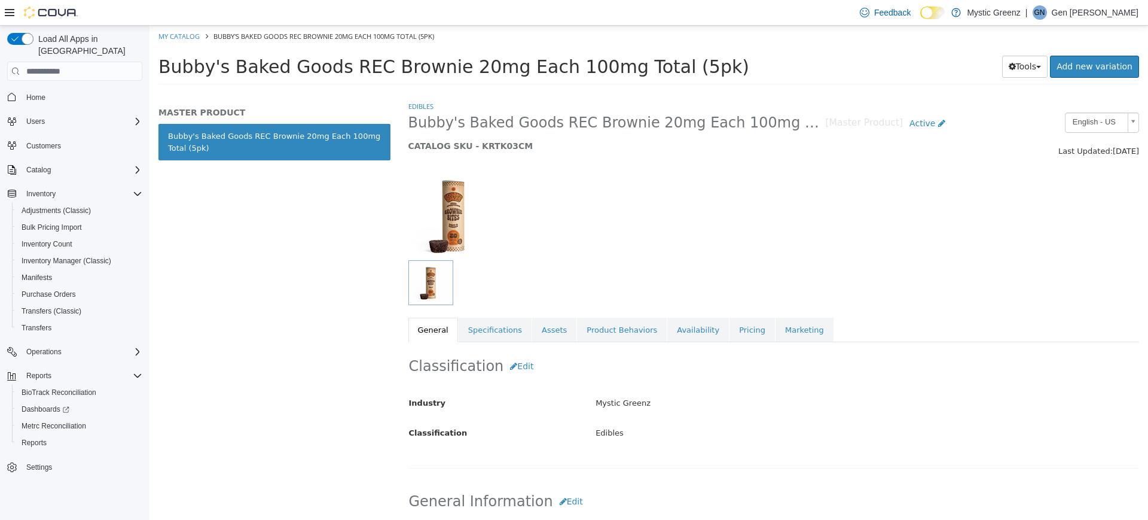
scroll to position [367, 0]
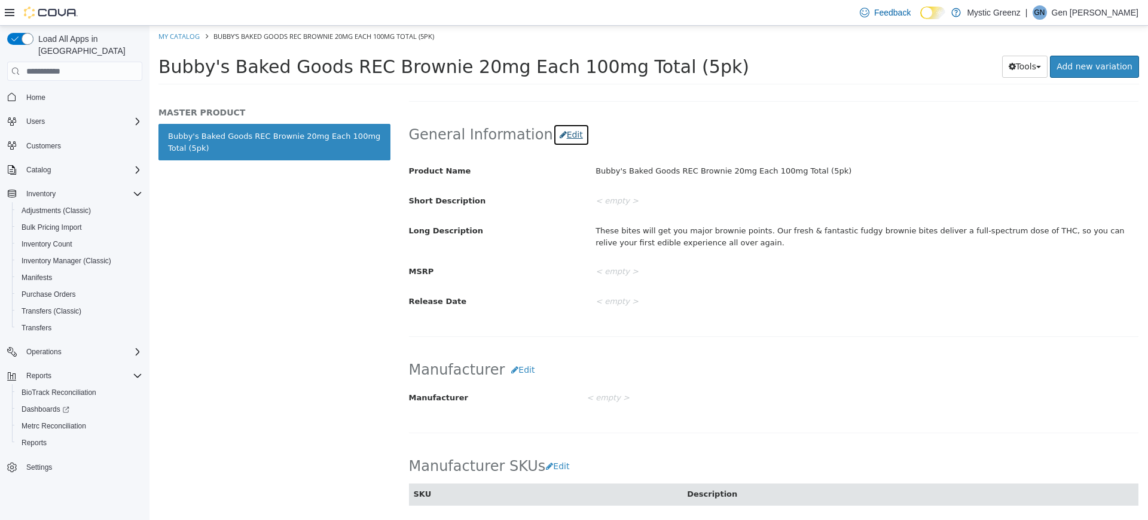
click at [564, 135] on button "Edit" at bounding box center [571, 135] width 36 height 22
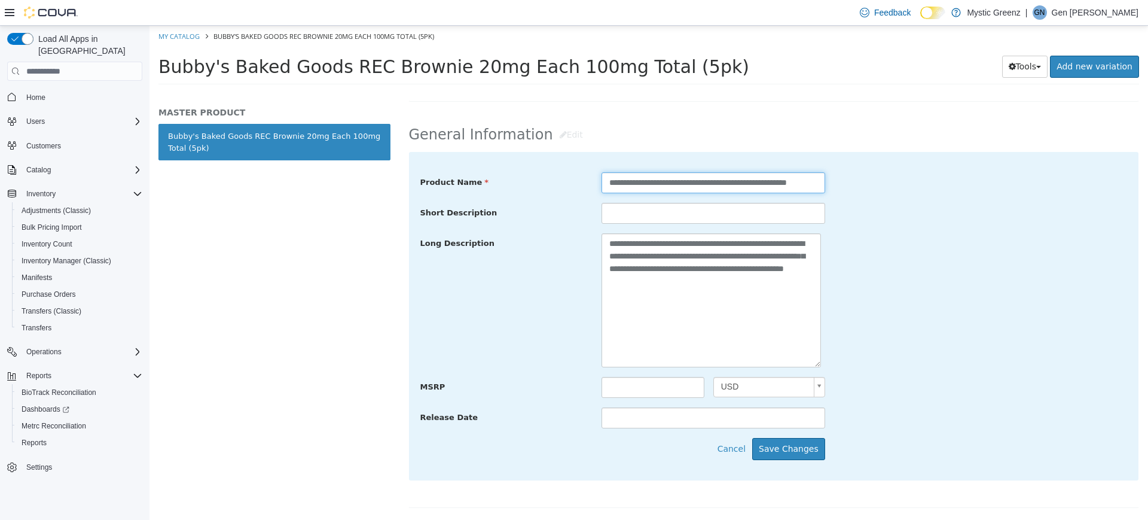
click at [604, 181] on input "**********" at bounding box center [714, 182] width 224 height 21
type input "**********"
click at [793, 454] on button "Save Changes" at bounding box center [788, 449] width 73 height 22
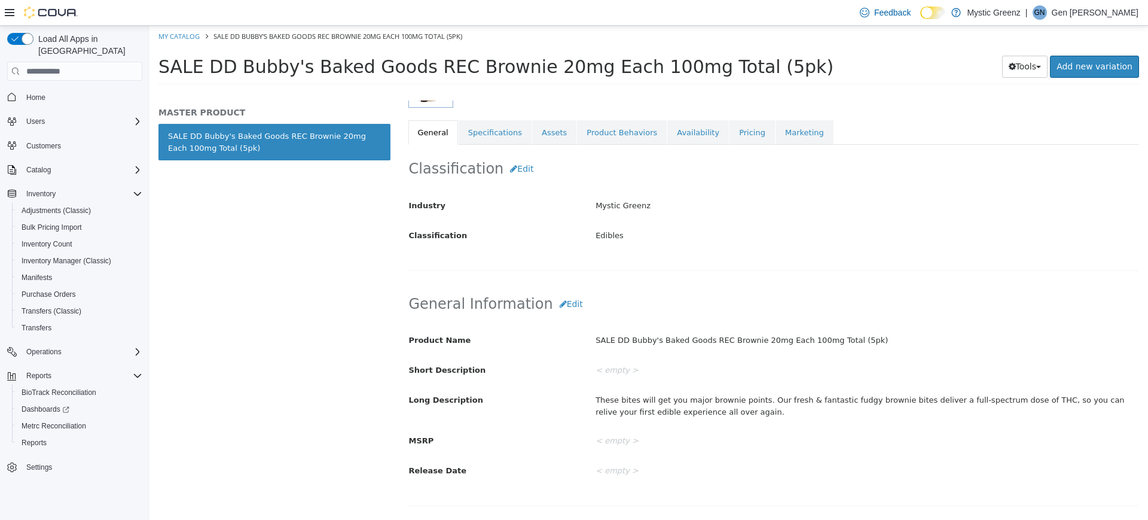
scroll to position [157, 0]
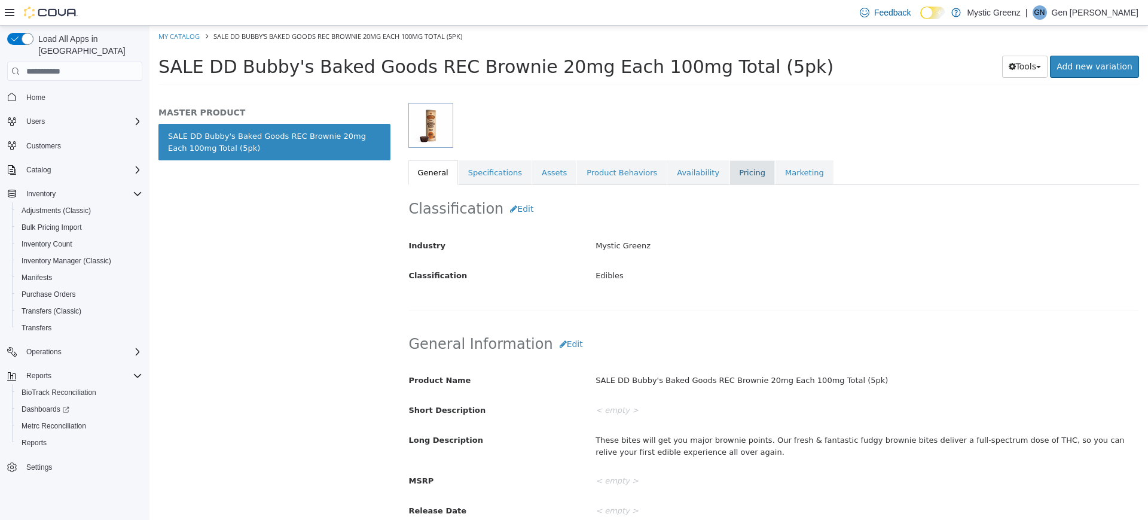
click at [730, 164] on link "Pricing" at bounding box center [752, 172] width 45 height 25
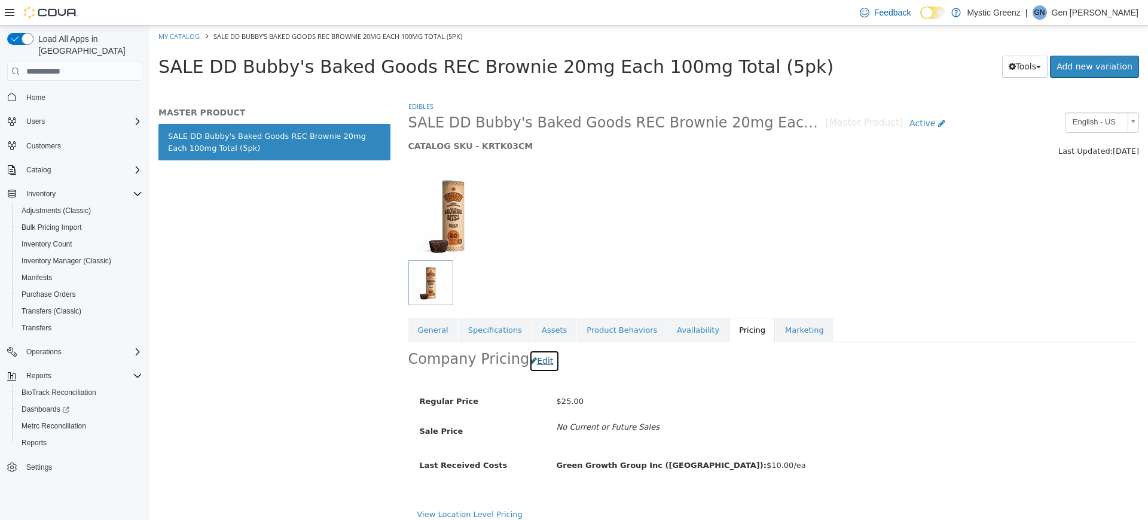
click at [546, 370] on button "Edit" at bounding box center [544, 361] width 30 height 22
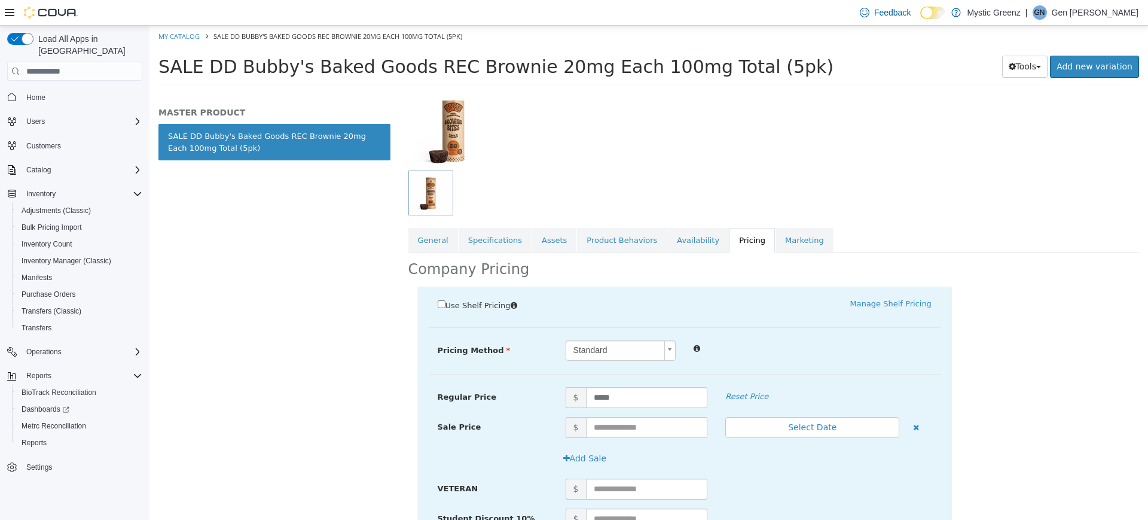
scroll to position [120, 0]
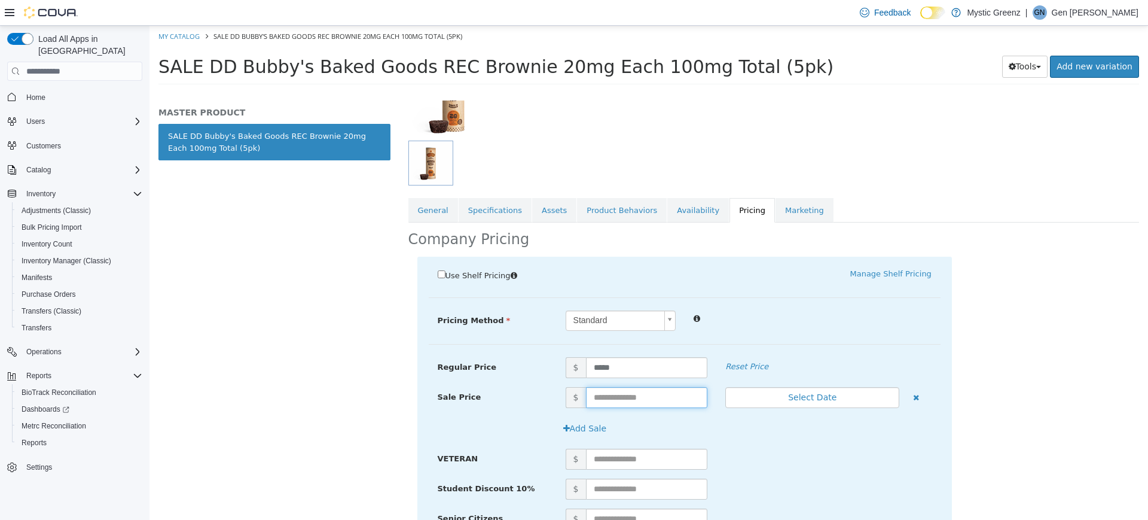
click at [600, 398] on input "text" at bounding box center [647, 397] width 122 height 21
type input "*****"
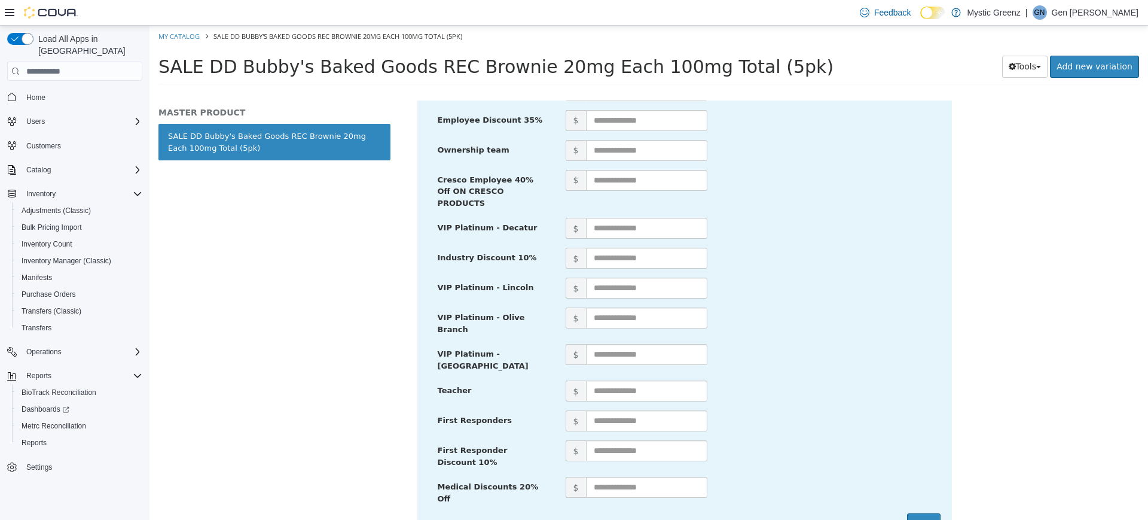
scroll to position [576, 0]
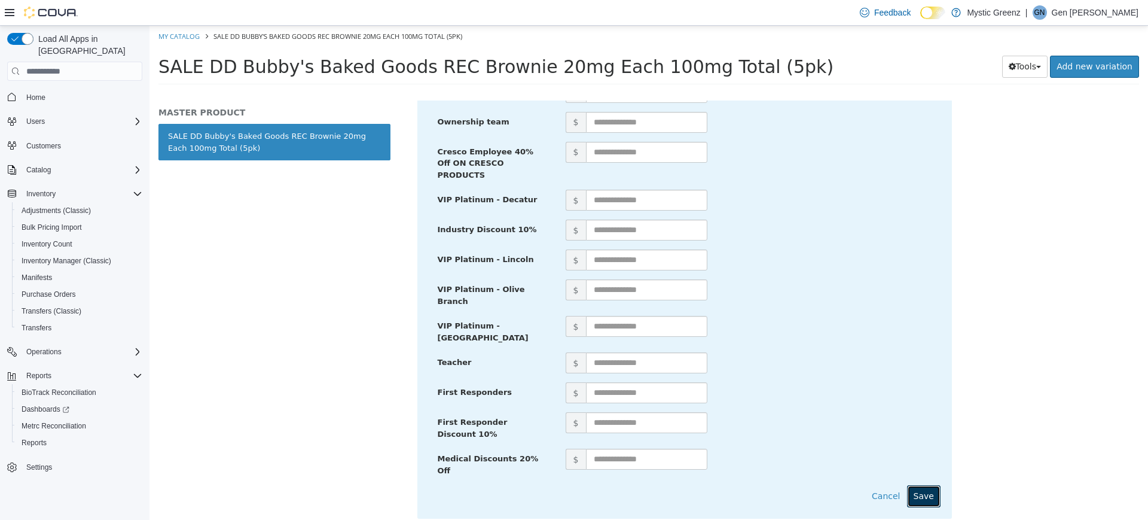
click at [921, 485] on button "Save" at bounding box center [923, 496] width 33 height 22
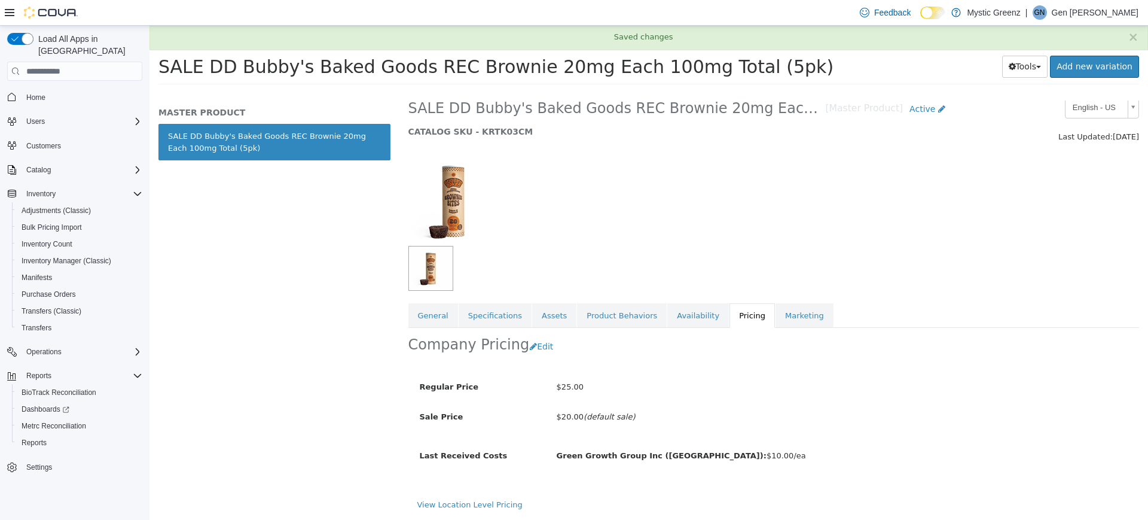
scroll to position [14, 0]
